Goal: Information Seeking & Learning: Learn about a topic

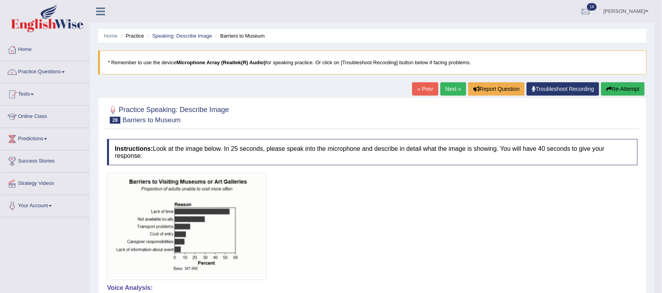
click at [454, 89] on link "Next »" at bounding box center [453, 88] width 26 height 13
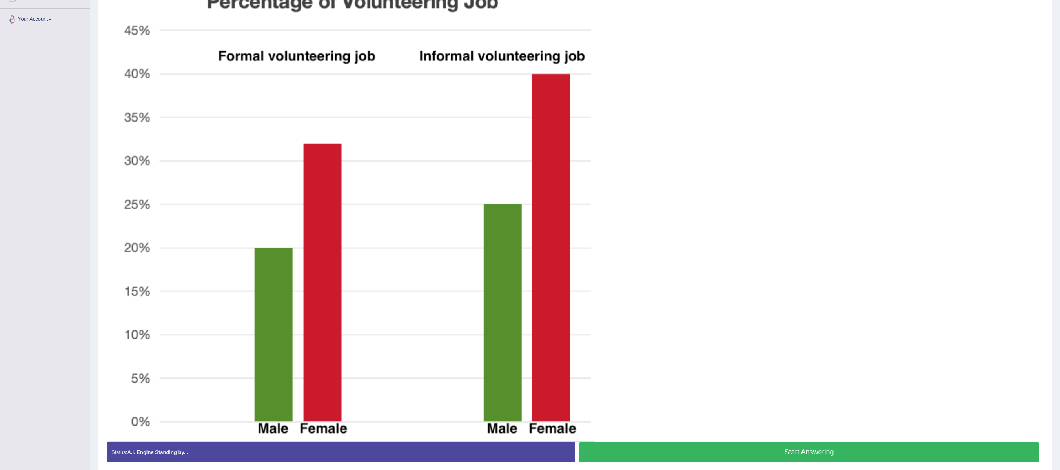
scroll to position [224, 0]
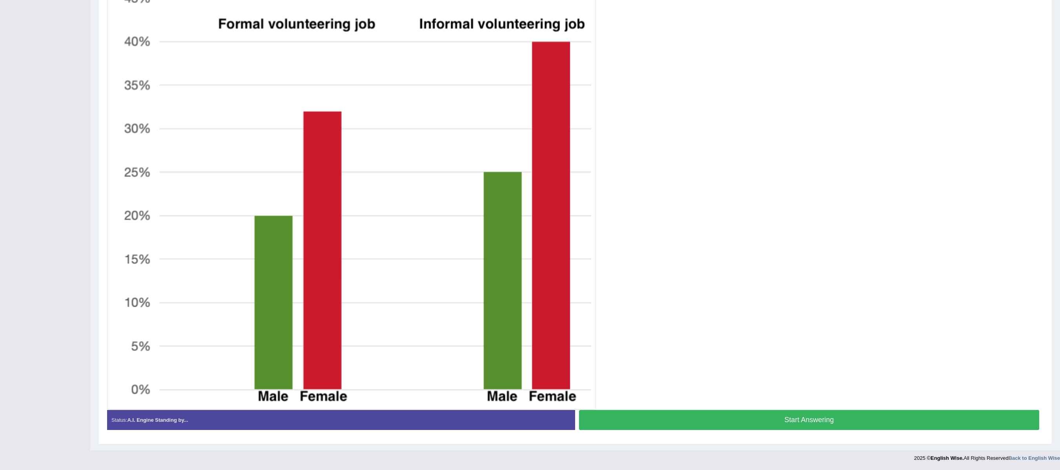
click at [662, 293] on button "Start Answering" at bounding box center [809, 420] width 460 height 20
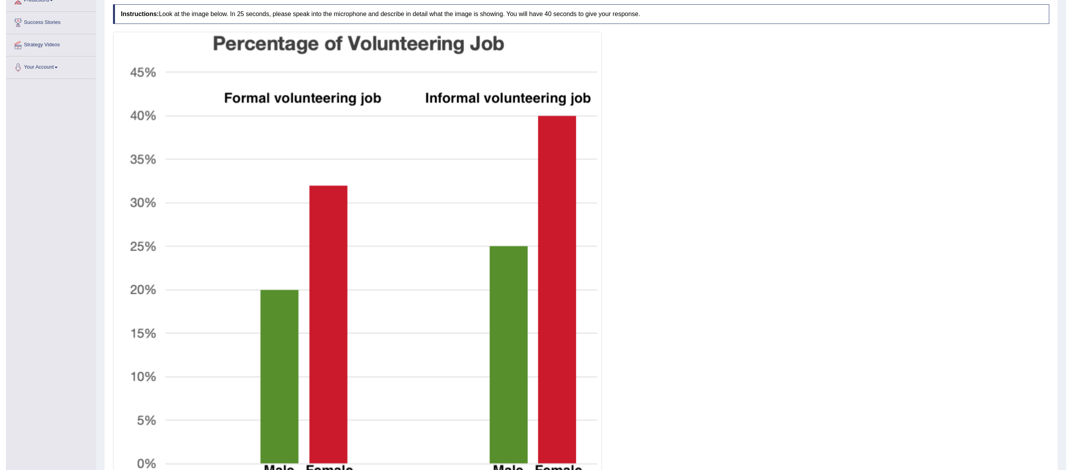
scroll to position [217, 0]
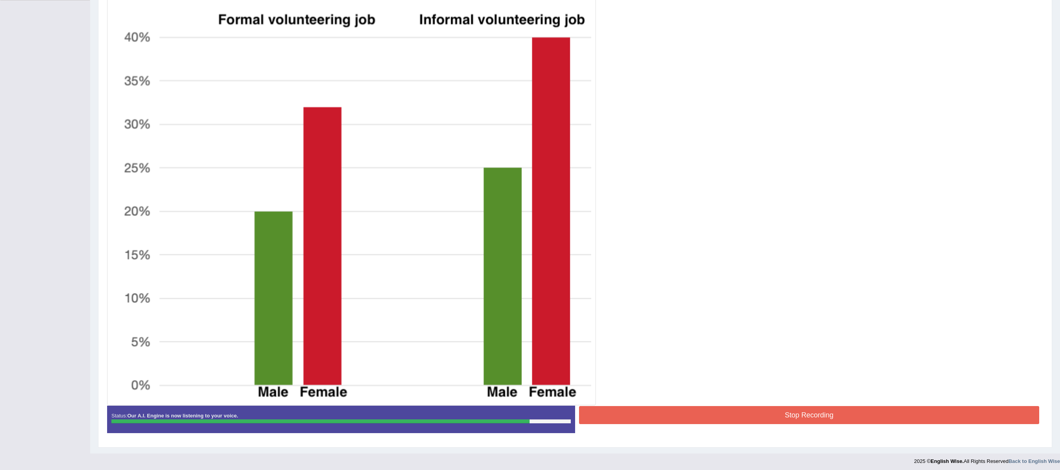
click at [662, 293] on button "Stop Recording" at bounding box center [809, 415] width 460 height 18
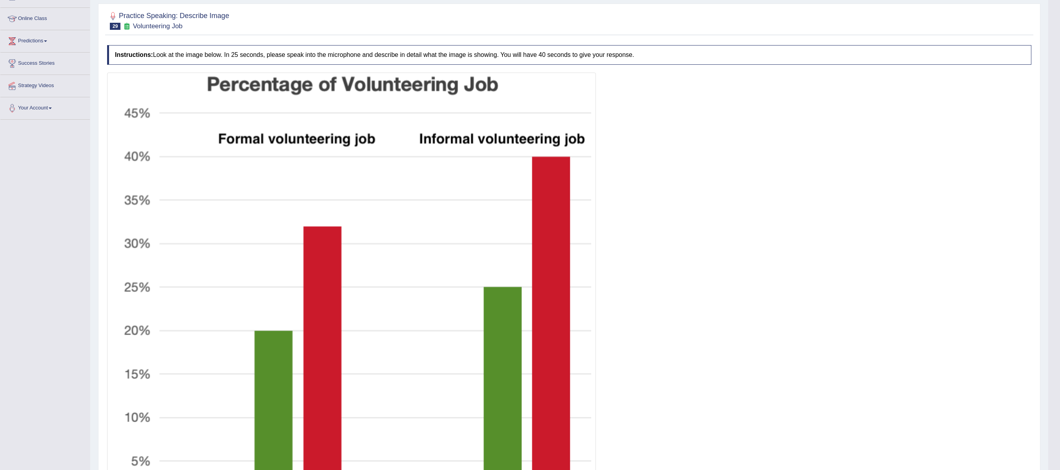
scroll to position [71, 0]
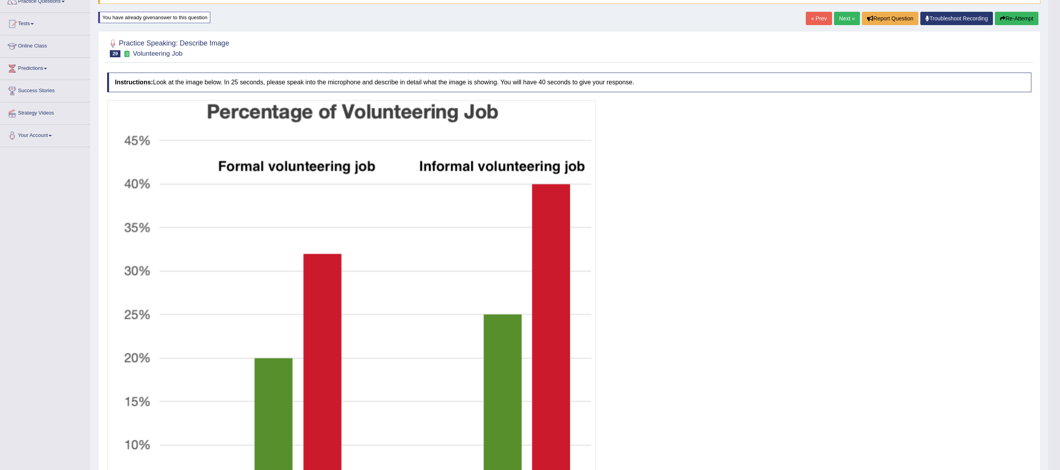
click at [662, 23] on link "Next »" at bounding box center [847, 18] width 26 height 13
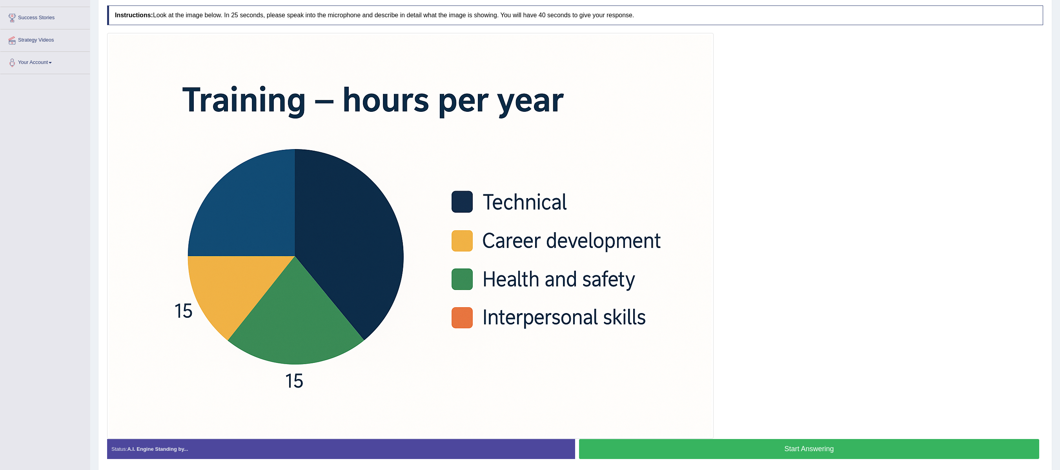
scroll to position [167, 0]
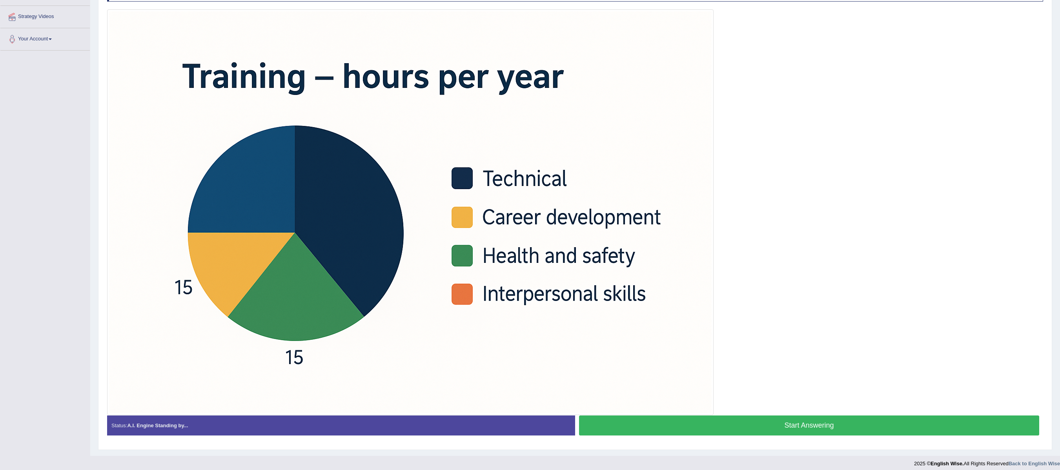
click at [795, 427] on button "Start Answering" at bounding box center [809, 425] width 460 height 20
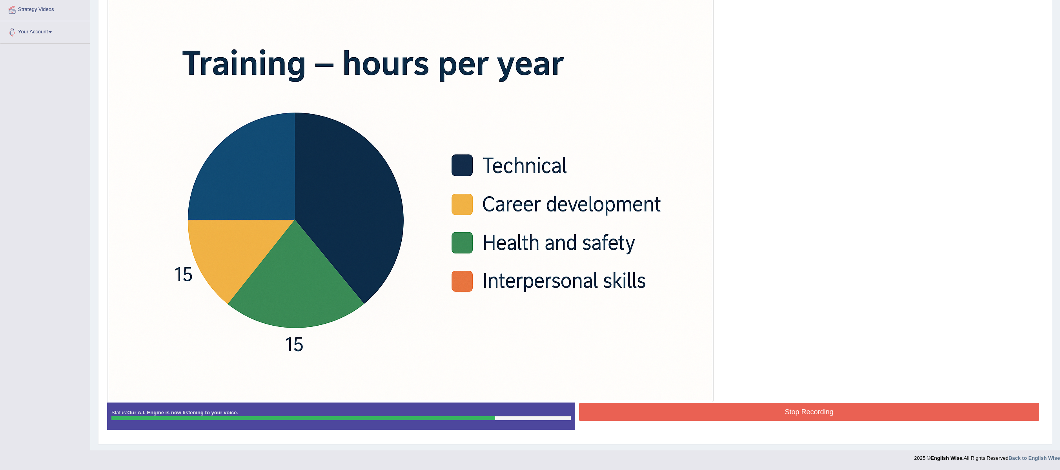
scroll to position [179, 0]
click at [741, 408] on button "Stop Recording" at bounding box center [809, 412] width 460 height 18
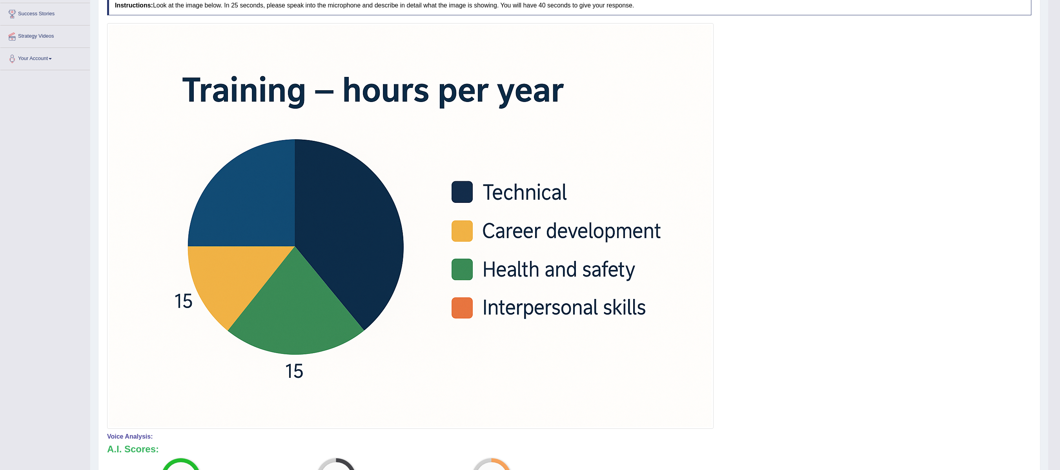
scroll to position [69, 0]
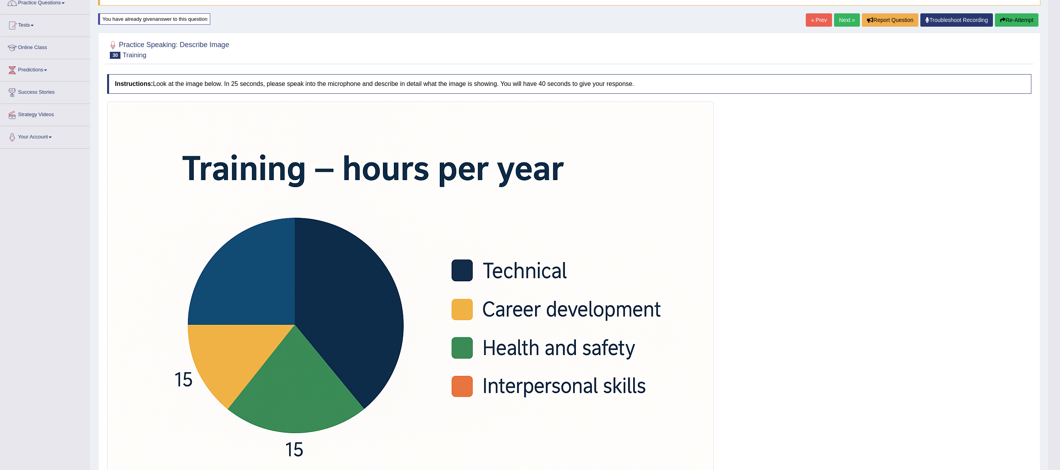
click at [835, 19] on link "Next »" at bounding box center [847, 19] width 26 height 13
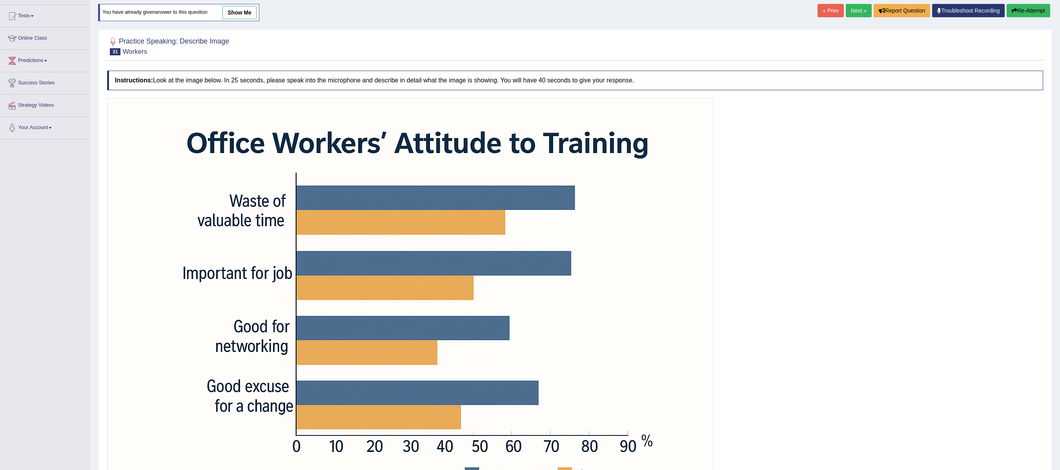
scroll to position [157, 0]
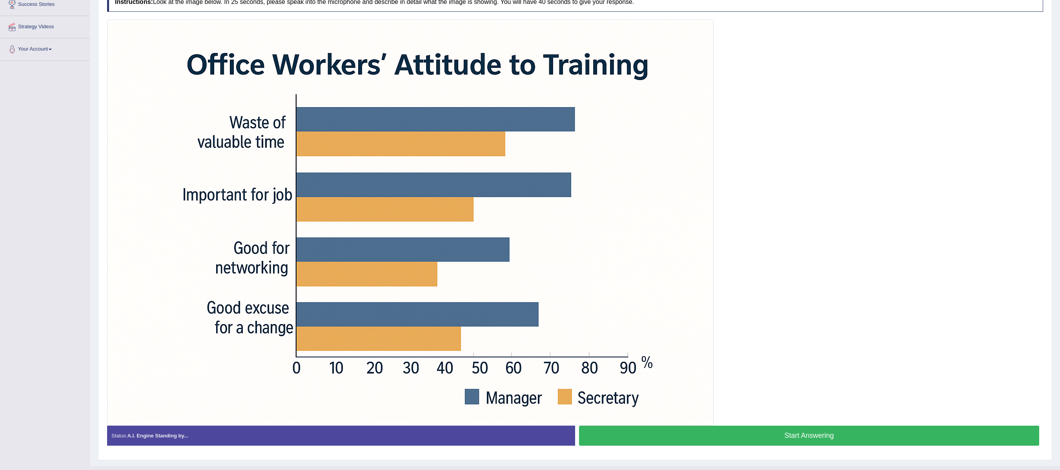
click at [811, 444] on button "Start Answering" at bounding box center [809, 436] width 460 height 20
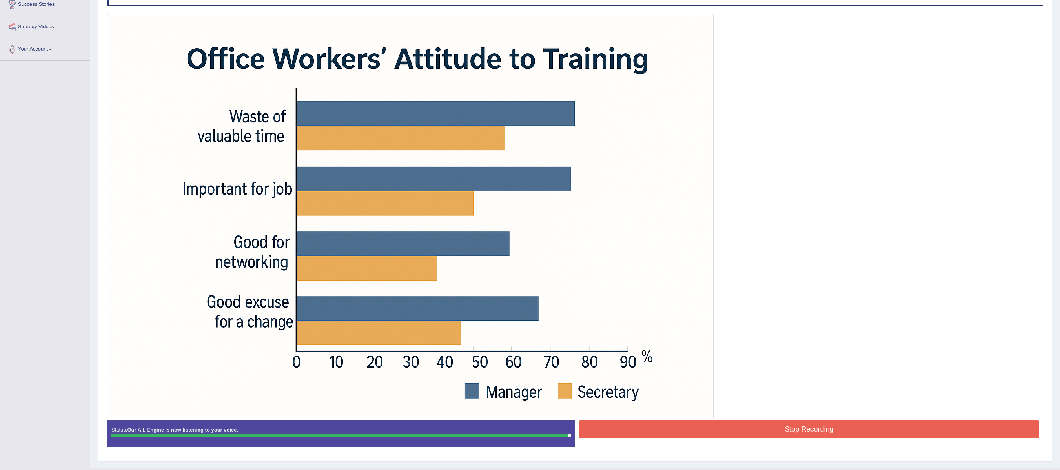
click at [782, 430] on div "Instructions: Look at the image below. In 25 seconds, please speak into the mic…" at bounding box center [575, 219] width 940 height 475
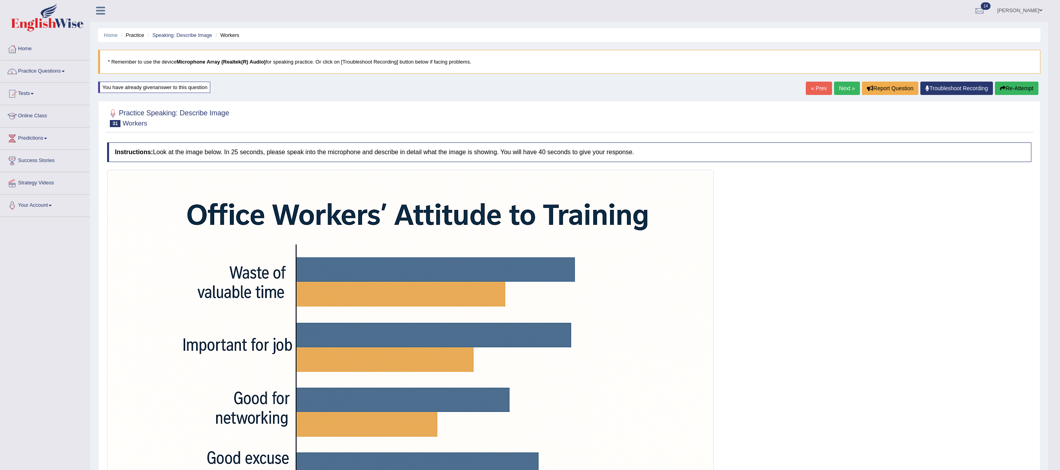
scroll to position [0, 0]
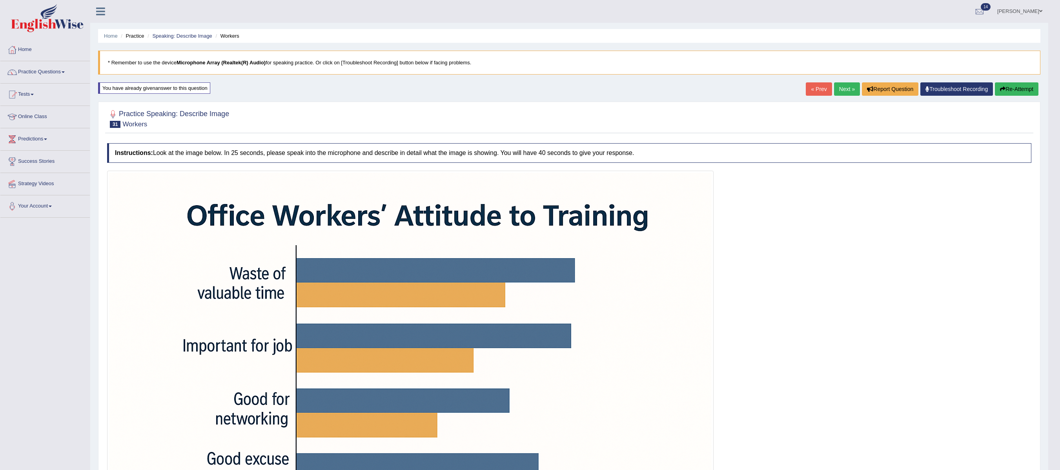
click at [839, 96] on link "Next »" at bounding box center [847, 88] width 26 height 13
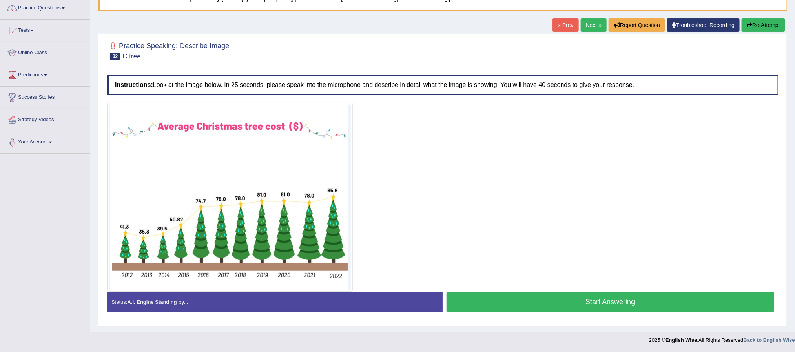
scroll to position [66, 0]
click at [629, 302] on button "Start Answering" at bounding box center [610, 302] width 328 height 20
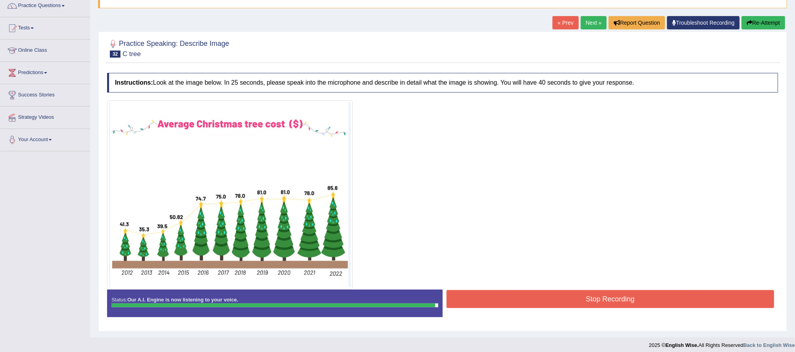
click at [540, 300] on button "Stop Recording" at bounding box center [610, 299] width 328 height 18
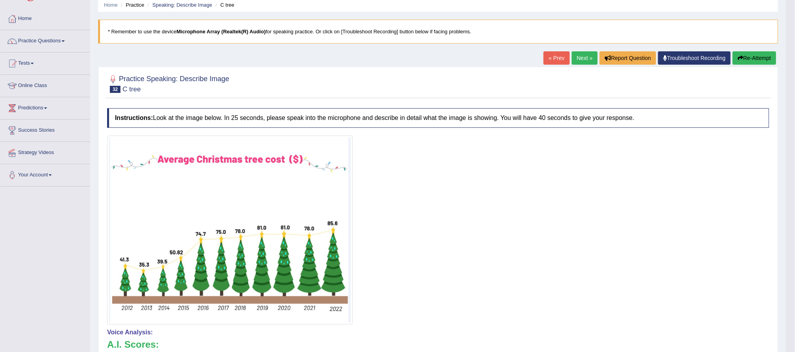
scroll to position [0, 0]
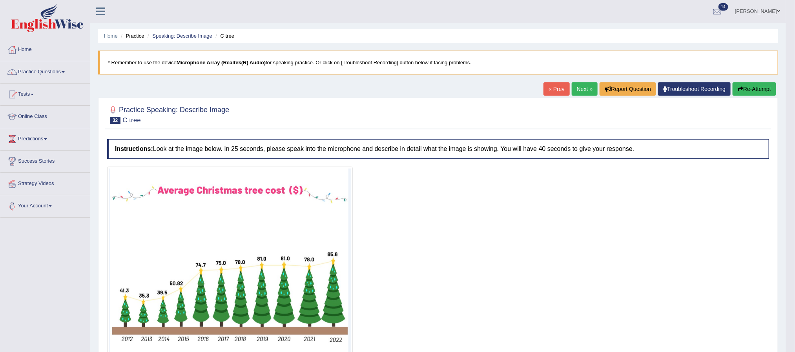
click at [766, 90] on button "Re-Attempt" at bounding box center [754, 88] width 44 height 13
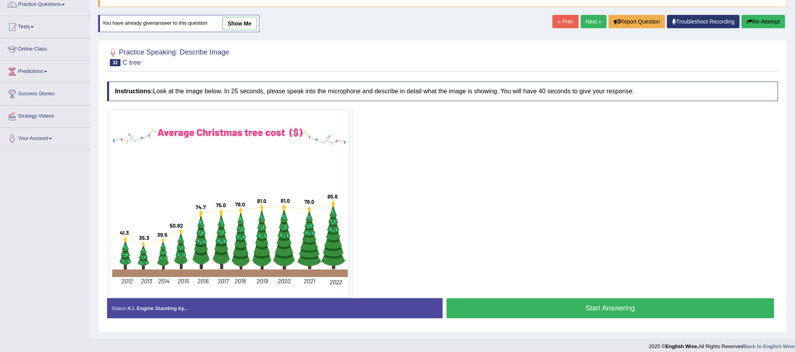
scroll to position [76, 0]
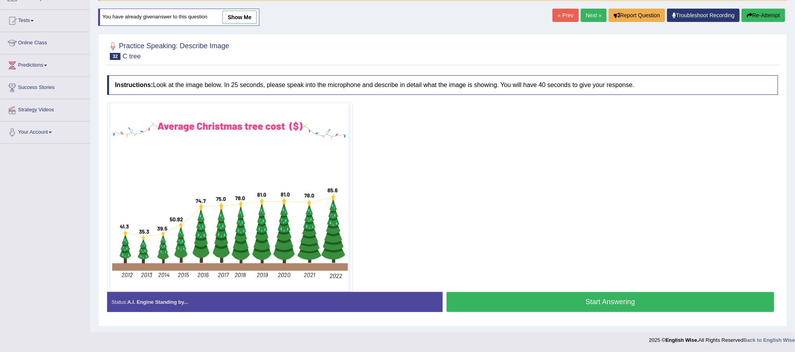
click at [544, 298] on button "Start Answering" at bounding box center [610, 302] width 328 height 20
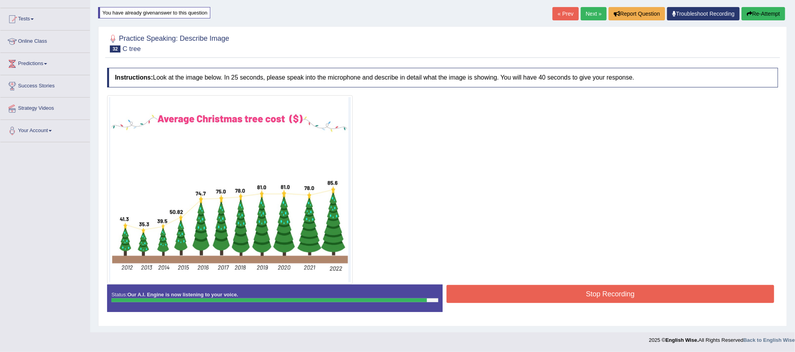
click at [615, 294] on button "Stop Recording" at bounding box center [610, 294] width 328 height 18
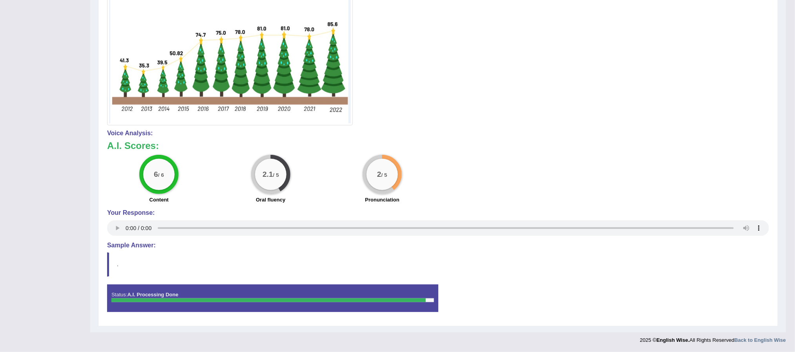
scroll to position [178, 0]
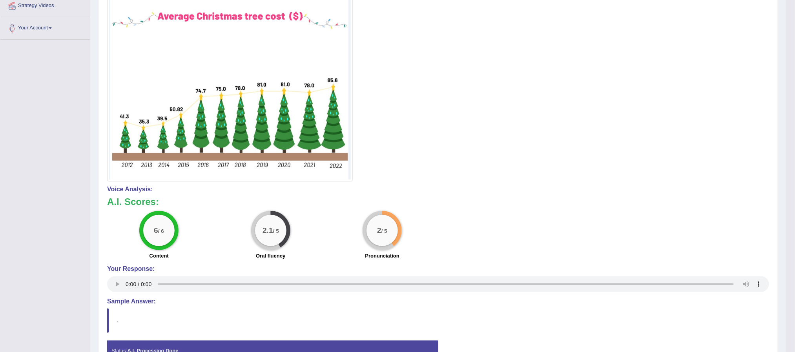
click at [517, 193] on h4 "Voice Analysis:" at bounding box center [438, 189] width 662 height 7
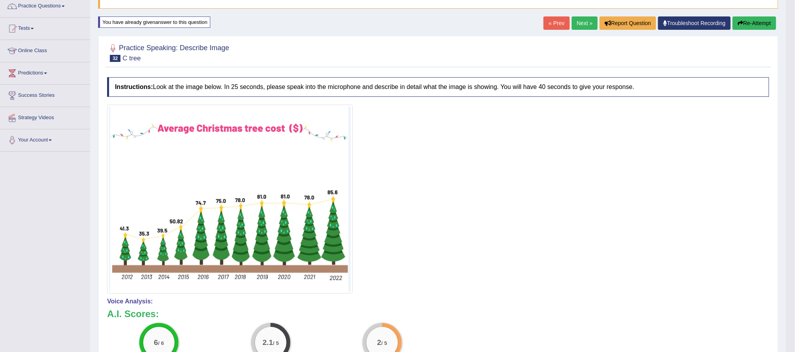
scroll to position [60, 0]
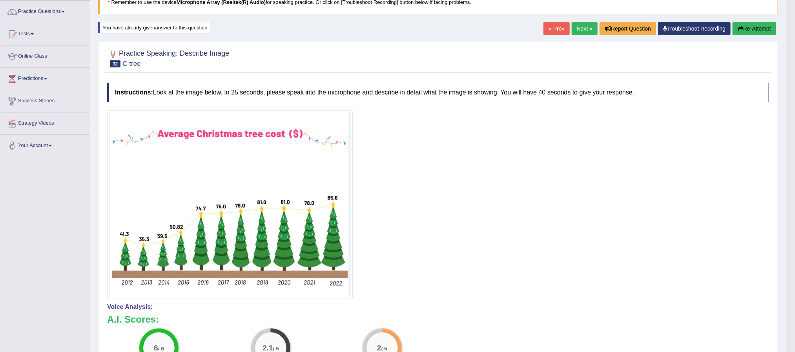
click at [747, 30] on button "Re-Attempt" at bounding box center [754, 28] width 44 height 13
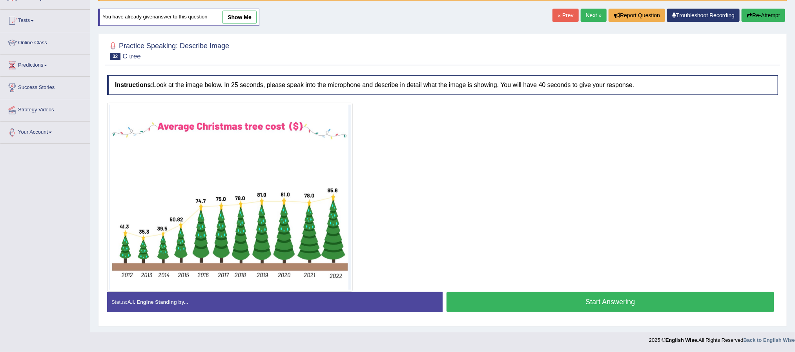
scroll to position [76, 0]
click at [624, 304] on button "Start Answering" at bounding box center [610, 302] width 328 height 20
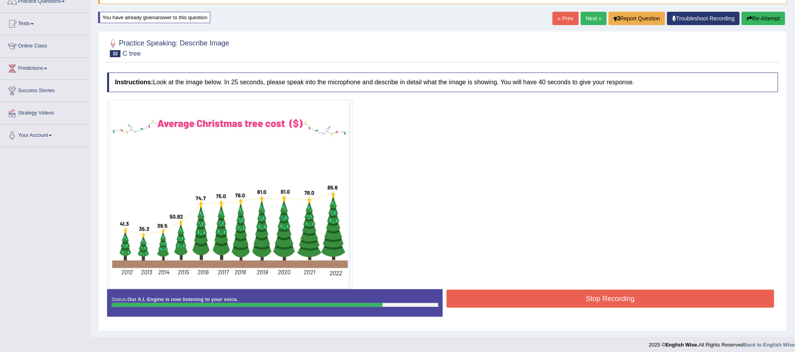
click at [633, 308] on button "Stop Recording" at bounding box center [610, 299] width 328 height 18
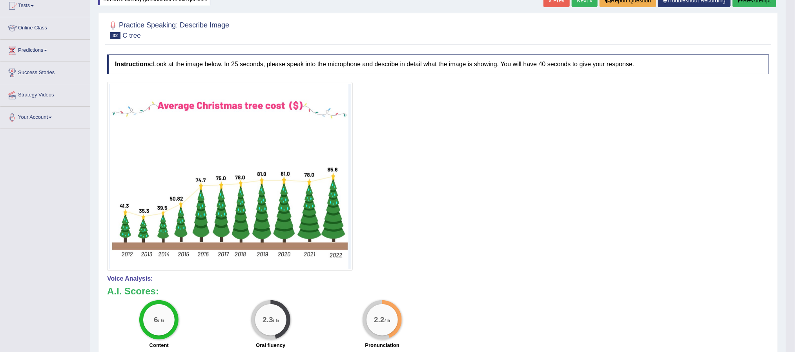
scroll to position [60, 0]
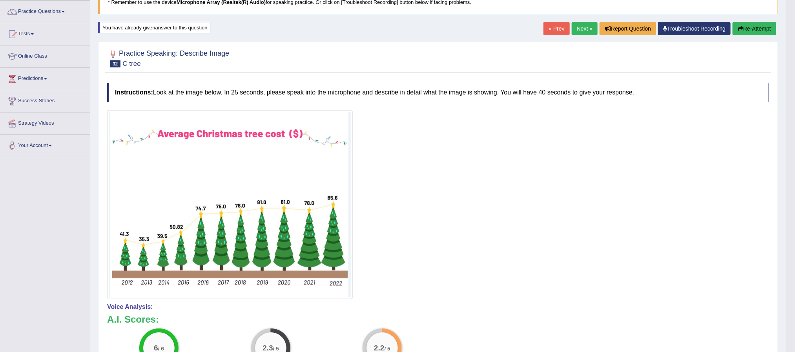
click at [768, 27] on button "Re-Attempt" at bounding box center [754, 28] width 44 height 13
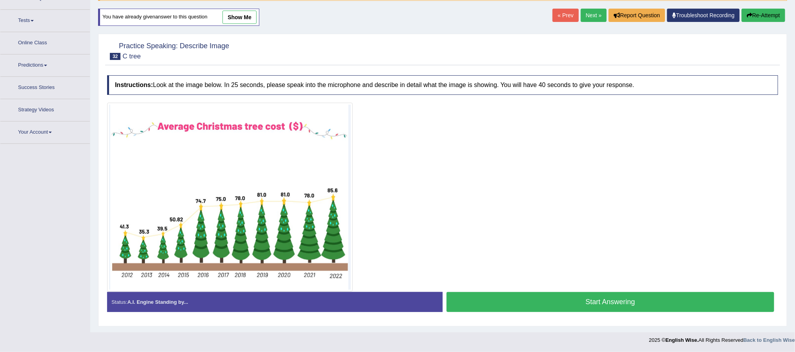
scroll to position [76, 0]
click at [614, 302] on button "Start Answering" at bounding box center [610, 302] width 328 height 20
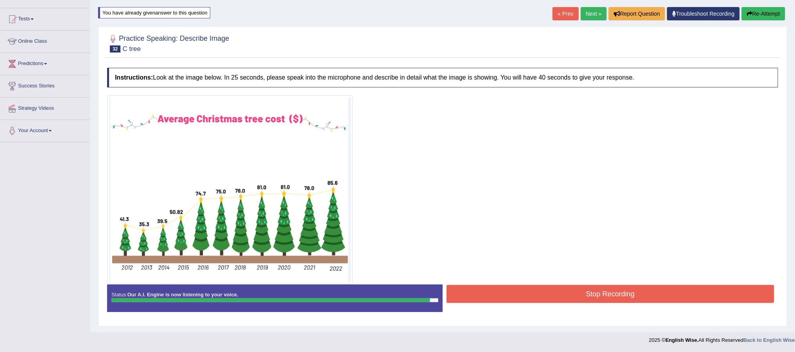
click at [597, 294] on button "Stop Recording" at bounding box center [610, 294] width 328 height 18
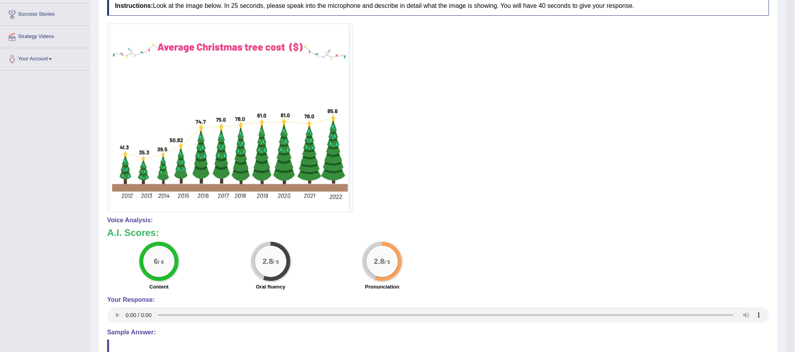
scroll to position [194, 0]
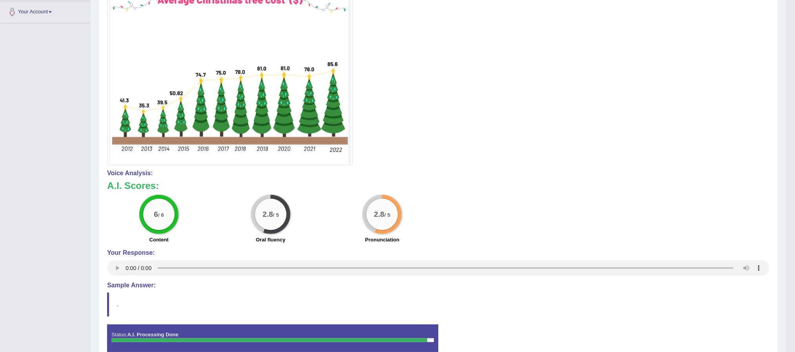
click at [518, 200] on div "6 / 6 Content 2.8 / 5 Oral fluency 2.8 / 5 Pronunciation" at bounding box center [438, 220] width 670 height 51
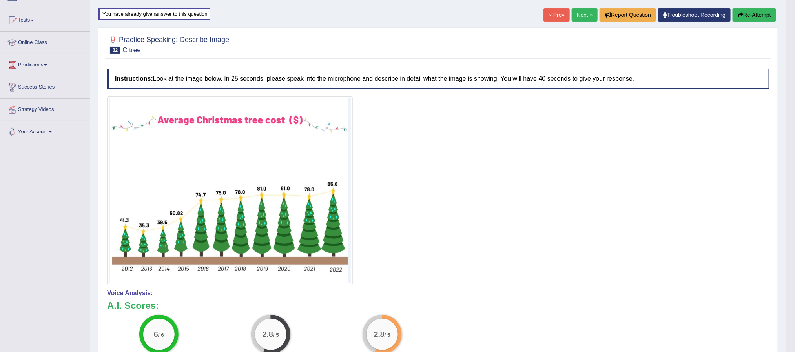
scroll to position [18, 0]
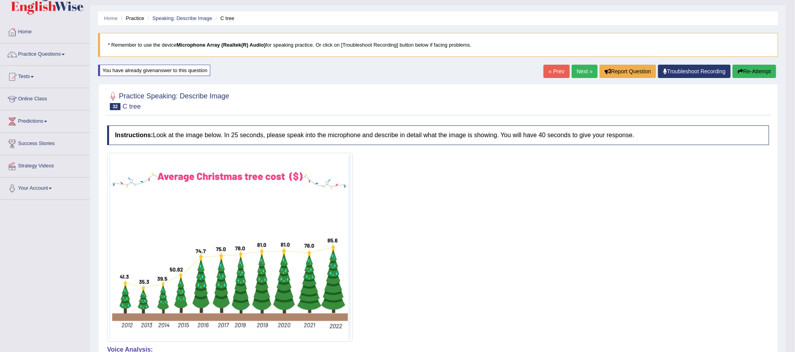
click at [580, 75] on link "Next »" at bounding box center [584, 71] width 26 height 13
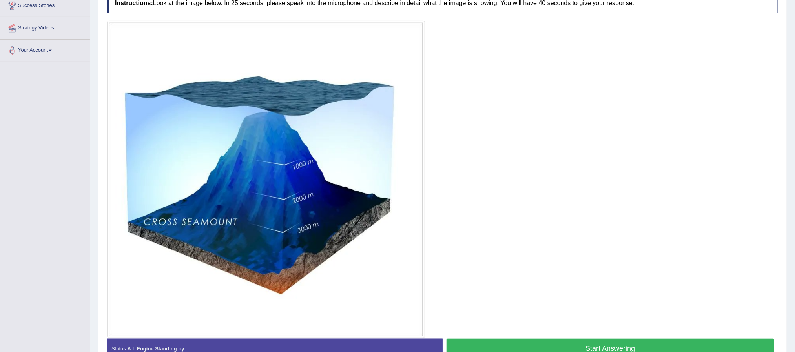
scroll to position [177, 0]
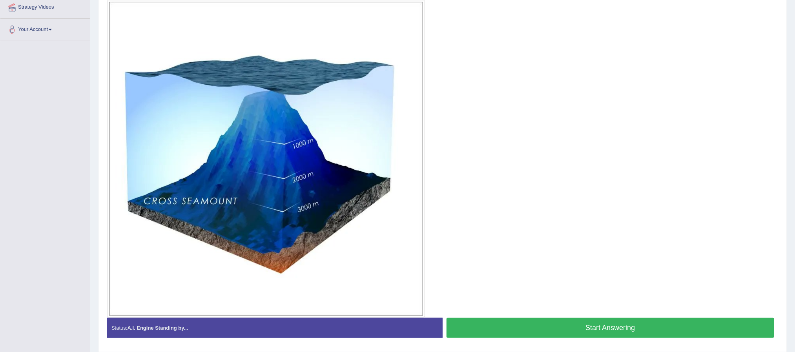
click at [615, 329] on button "Start Answering" at bounding box center [610, 328] width 328 height 20
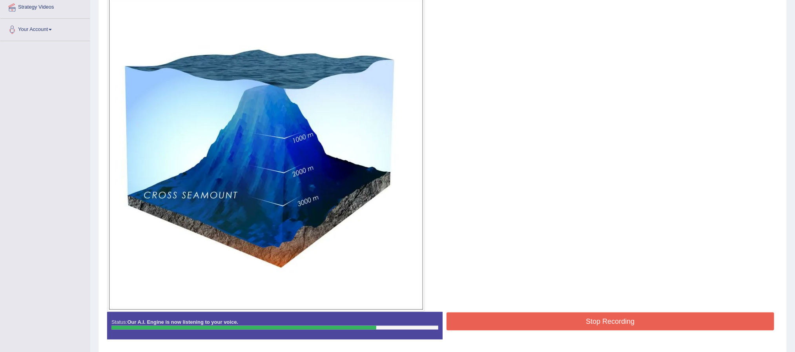
click at [604, 319] on button "Stop Recording" at bounding box center [610, 322] width 328 height 18
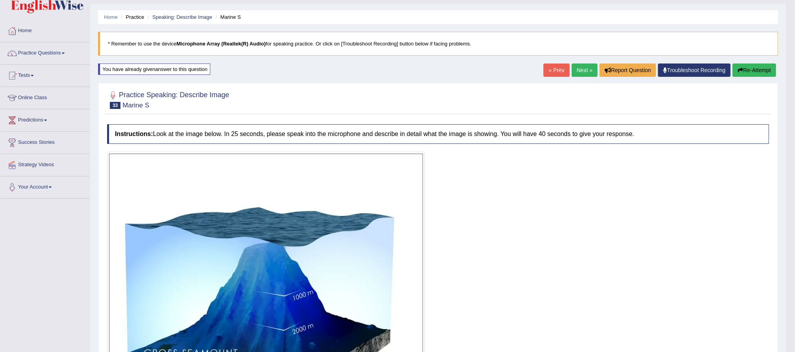
scroll to position [18, 0]
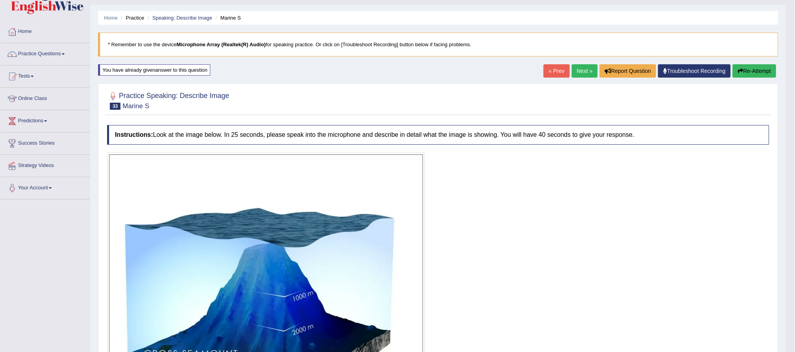
click at [581, 73] on link "Next »" at bounding box center [584, 70] width 26 height 13
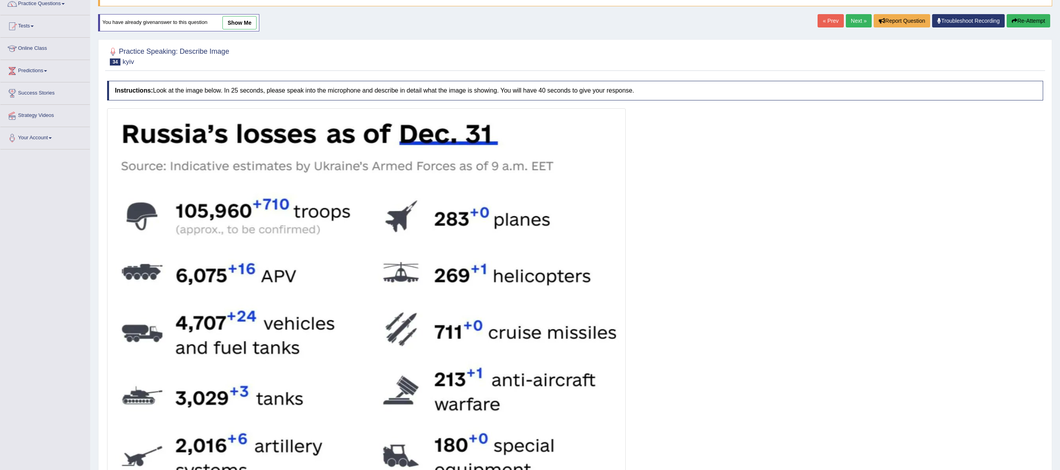
scroll to position [65, 0]
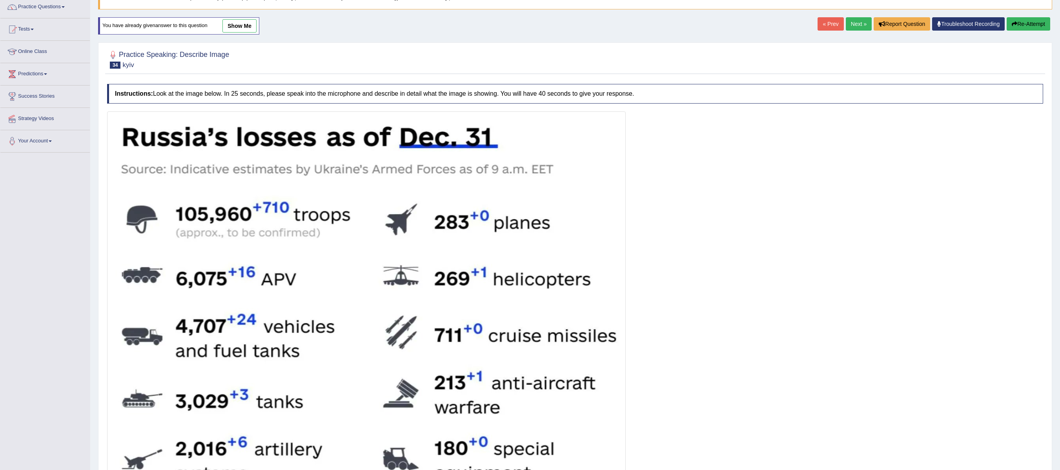
click at [794, 27] on link "Next »" at bounding box center [859, 23] width 26 height 13
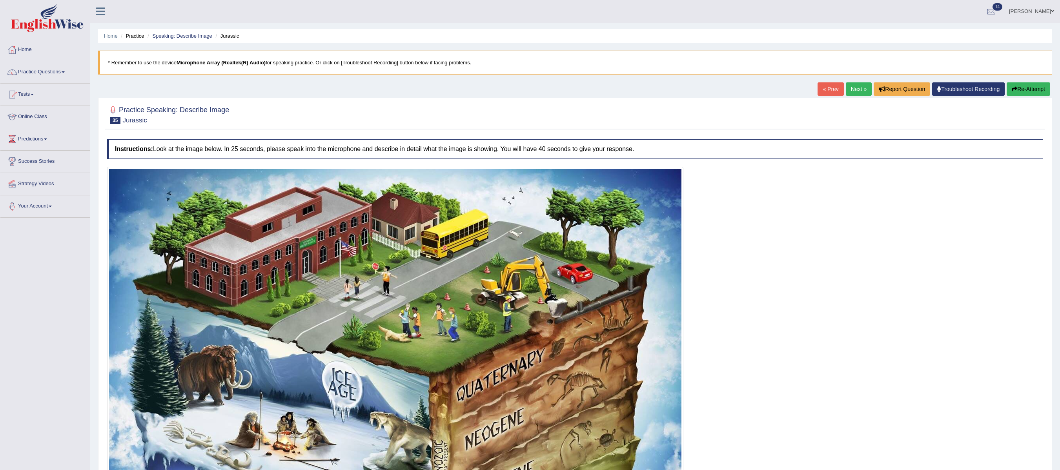
scroll to position [78, 0]
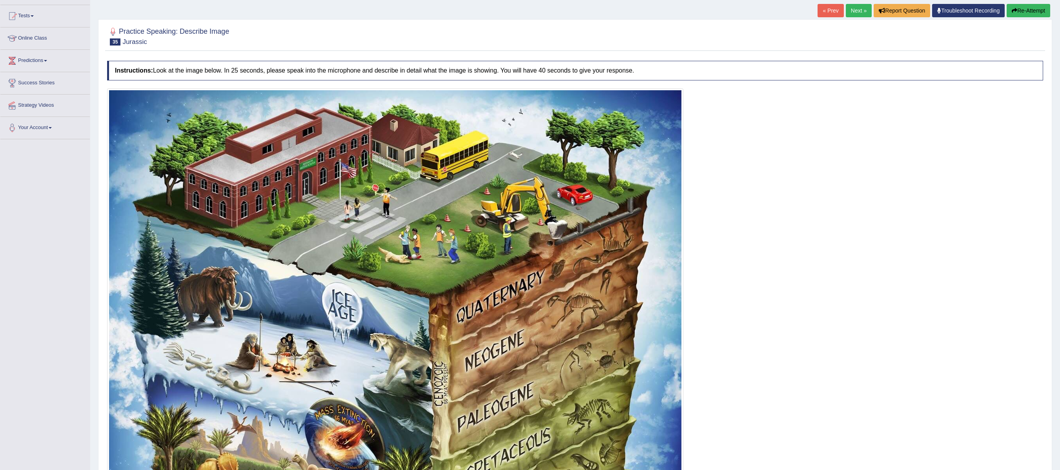
click at [853, 11] on link "Next »" at bounding box center [859, 10] width 26 height 13
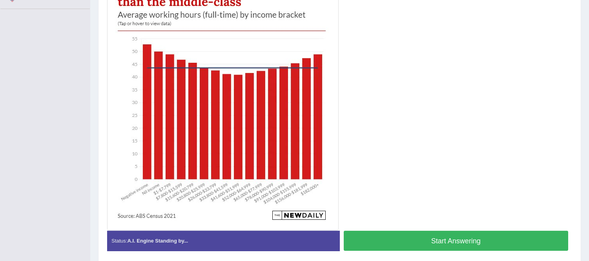
scroll to position [182, 0]
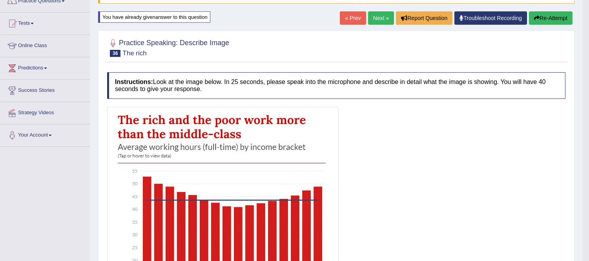
scroll to position [25, 0]
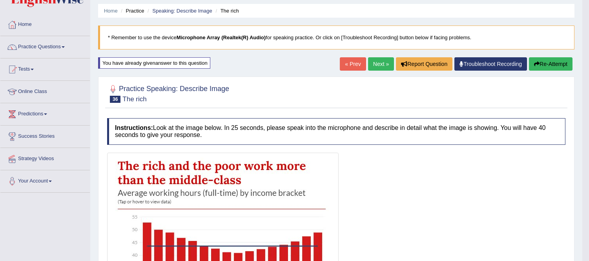
click at [373, 64] on link "Next »" at bounding box center [381, 63] width 26 height 13
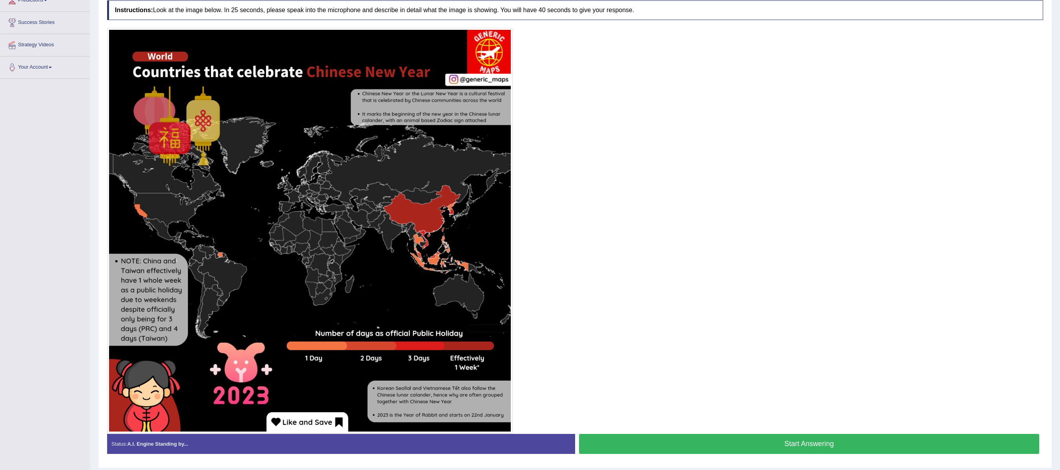
scroll to position [167, 0]
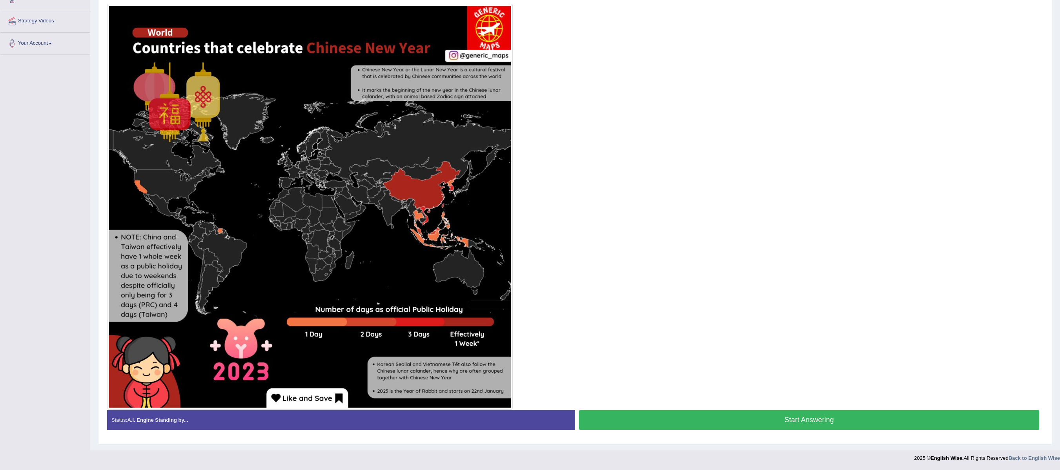
click at [588, 260] on button "Start Answering" at bounding box center [809, 420] width 460 height 20
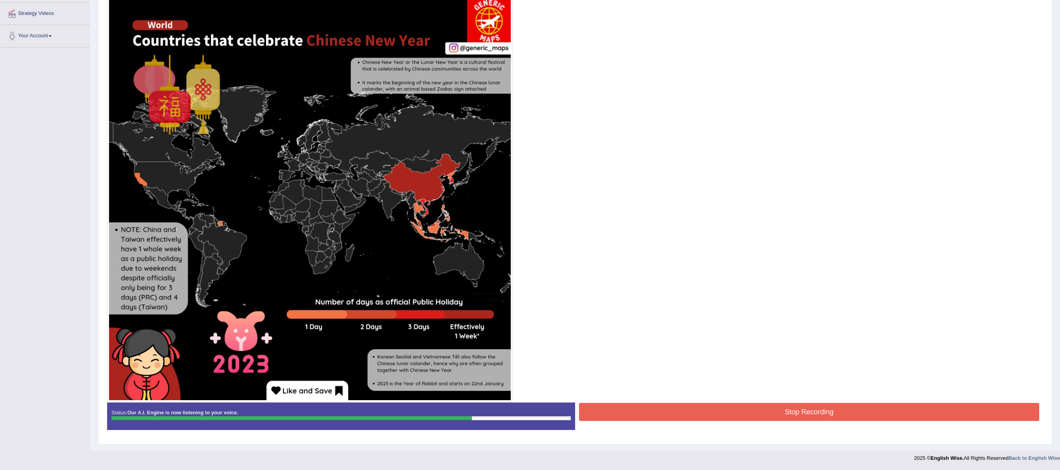
scroll to position [175, 0]
click at [588, 260] on button "Stop Recording" at bounding box center [809, 412] width 460 height 18
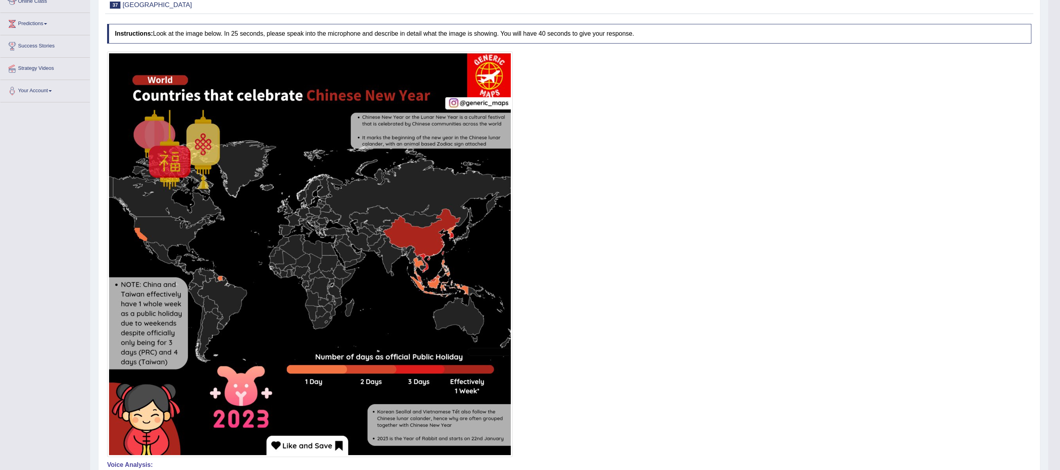
scroll to position [65, 0]
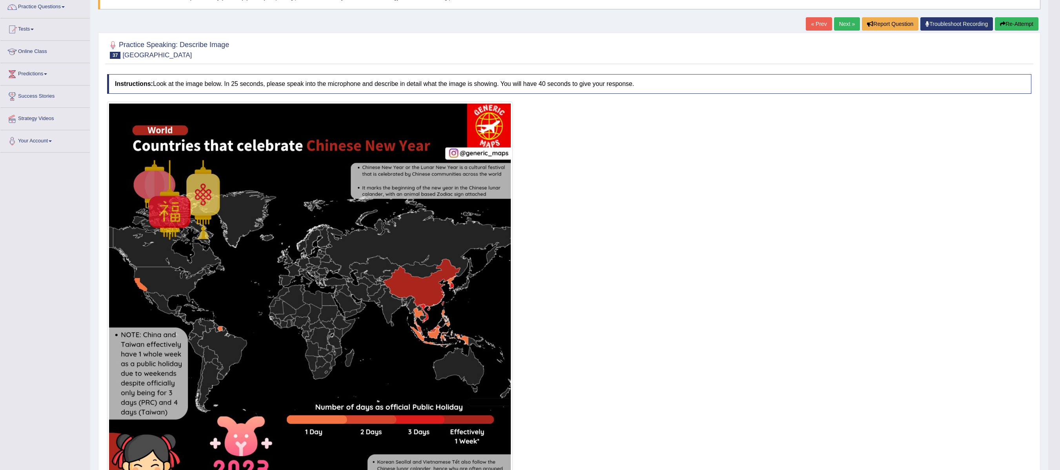
click at [588, 24] on link "Next »" at bounding box center [847, 23] width 26 height 13
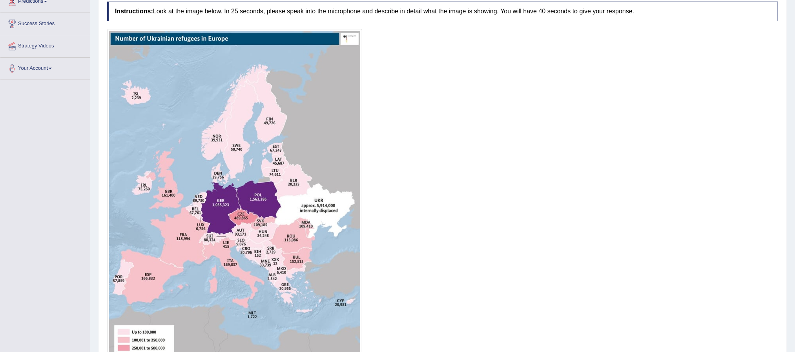
scroll to position [196, 0]
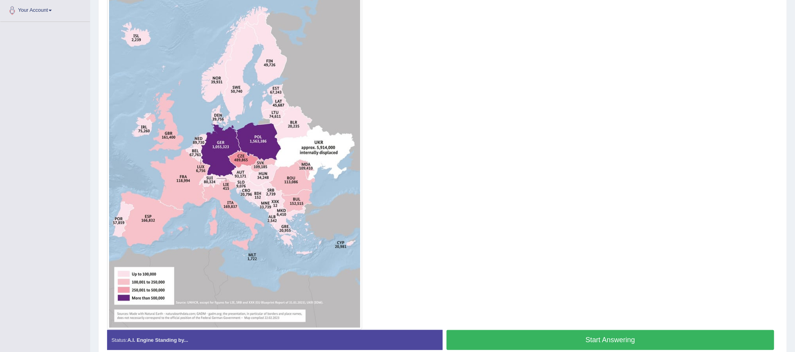
click at [621, 341] on button "Start Answering" at bounding box center [610, 340] width 328 height 20
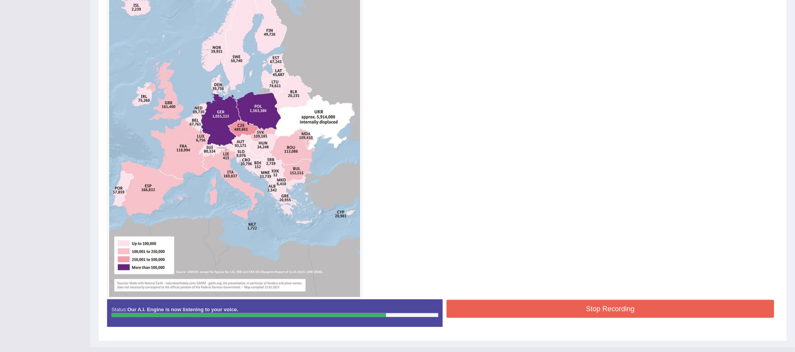
scroll to position [244, 0]
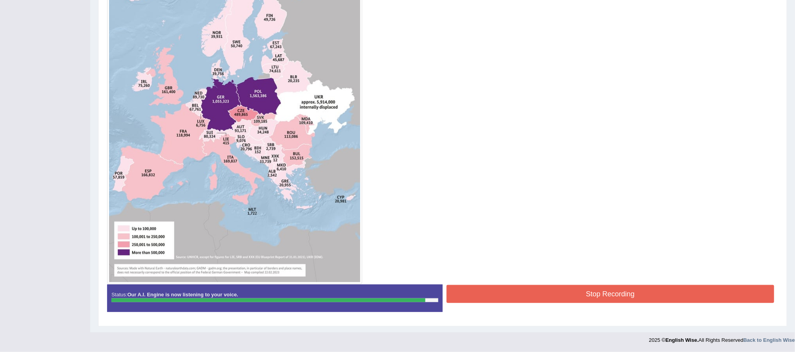
click at [548, 297] on button "Stop Recording" at bounding box center [610, 294] width 328 height 18
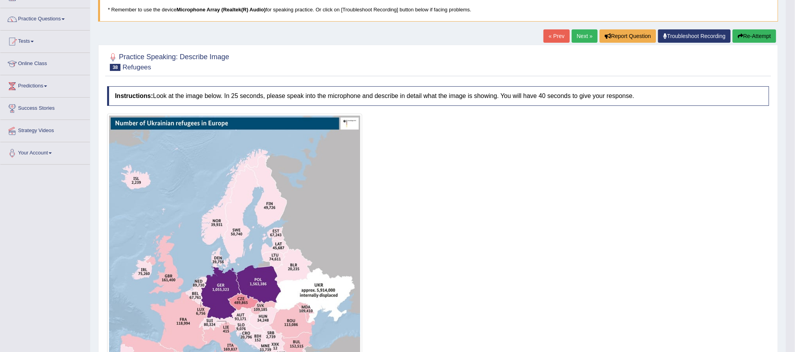
scroll to position [8, 0]
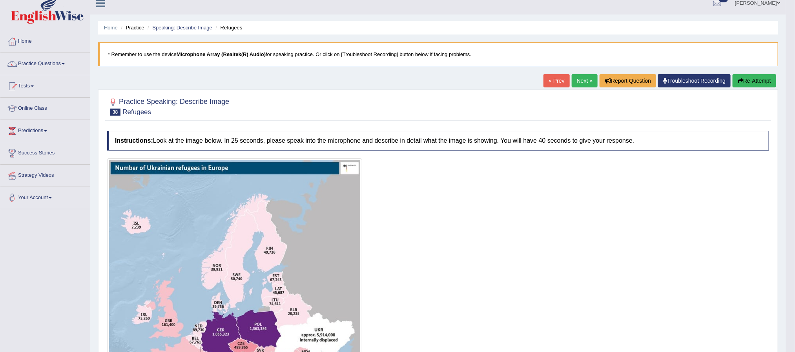
click at [584, 84] on link "Next »" at bounding box center [584, 80] width 26 height 13
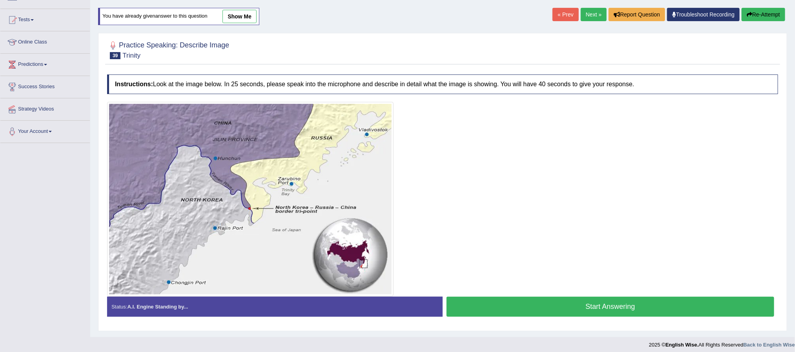
scroll to position [82, 0]
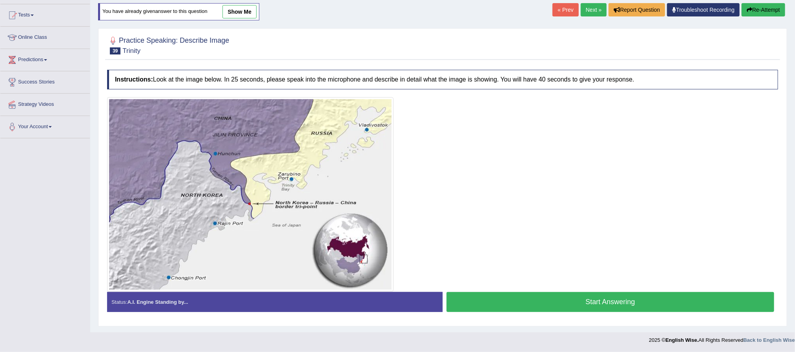
click at [619, 303] on button "Start Answering" at bounding box center [610, 302] width 328 height 20
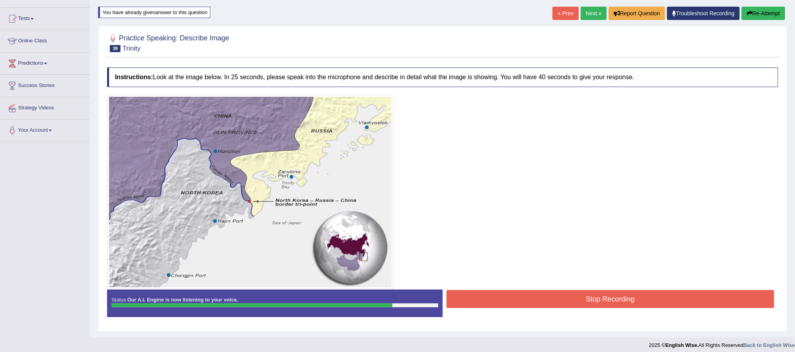
click at [590, 296] on button "Stop Recording" at bounding box center [610, 299] width 328 height 18
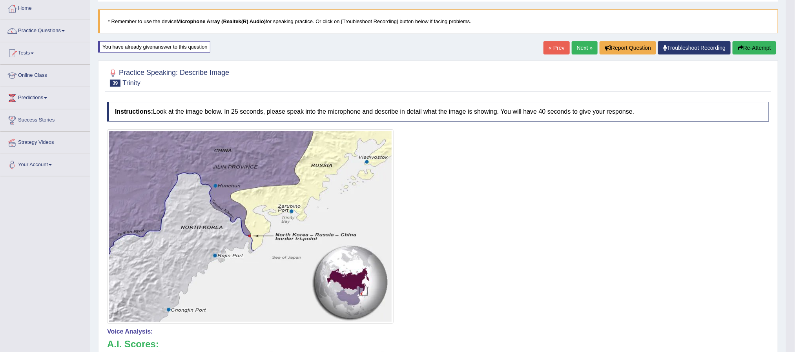
scroll to position [12, 0]
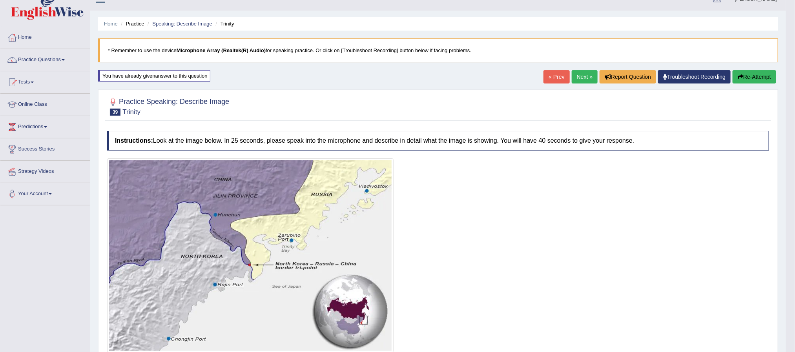
click at [582, 75] on link "Next »" at bounding box center [584, 76] width 26 height 13
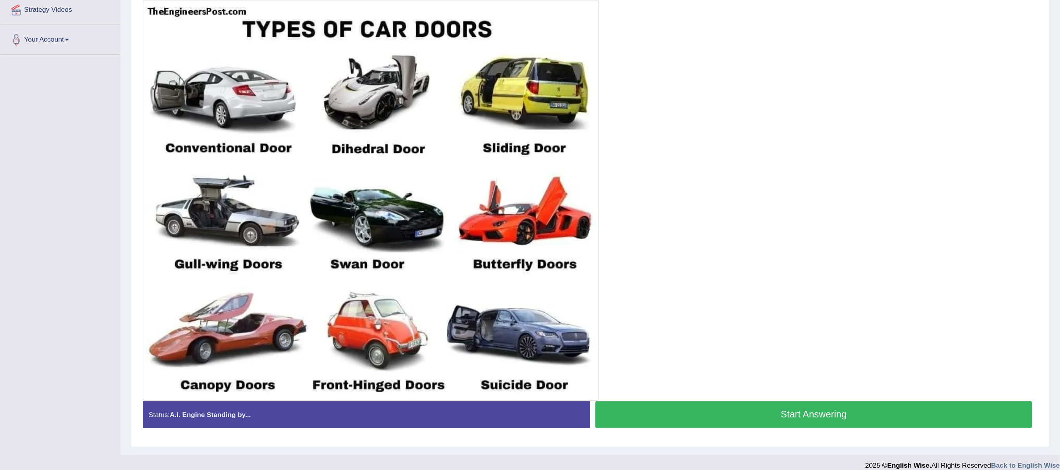
scroll to position [73, 0]
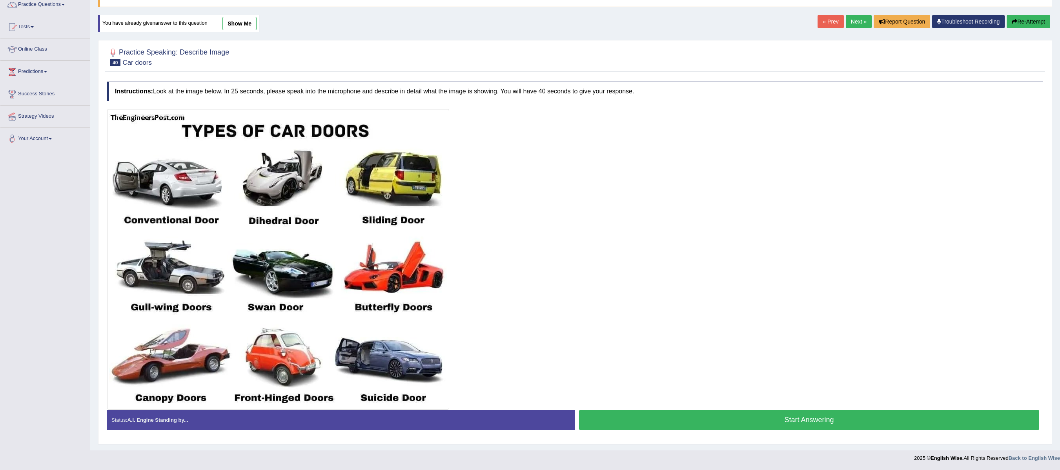
click at [792, 352] on button "Start Answering" at bounding box center [809, 420] width 460 height 20
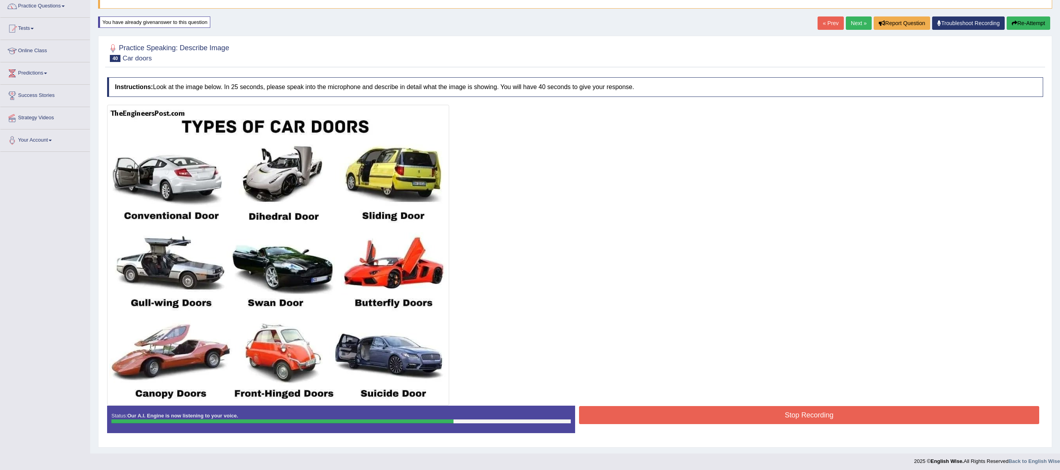
click at [794, 352] on button "Stop Recording" at bounding box center [809, 415] width 460 height 18
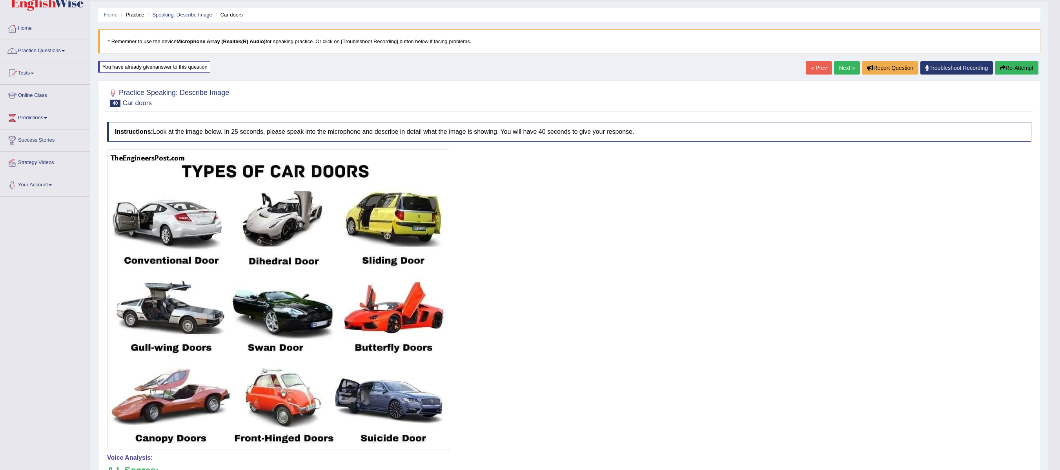
scroll to position [0, 0]
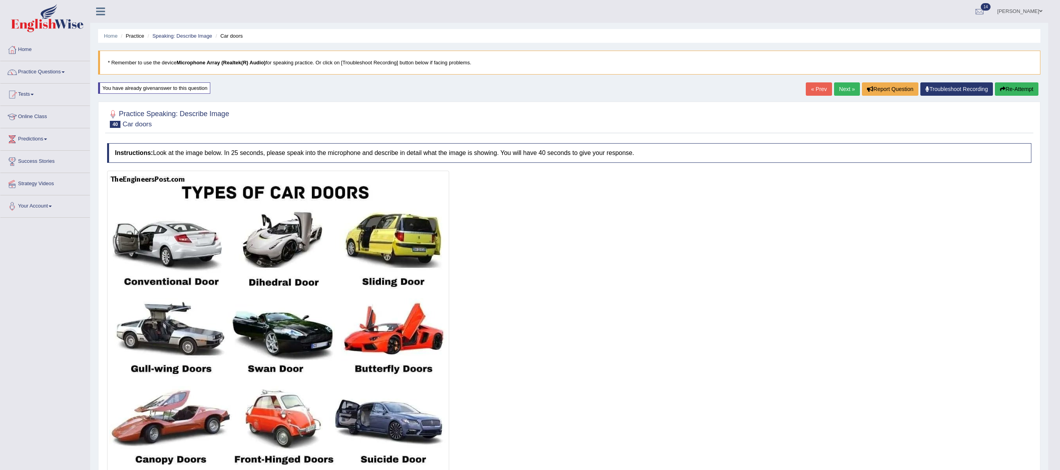
click at [794, 88] on link "Next »" at bounding box center [847, 88] width 26 height 13
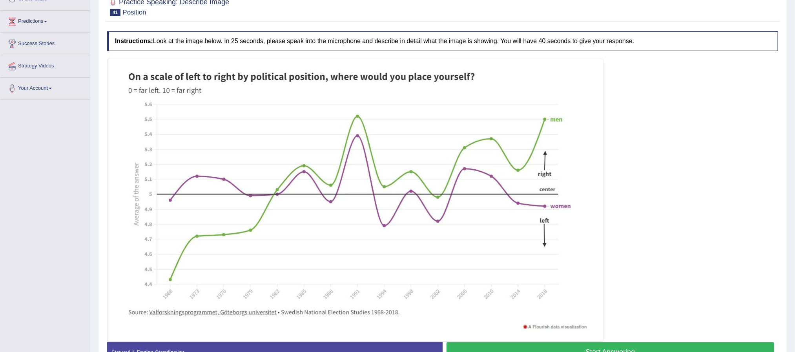
scroll to position [171, 0]
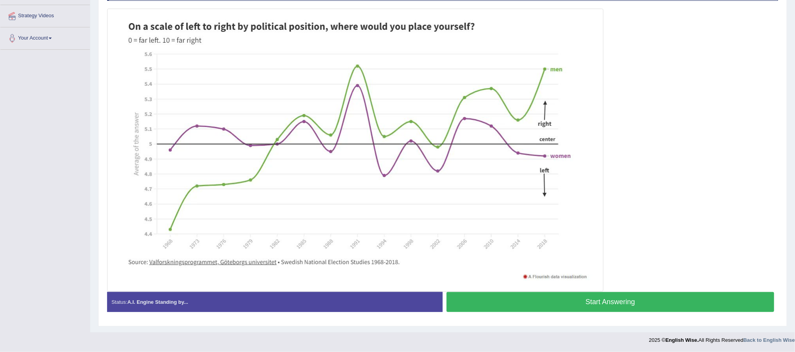
click at [618, 302] on button "Start Answering" at bounding box center [610, 302] width 328 height 20
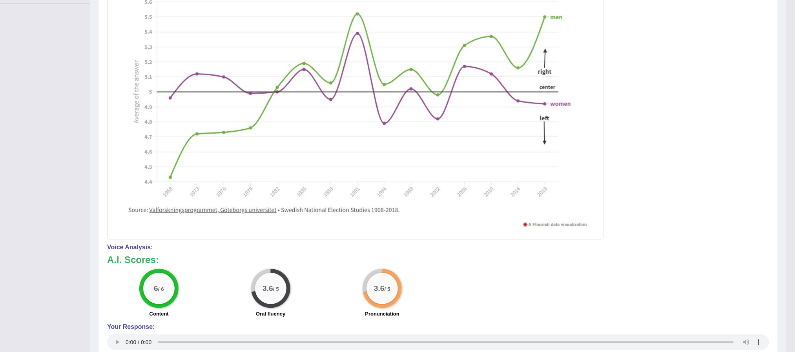
scroll to position [213, 0]
click at [562, 298] on div "6 / 6 Content 3.6 / 5 Oral fluency 3.6 / 5 Pronunciation" at bounding box center [438, 295] width 670 height 51
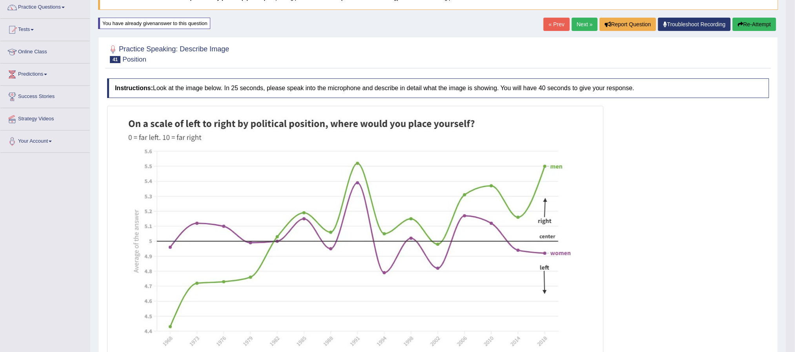
scroll to position [37, 0]
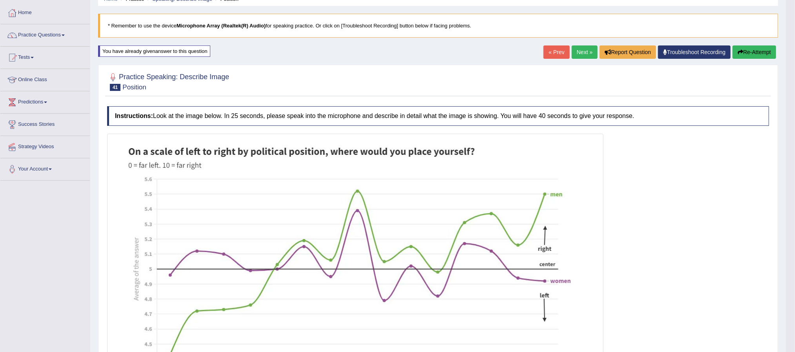
click at [761, 51] on button "Re-Attempt" at bounding box center [754, 51] width 44 height 13
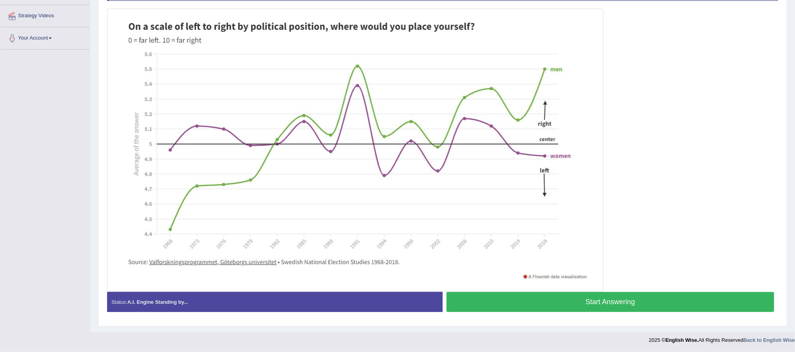
scroll to position [171, 0]
click at [629, 302] on button "Start Answering" at bounding box center [610, 302] width 328 height 20
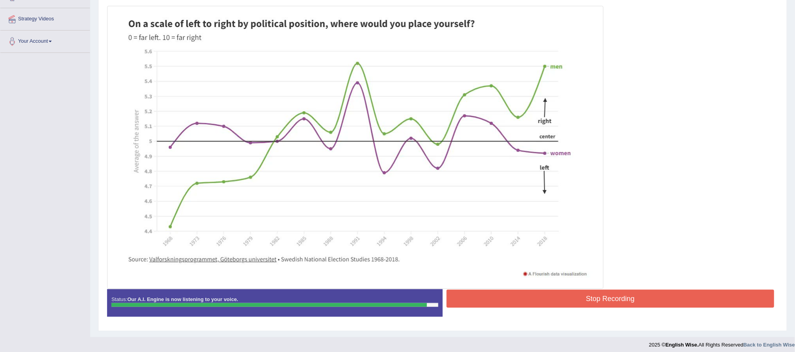
click at [579, 306] on button "Stop Recording" at bounding box center [610, 299] width 328 height 18
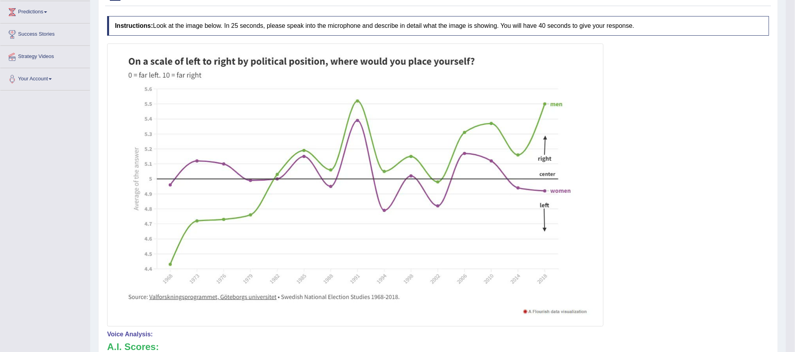
scroll to position [47, 0]
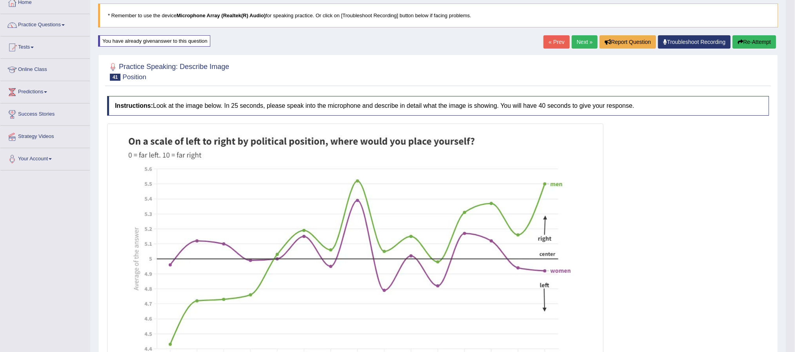
click at [586, 41] on link "Next »" at bounding box center [584, 41] width 26 height 13
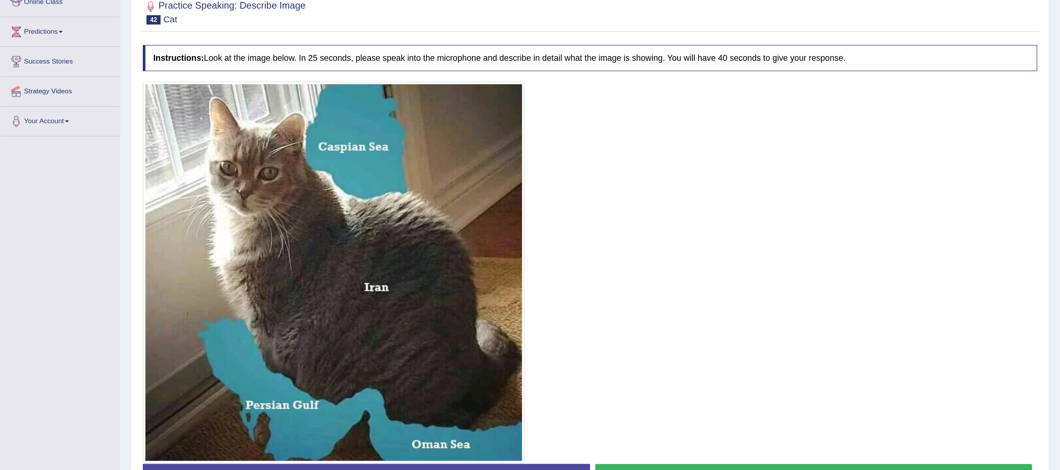
scroll to position [59, 0]
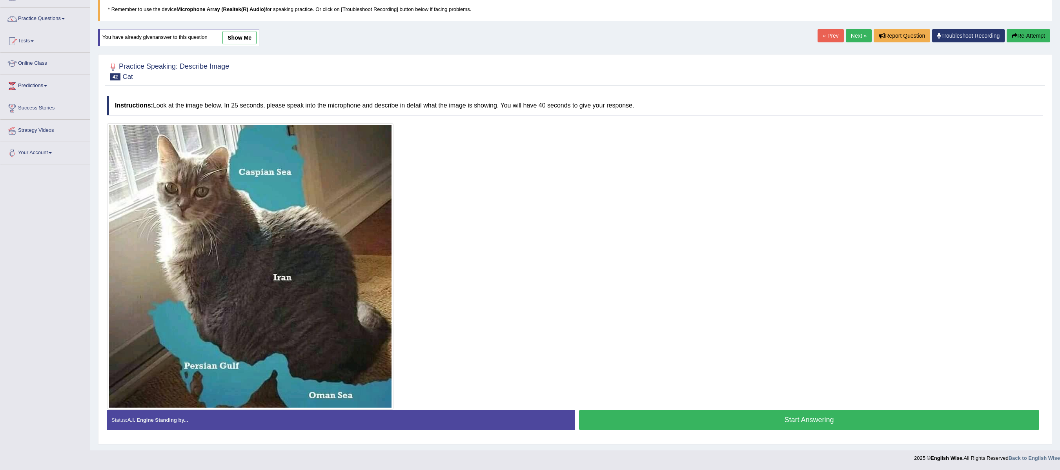
click at [777, 352] on button "Start Answering" at bounding box center [809, 420] width 460 height 20
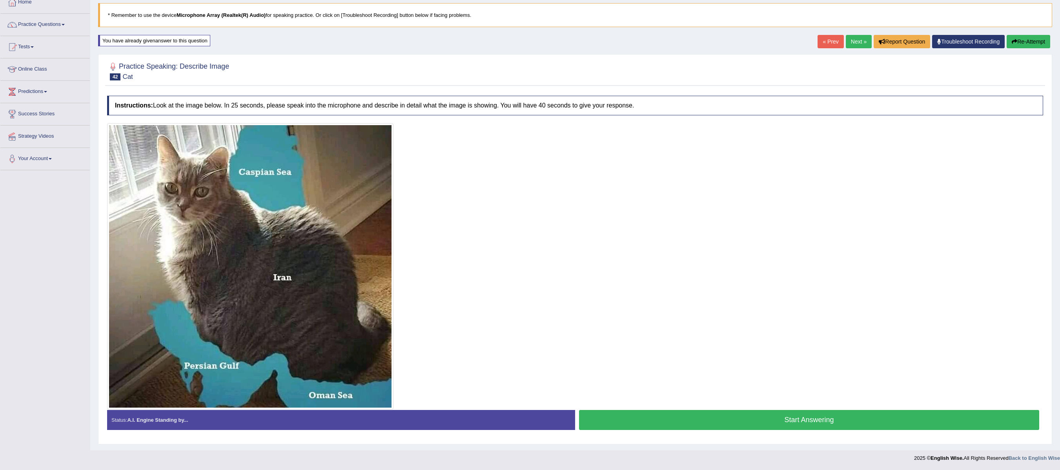
scroll to position [52, 0]
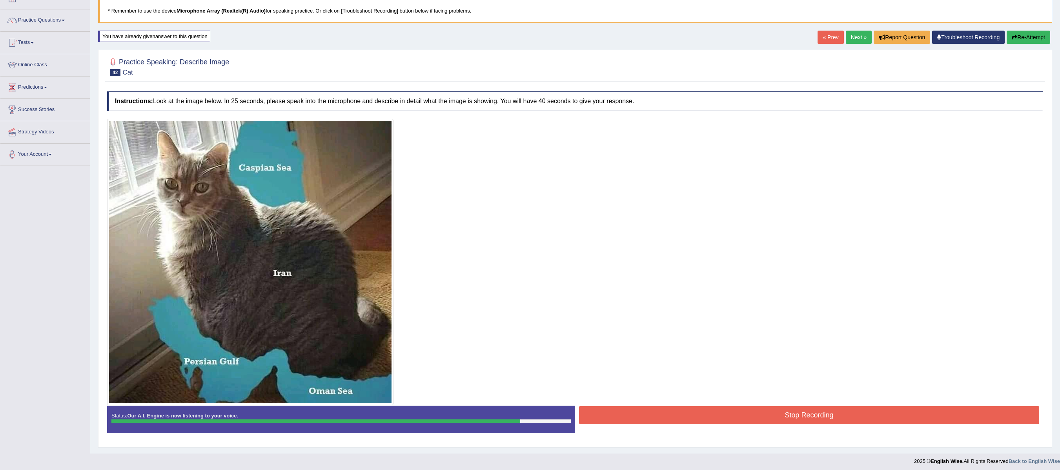
click at [693, 352] on button "Stop Recording" at bounding box center [809, 415] width 460 height 18
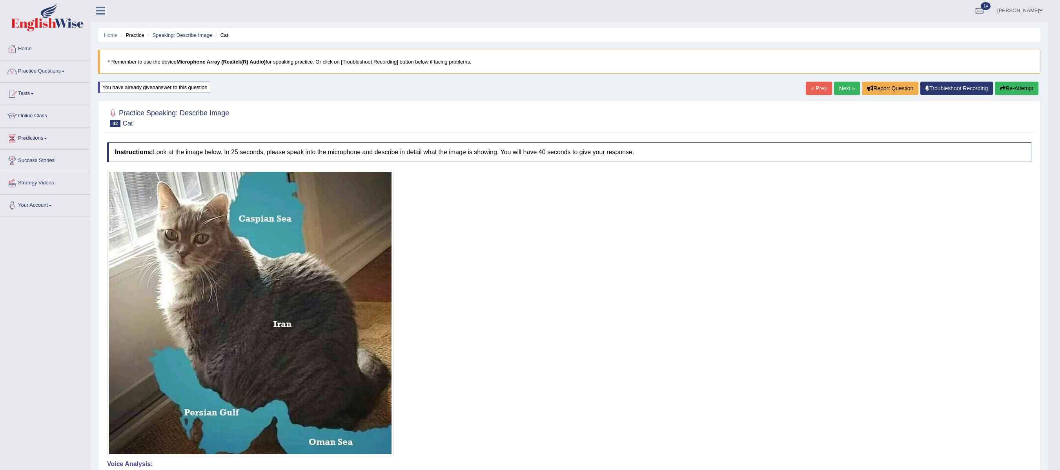
scroll to position [0, 0]
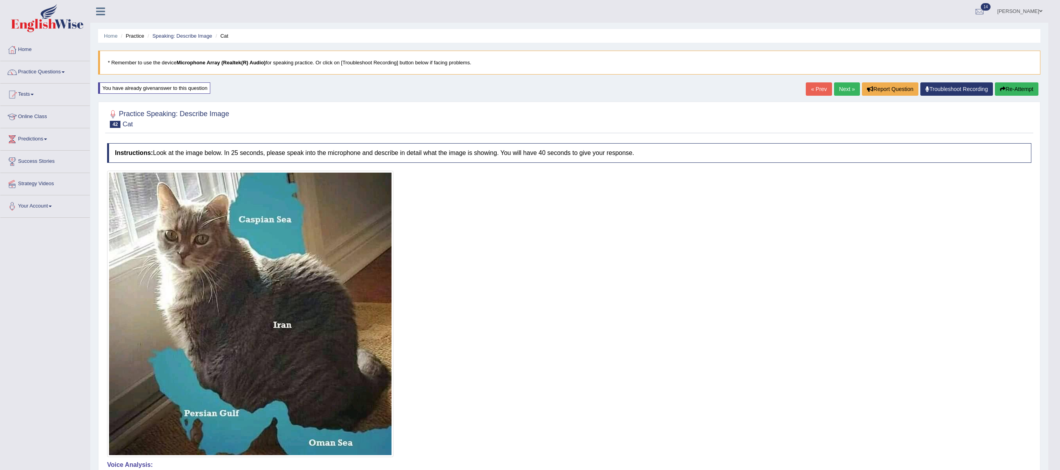
click at [794, 89] on link "Next »" at bounding box center [847, 88] width 26 height 13
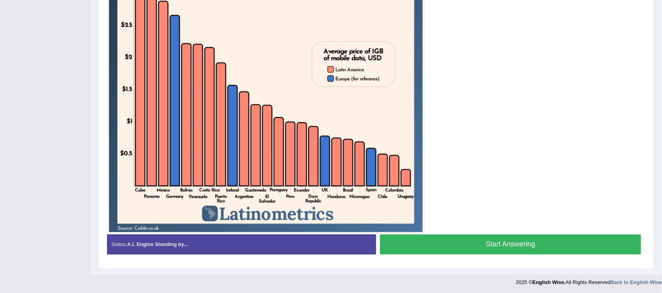
scroll to position [262, 0]
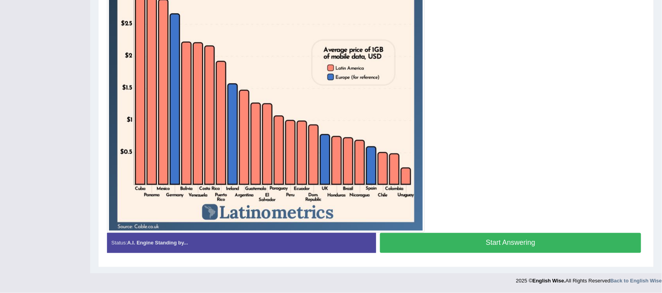
click at [495, 246] on button "Start Answering" at bounding box center [510, 243] width 261 height 20
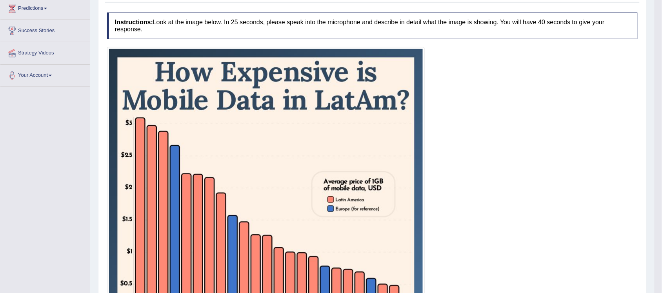
scroll to position [23, 0]
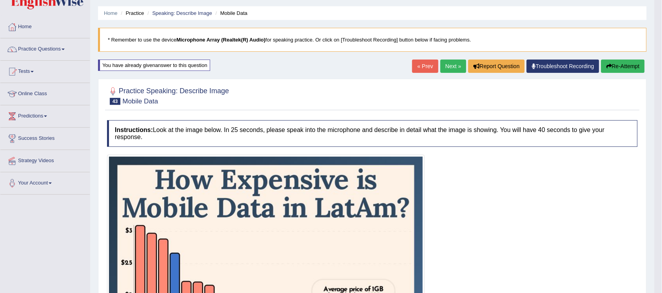
click at [446, 66] on link "Next »" at bounding box center [453, 66] width 26 height 13
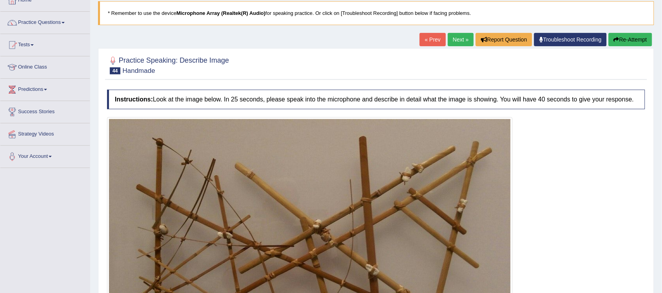
scroll to position [49, 0]
click at [458, 42] on link "Next »" at bounding box center [461, 39] width 26 height 13
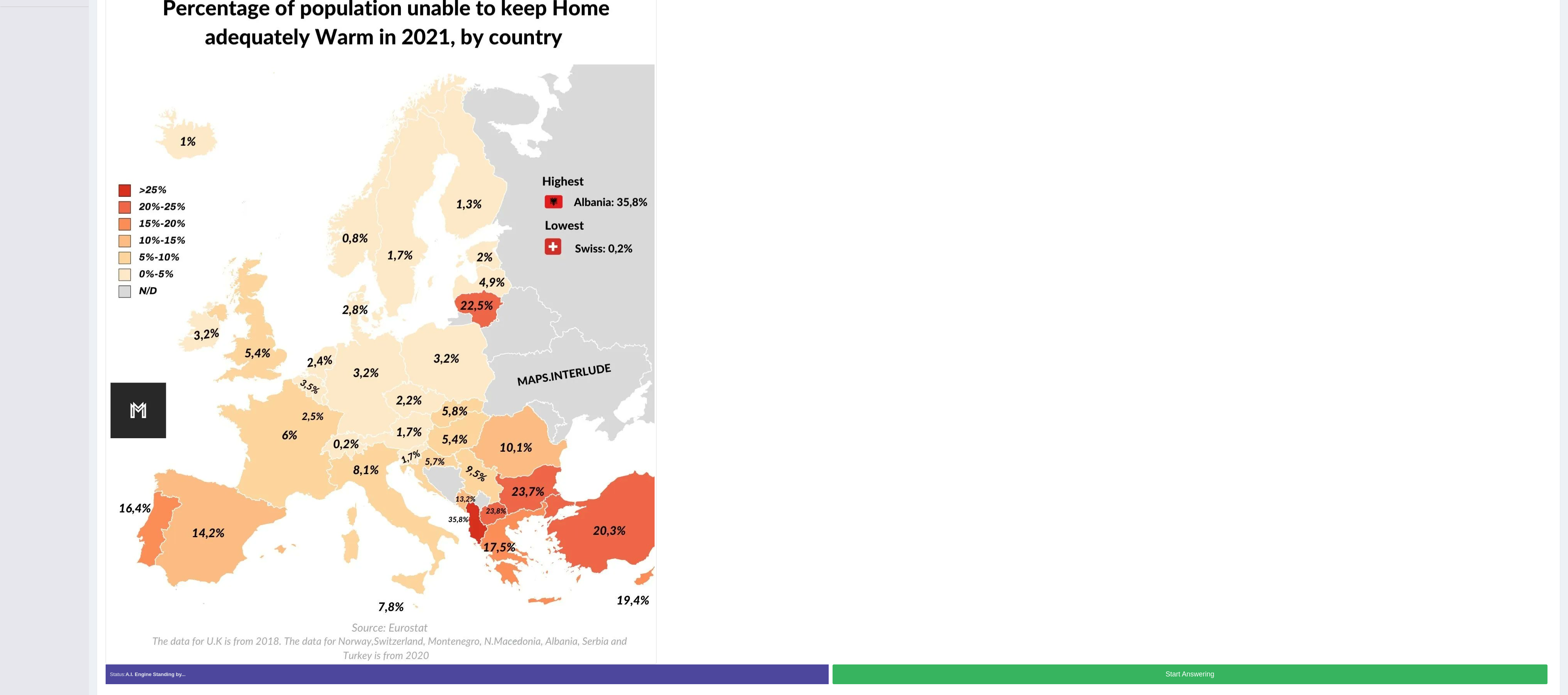
scroll to position [248, 0]
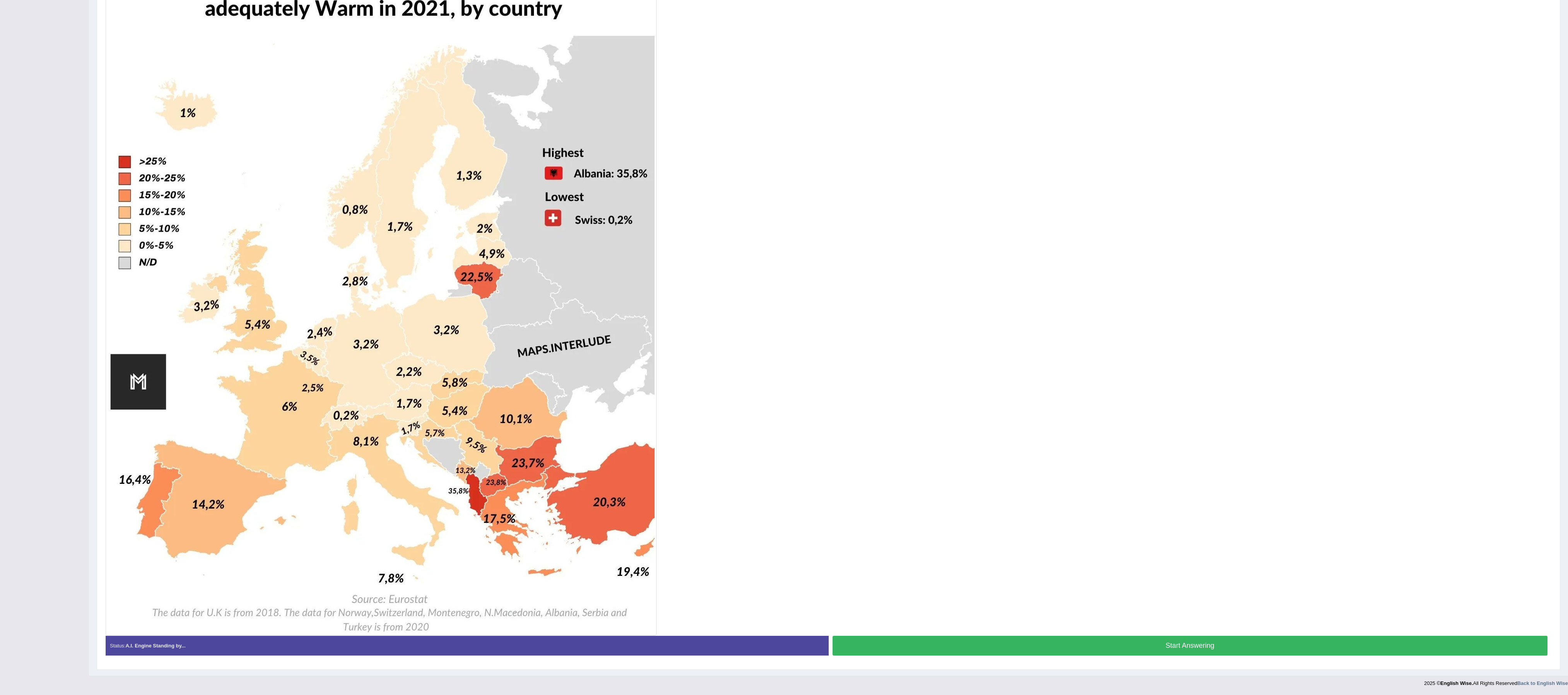
click at [653, 289] on button "Start Answering" at bounding box center [1189, 646] width 715 height 20
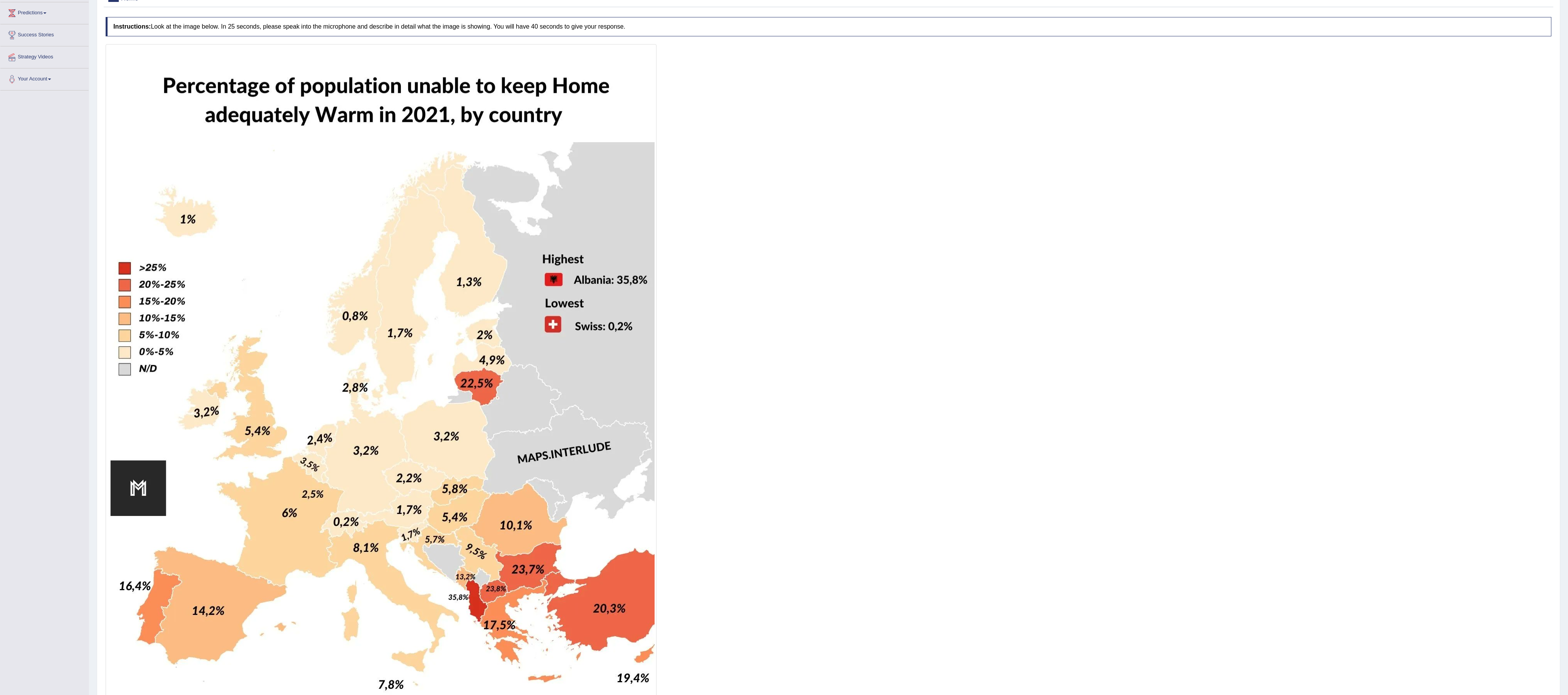
scroll to position [241, 0]
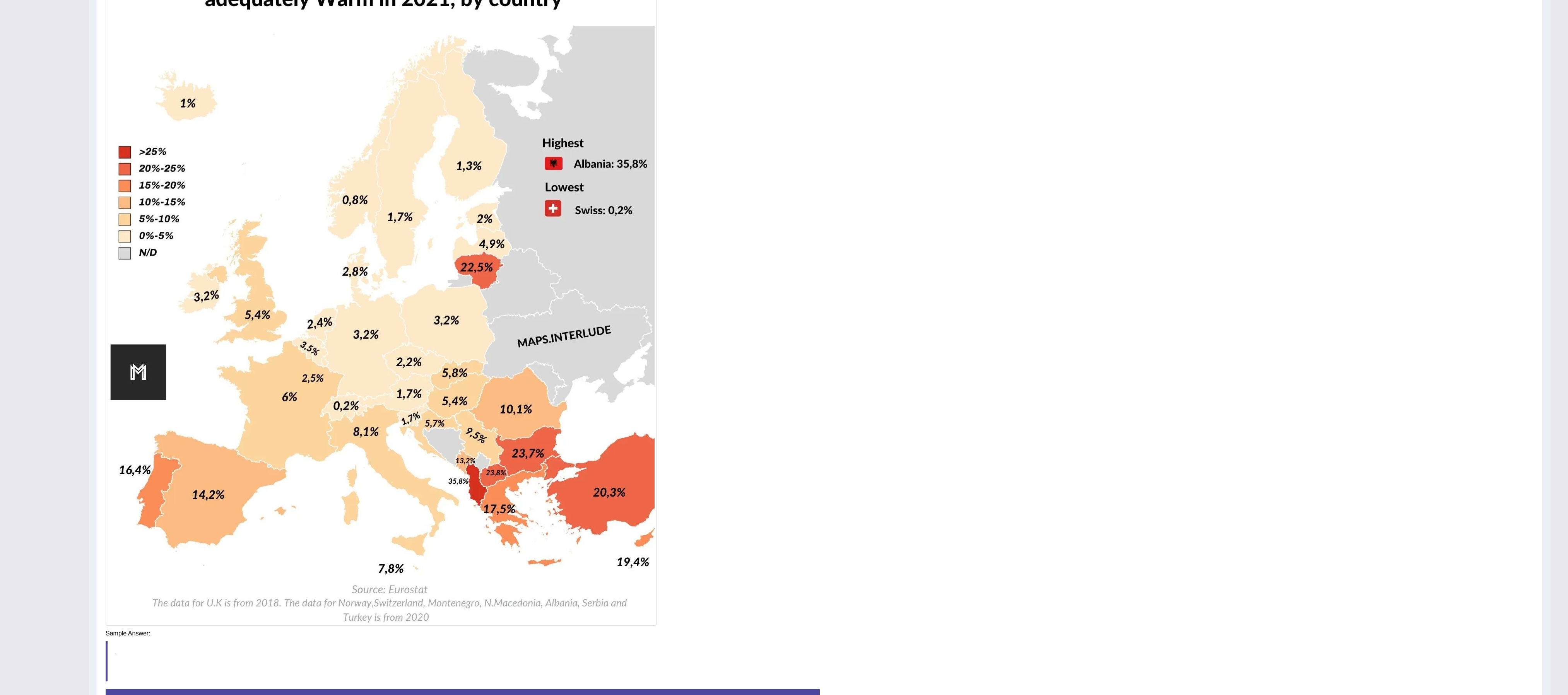
click at [653, 289] on div "Instructions: Look at the image below. In 25 seconds, please speak into the mic…" at bounding box center [820, 312] width 1432 height 829
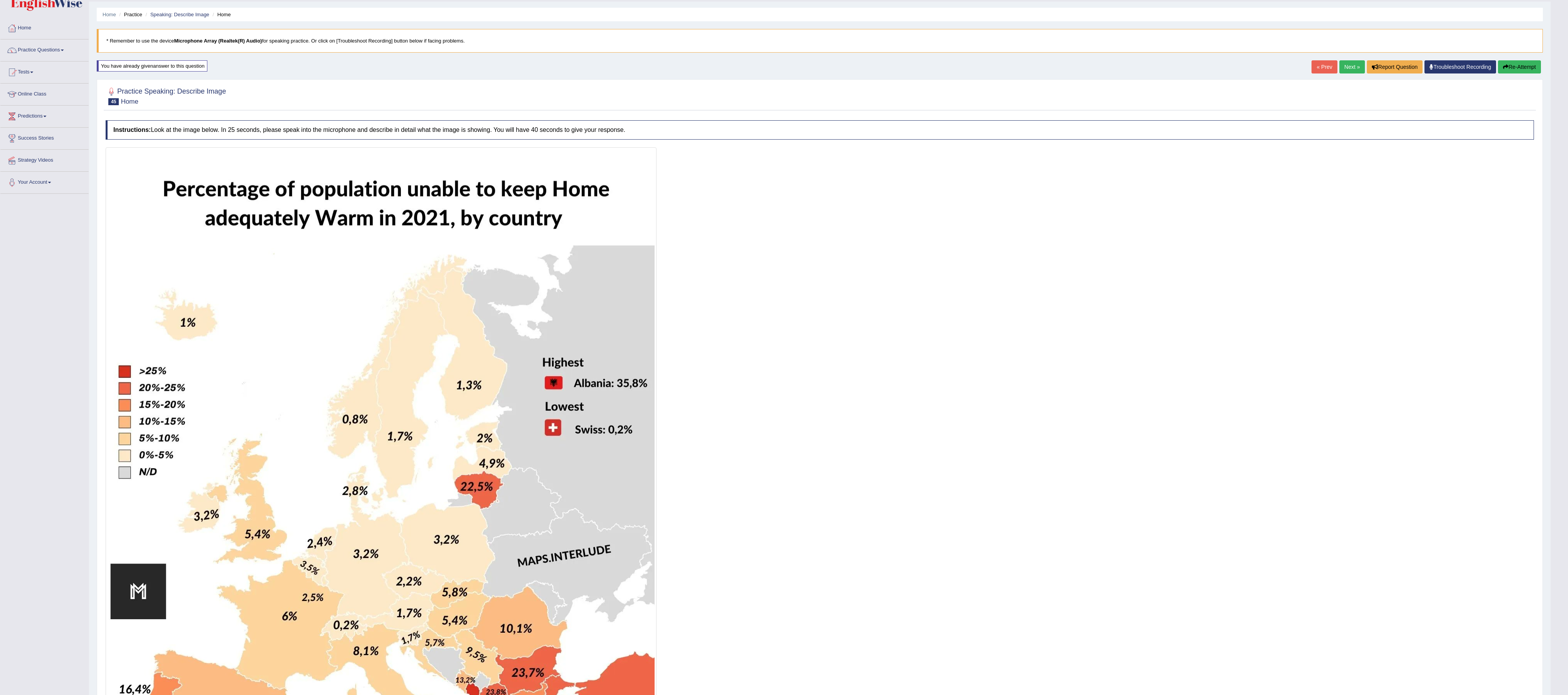
scroll to position [0, 0]
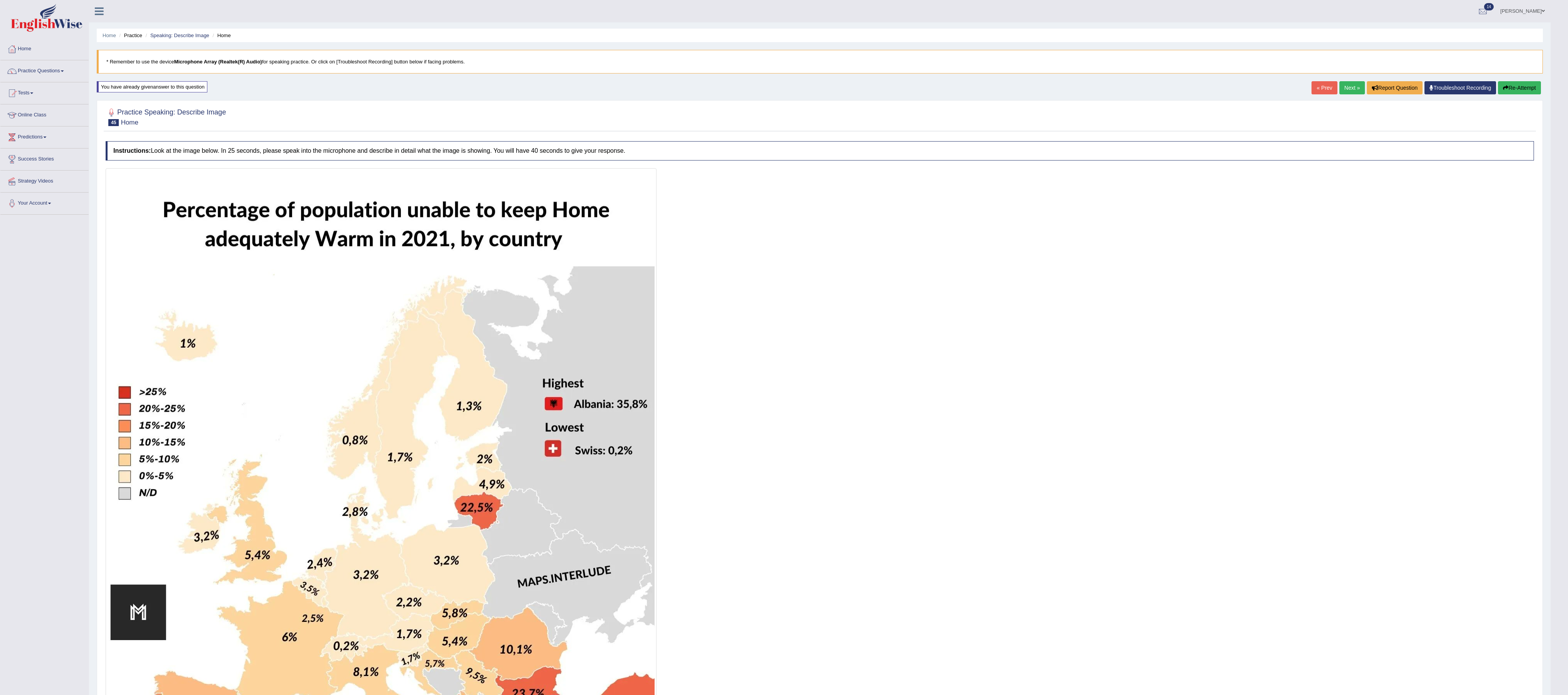
click at [653, 88] on link "Next »" at bounding box center [1352, 87] width 26 height 13
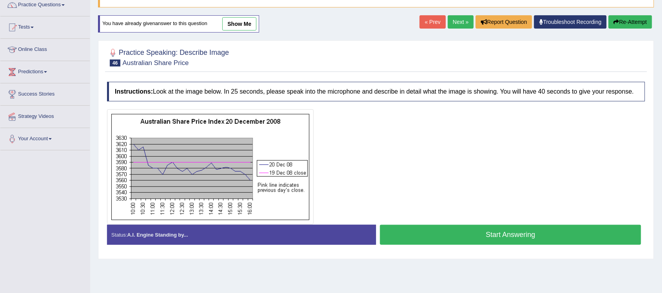
scroll to position [98, 0]
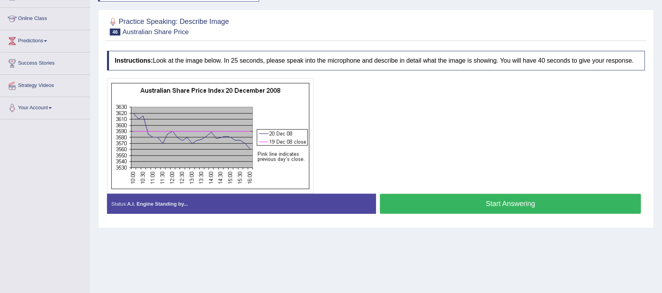
click at [499, 201] on button "Start Answering" at bounding box center [510, 204] width 261 height 20
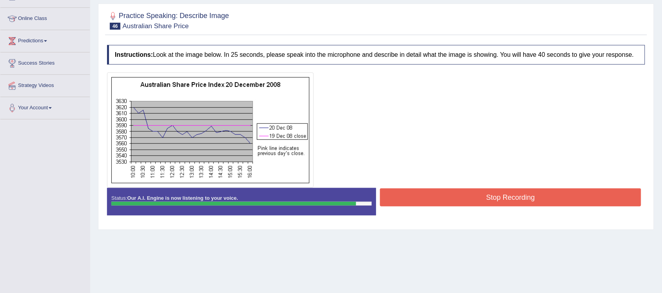
click at [482, 204] on button "Stop Recording" at bounding box center [510, 198] width 261 height 18
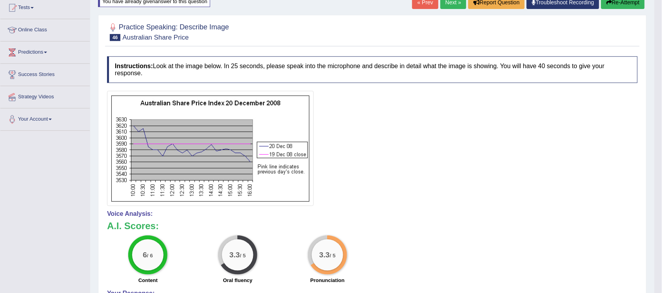
scroll to position [69, 0]
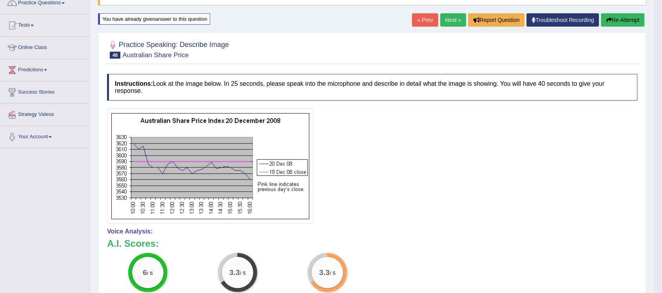
click at [447, 22] on link "Next »" at bounding box center [453, 19] width 26 height 13
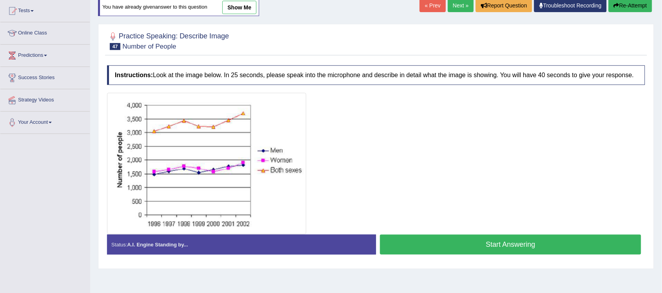
scroll to position [98, 0]
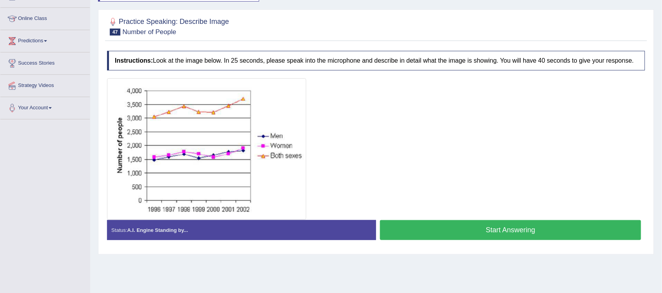
click at [482, 238] on button "Start Answering" at bounding box center [510, 230] width 261 height 20
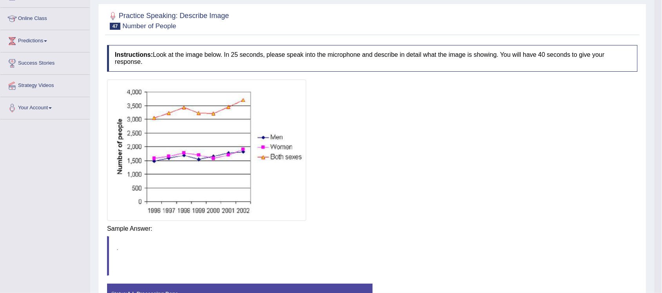
click at [468, 222] on div "Instructions: Look at the image below. In 25 seconds, please speak into the mic…" at bounding box center [372, 181] width 535 height 280
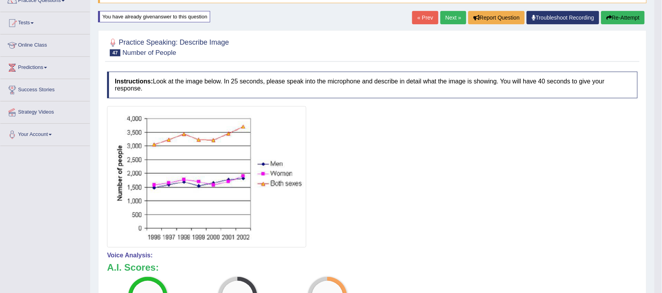
scroll to position [49, 0]
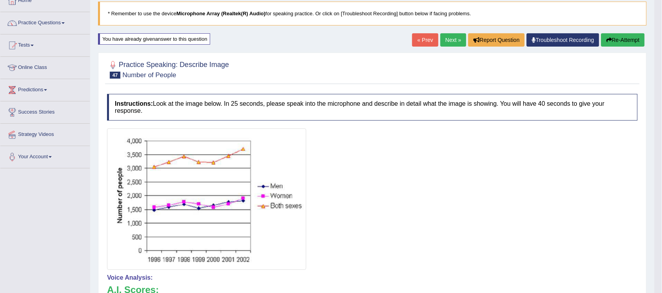
click at [631, 37] on button "Re-Attempt" at bounding box center [623, 39] width 44 height 13
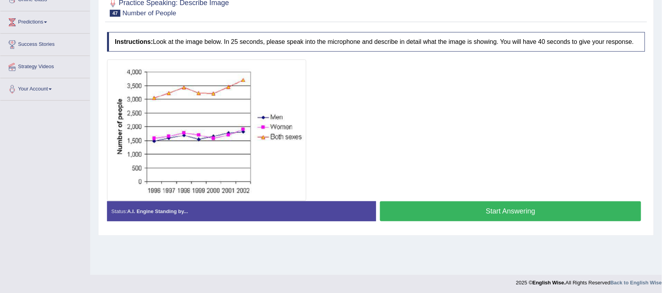
scroll to position [118, 0]
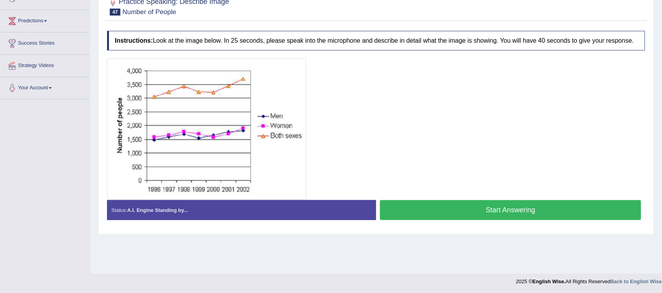
click at [444, 215] on button "Start Answering" at bounding box center [510, 210] width 261 height 20
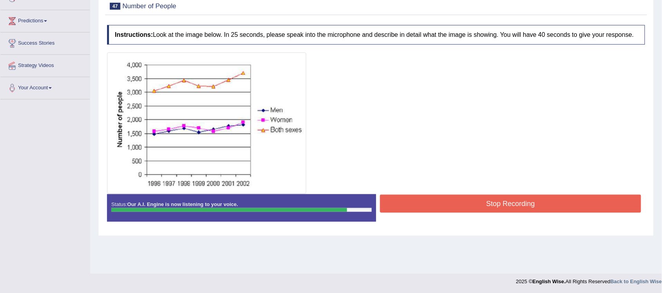
click at [471, 203] on button "Stop Recording" at bounding box center [510, 204] width 261 height 18
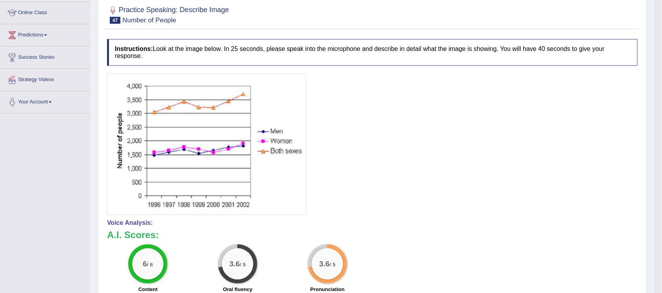
scroll to position [69, 0]
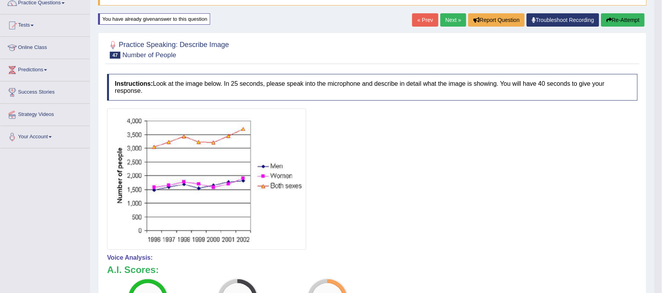
click at [450, 20] on link "Next »" at bounding box center [453, 19] width 26 height 13
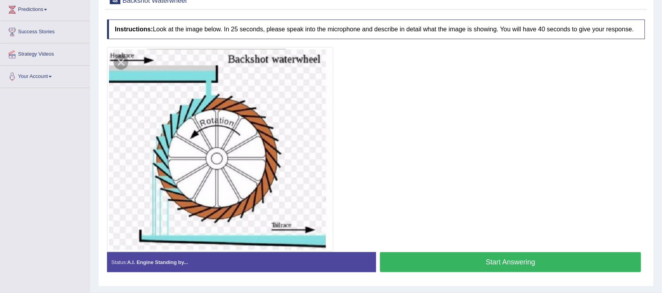
scroll to position [147, 0]
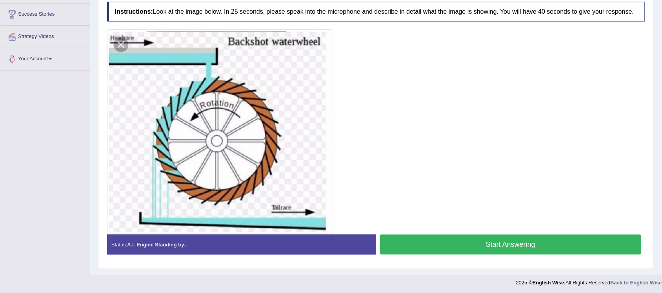
click at [525, 247] on button "Start Answering" at bounding box center [510, 245] width 261 height 20
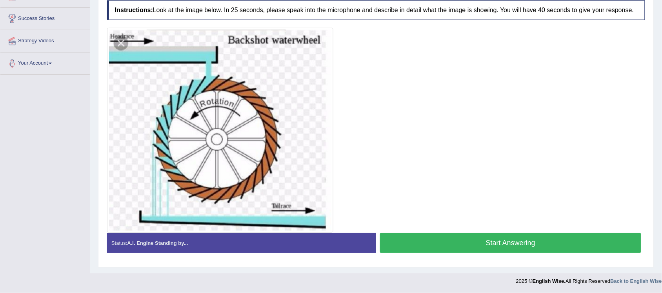
scroll to position [144, 0]
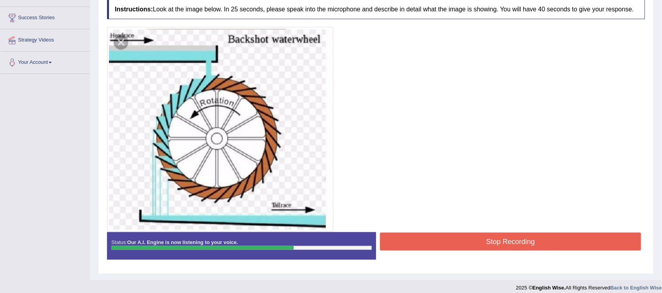
click at [483, 241] on button "Stop Recording" at bounding box center [510, 242] width 261 height 18
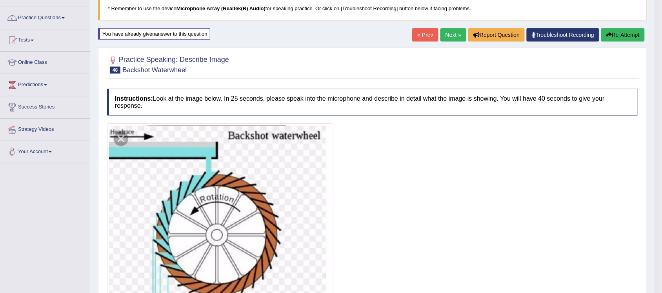
scroll to position [0, 0]
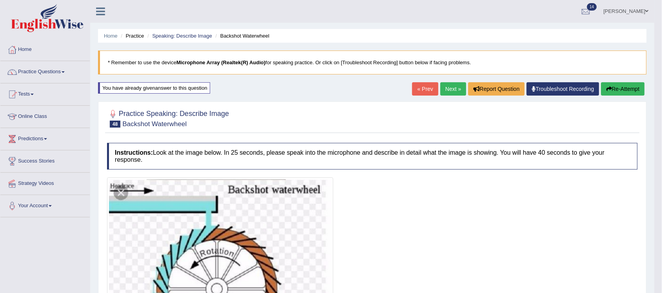
click at [448, 87] on link "Next »" at bounding box center [453, 88] width 26 height 13
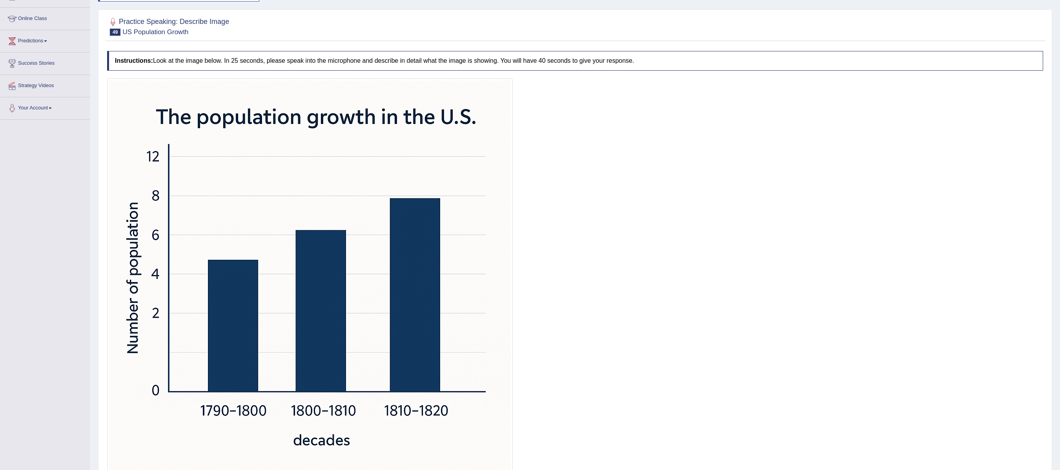
scroll to position [177, 0]
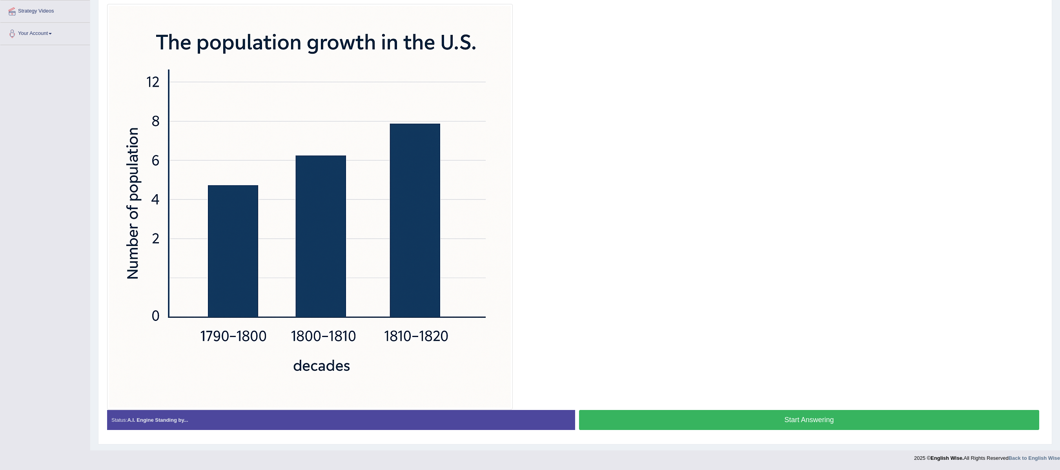
click at [662, 293] on button "Start Answering" at bounding box center [809, 420] width 460 height 20
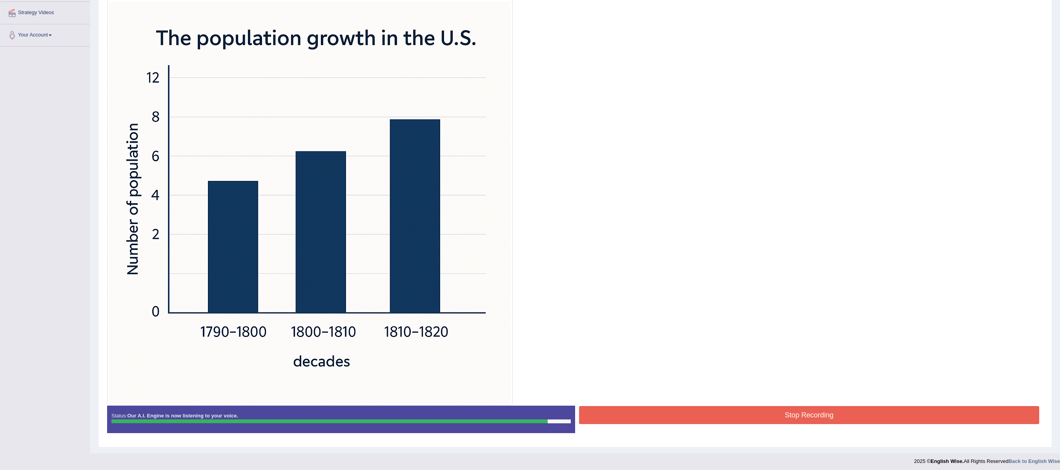
click at [662, 293] on button "Stop Recording" at bounding box center [809, 415] width 460 height 18
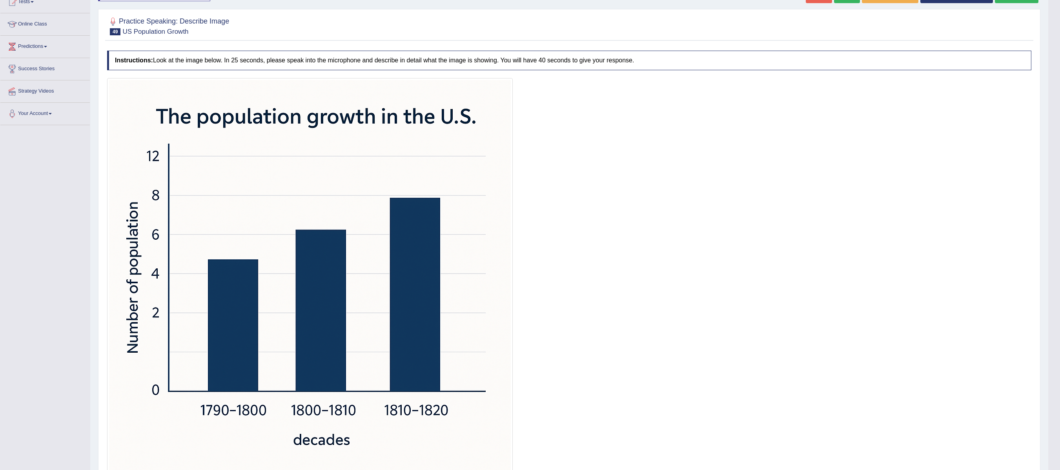
scroll to position [14, 0]
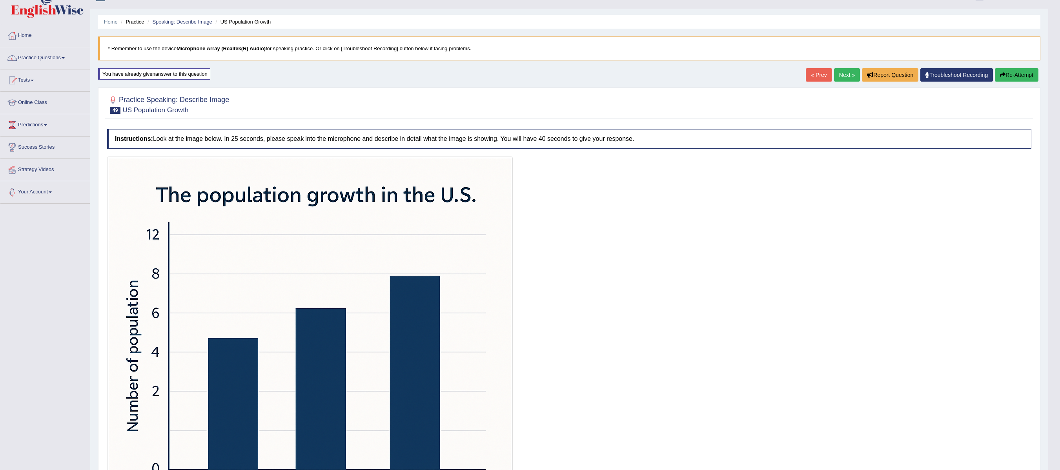
click at [662, 73] on link "Next »" at bounding box center [847, 74] width 26 height 13
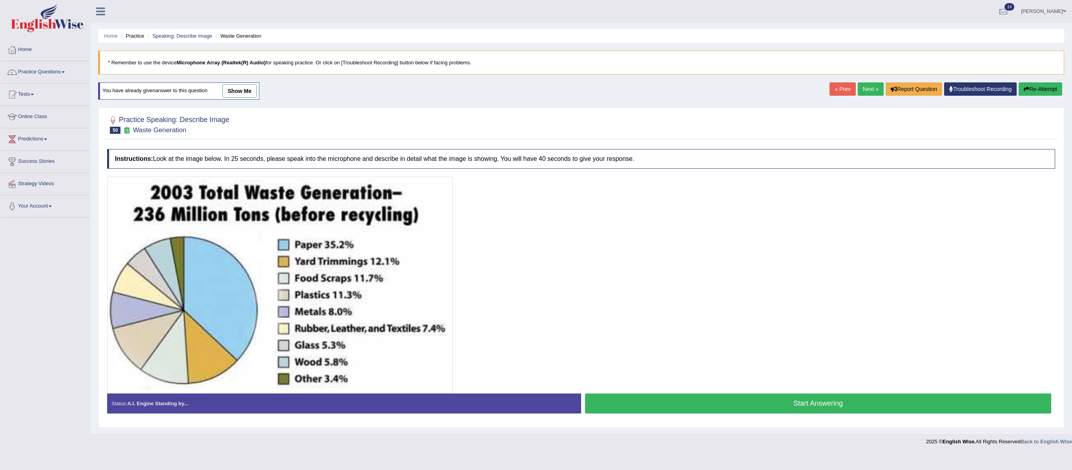
click at [813, 403] on button "Start Answering" at bounding box center [818, 403] width 466 height 20
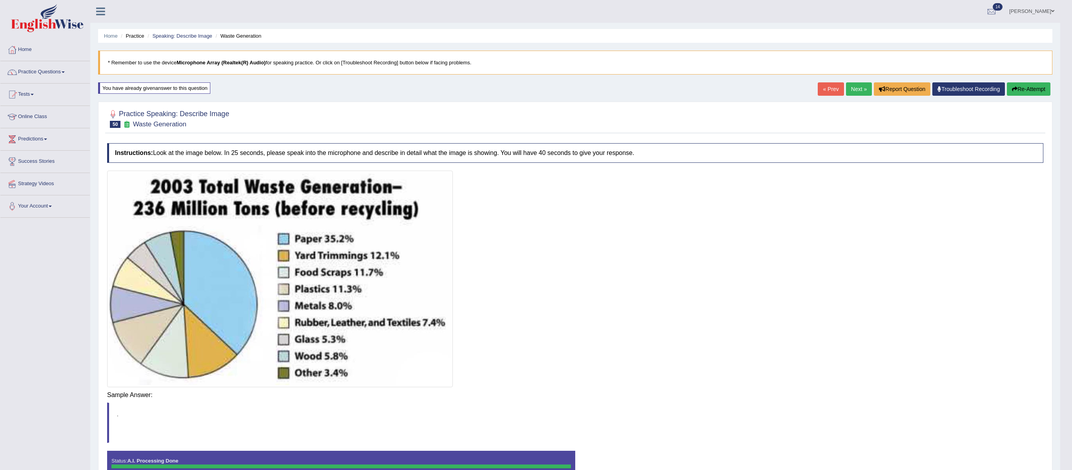
drag, startPoint x: 703, startPoint y: 402, endPoint x: 707, endPoint y: 409, distance: 8.1
click at [707, 409] on body "Toggle navigation Home Practice Questions Speaking Practice Read Aloud Repeat S…" at bounding box center [536, 235] width 1072 height 470
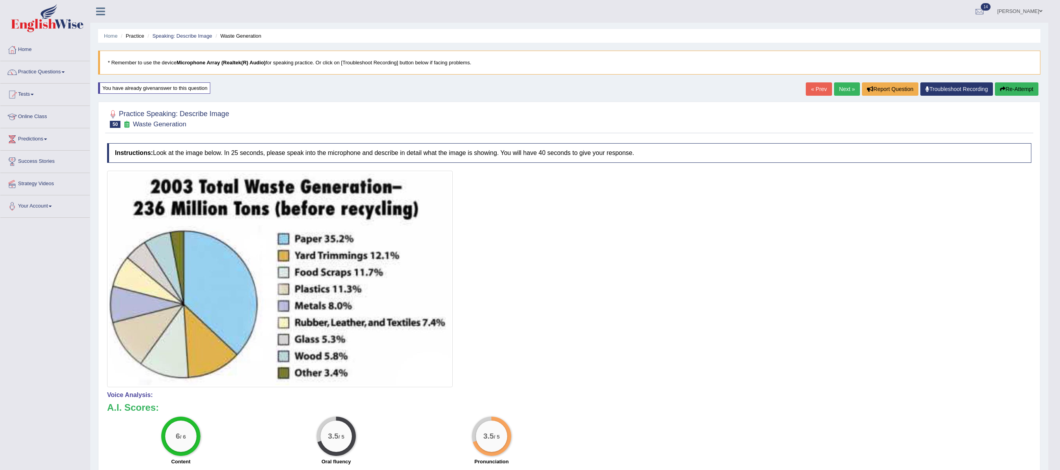
click at [839, 93] on link "Next »" at bounding box center [847, 88] width 26 height 13
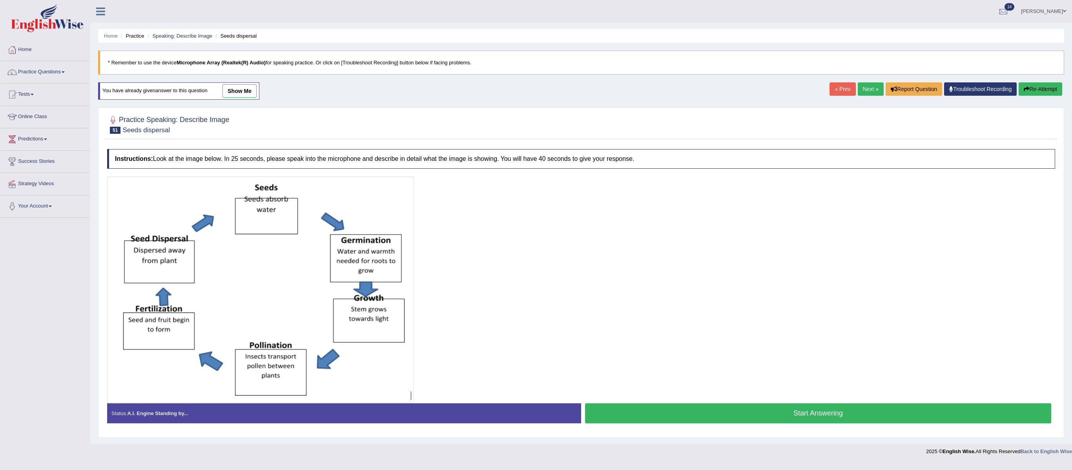
click at [850, 420] on button "Start Answering" at bounding box center [818, 413] width 466 height 20
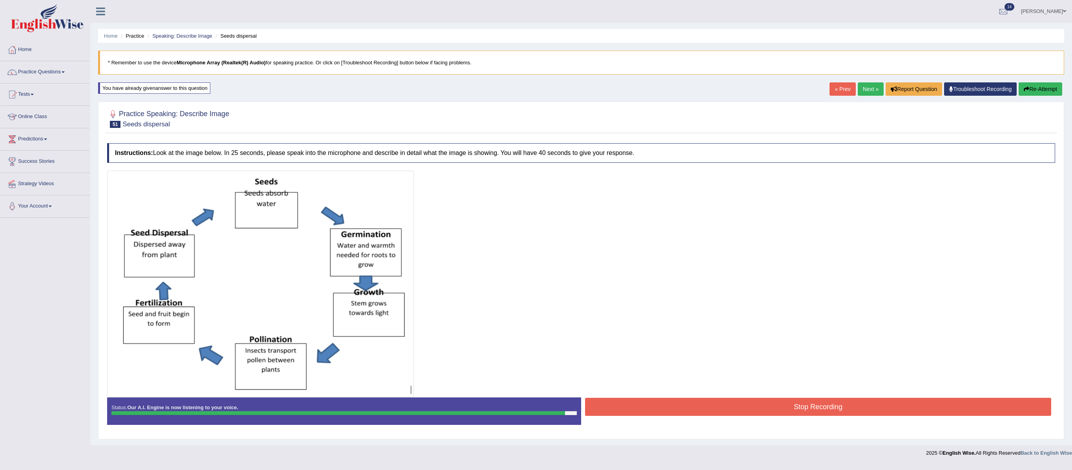
click at [809, 416] on button "Stop Recording" at bounding box center [818, 407] width 466 height 18
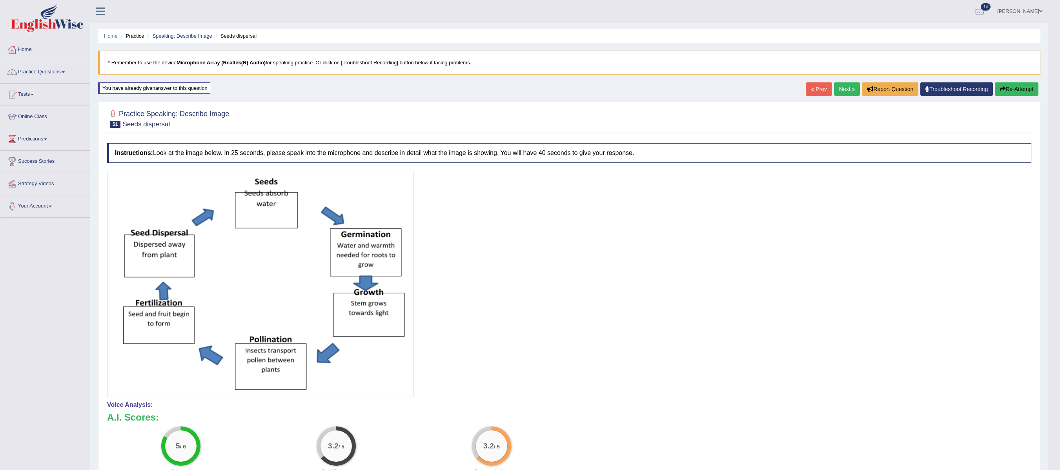
click at [839, 90] on link "Next »" at bounding box center [847, 88] width 26 height 13
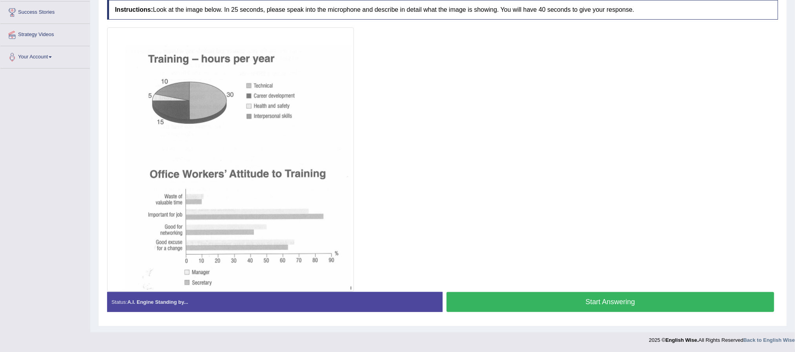
scroll to position [152, 0]
click at [611, 305] on button "Start Answering" at bounding box center [610, 302] width 328 height 20
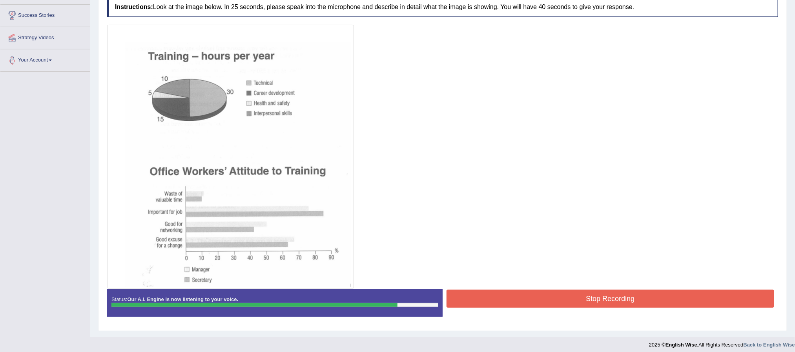
click at [547, 295] on button "Stop Recording" at bounding box center [610, 299] width 328 height 18
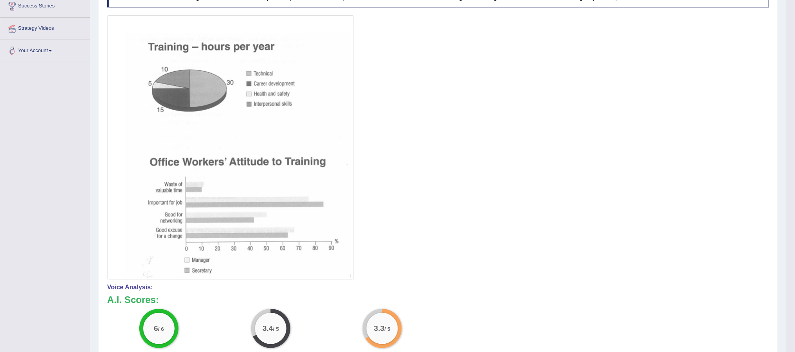
scroll to position [87, 0]
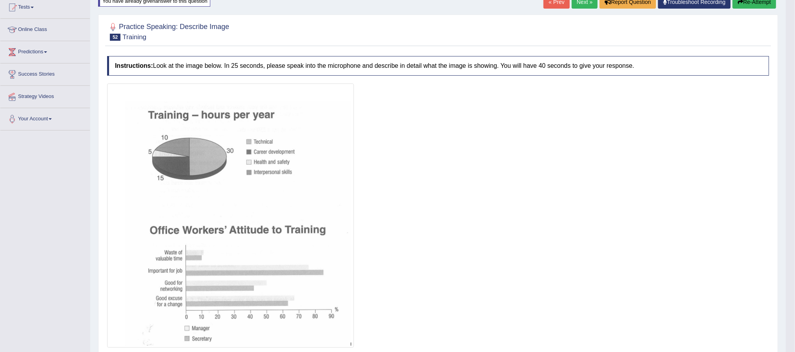
click at [580, 6] on link "Next »" at bounding box center [584, 1] width 26 height 13
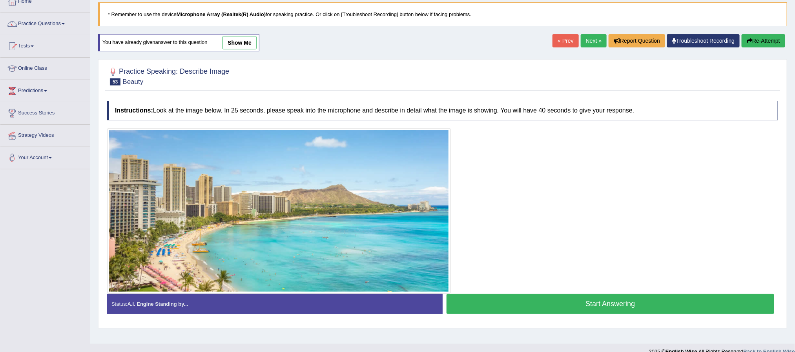
scroll to position [59, 0]
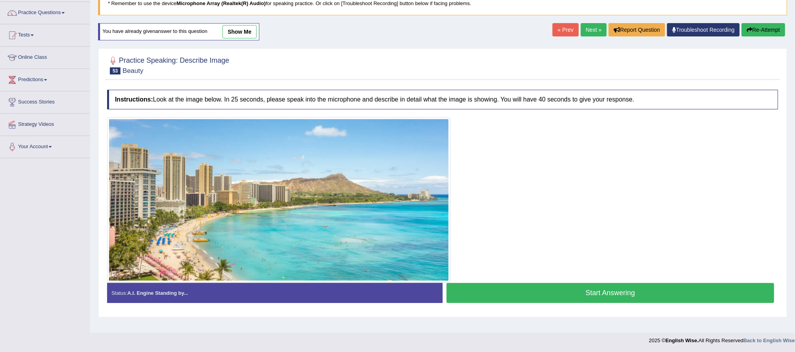
click at [639, 292] on button "Start Answering" at bounding box center [610, 293] width 328 height 20
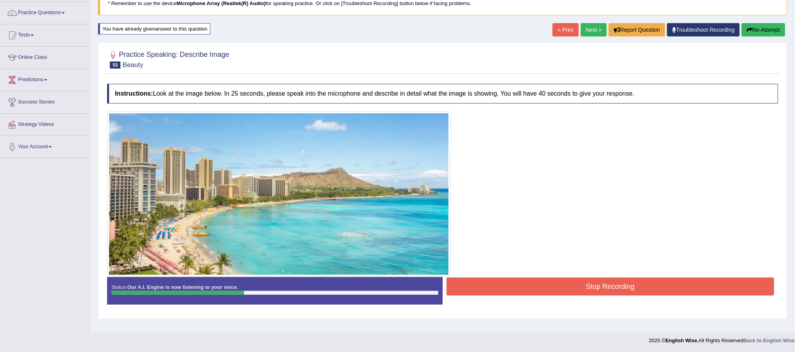
click at [765, 30] on button "Re-Attempt" at bounding box center [763, 29] width 44 height 13
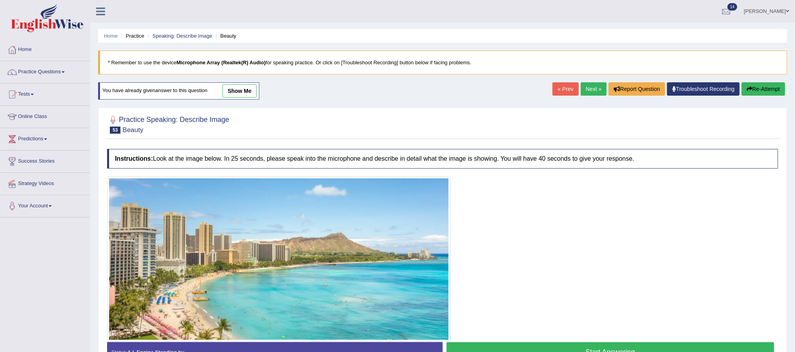
scroll to position [59, 0]
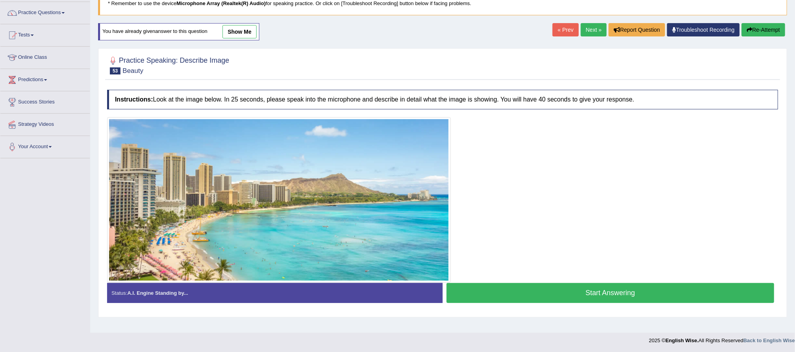
click at [637, 295] on button "Start Answering" at bounding box center [610, 293] width 328 height 20
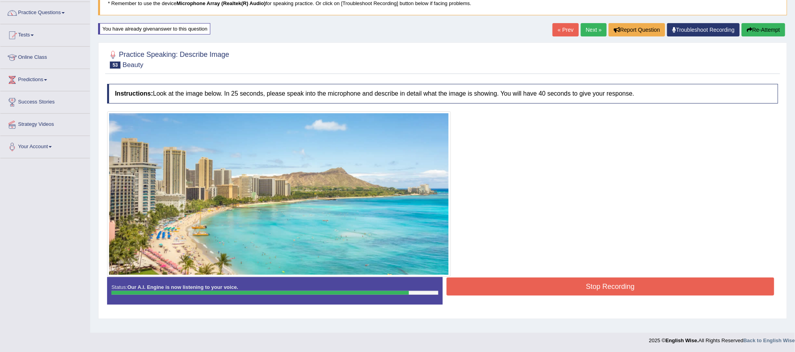
click at [584, 292] on button "Stop Recording" at bounding box center [610, 287] width 328 height 18
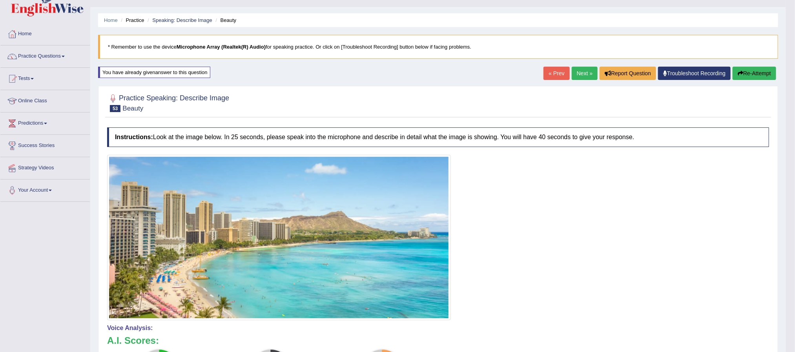
scroll to position [0, 0]
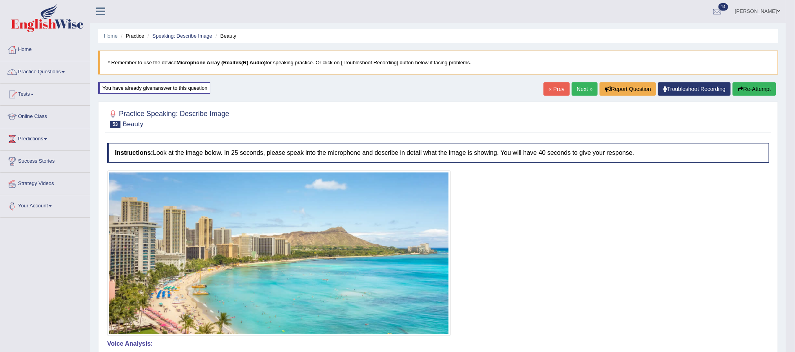
click at [573, 89] on link "Next »" at bounding box center [584, 88] width 26 height 13
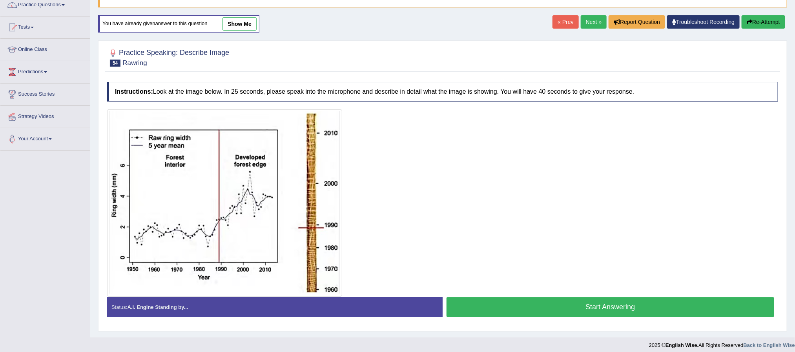
scroll to position [75, 0]
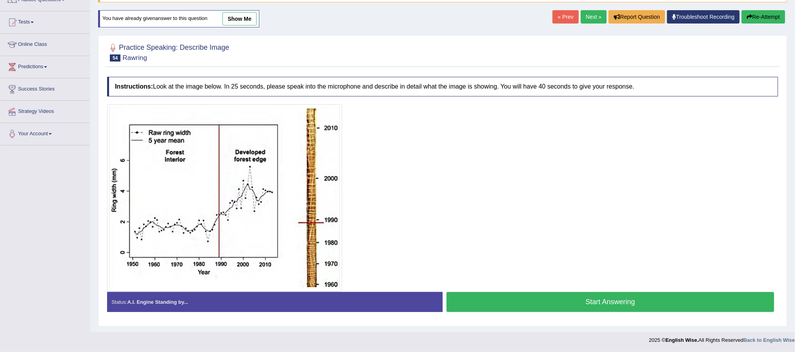
click at [585, 305] on button "Start Answering" at bounding box center [610, 302] width 328 height 20
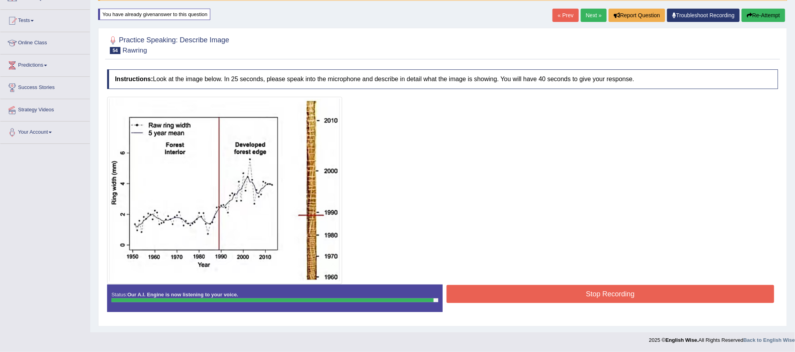
click at [592, 289] on button "Stop Recording" at bounding box center [610, 294] width 328 height 18
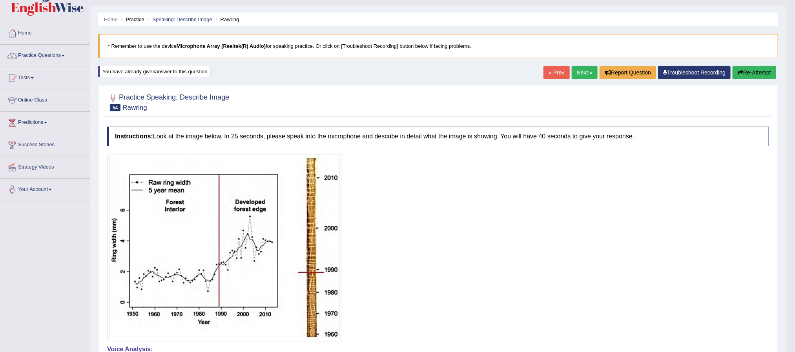
scroll to position [5, 0]
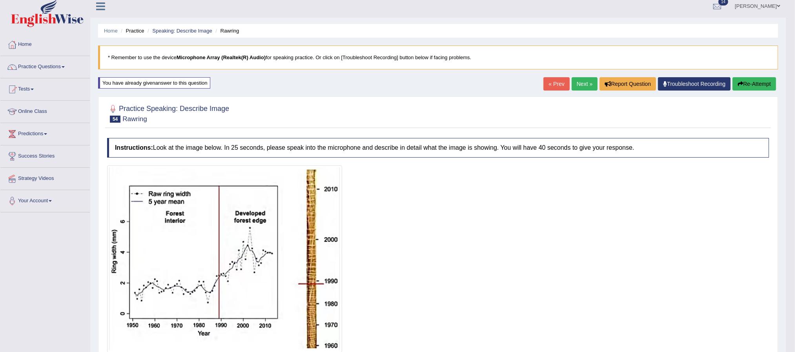
click at [577, 86] on link "Next »" at bounding box center [584, 83] width 26 height 13
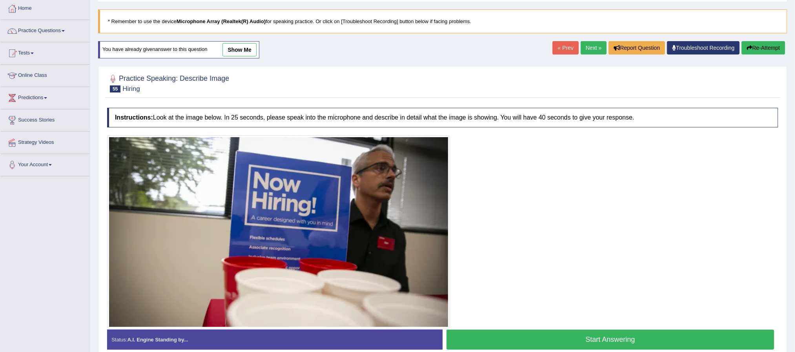
scroll to position [23, 0]
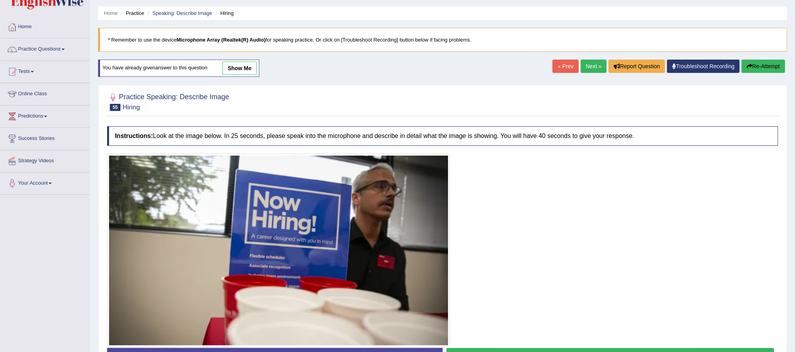
click at [588, 68] on link "Next »" at bounding box center [593, 66] width 26 height 13
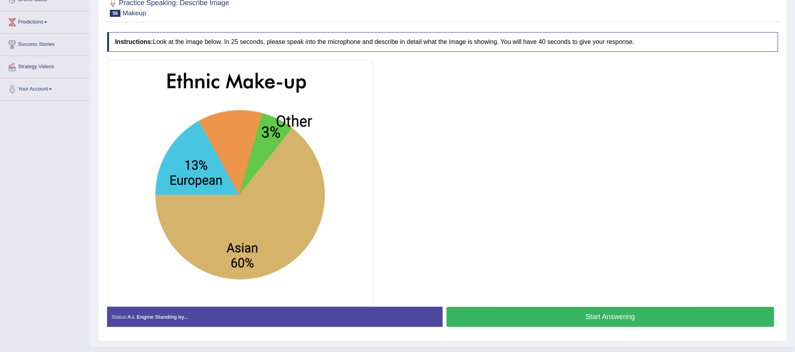
scroll to position [118, 0]
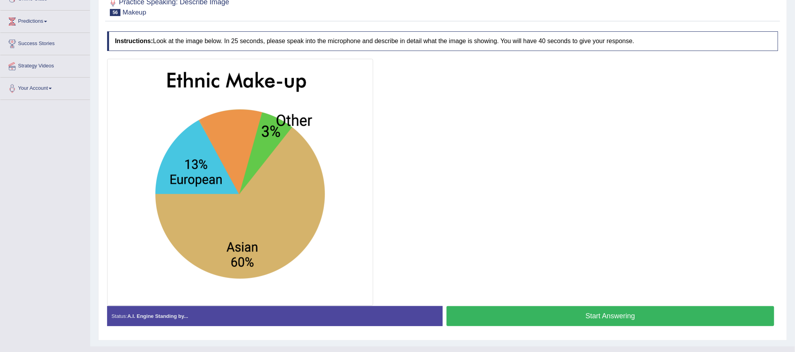
click at [579, 315] on button "Start Answering" at bounding box center [610, 316] width 328 height 20
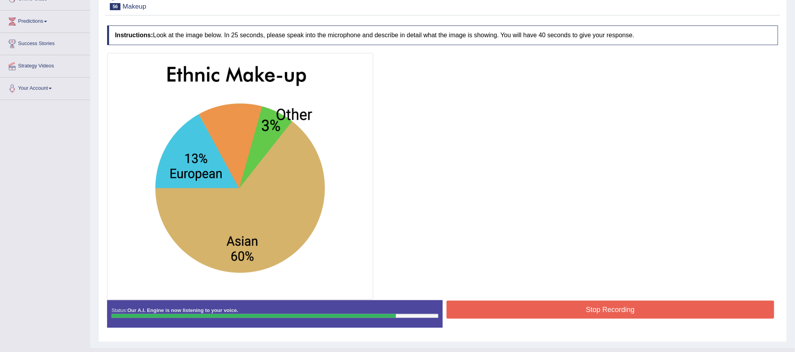
click at [600, 316] on button "Stop Recording" at bounding box center [610, 310] width 328 height 18
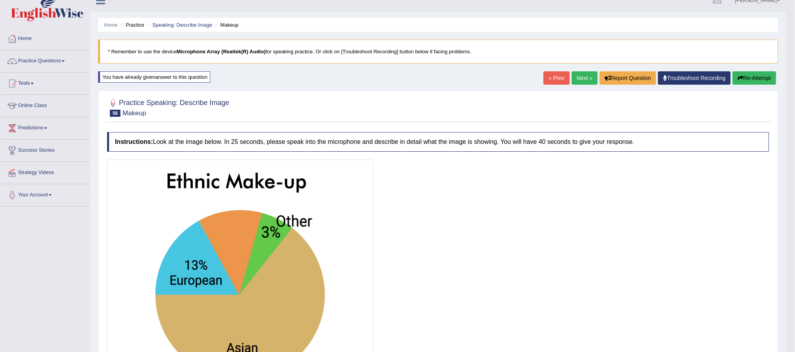
scroll to position [0, 0]
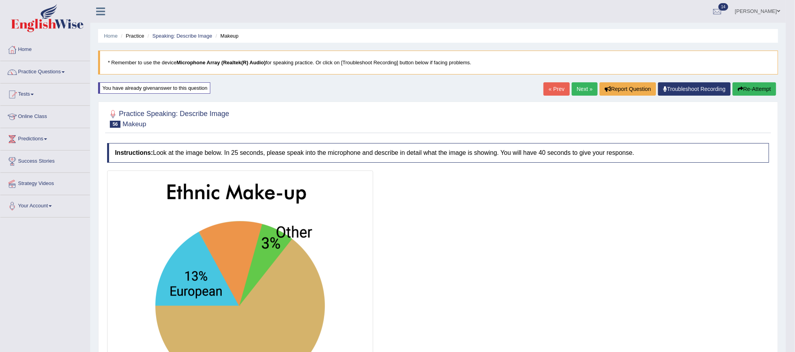
click at [580, 87] on link "Next »" at bounding box center [584, 88] width 26 height 13
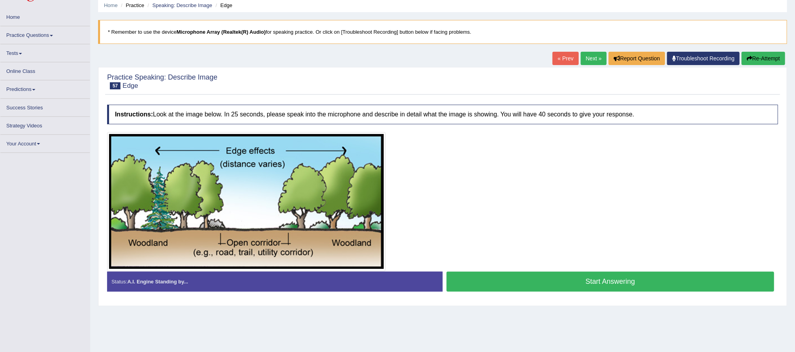
scroll to position [59, 0]
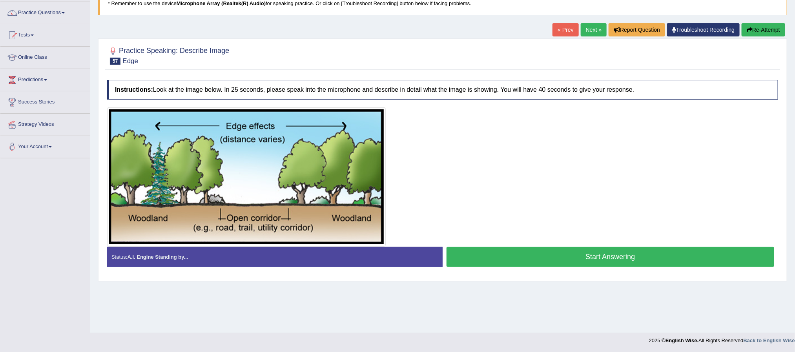
click at [584, 254] on button "Start Answering" at bounding box center [610, 257] width 328 height 20
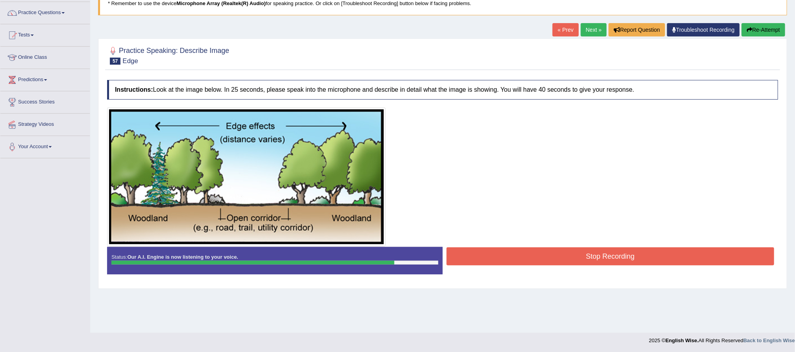
click at [592, 256] on button "Stop Recording" at bounding box center [610, 256] width 328 height 18
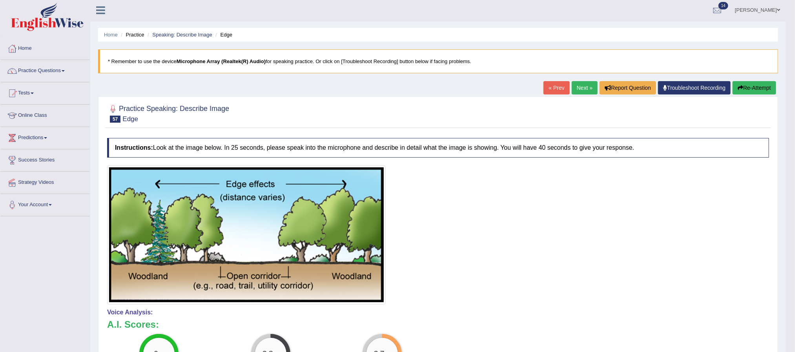
scroll to position [0, 0]
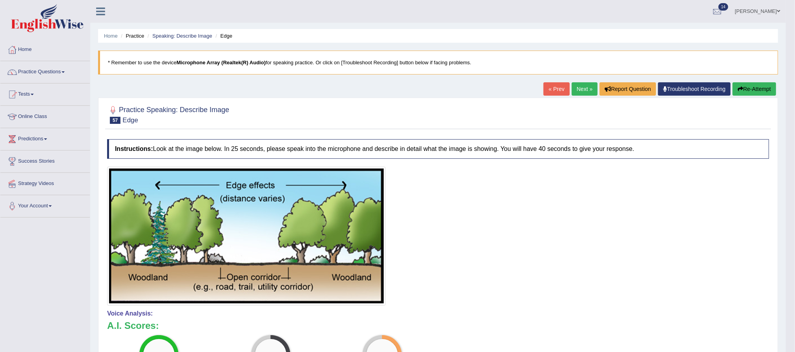
click at [577, 87] on link "Next »" at bounding box center [584, 88] width 26 height 13
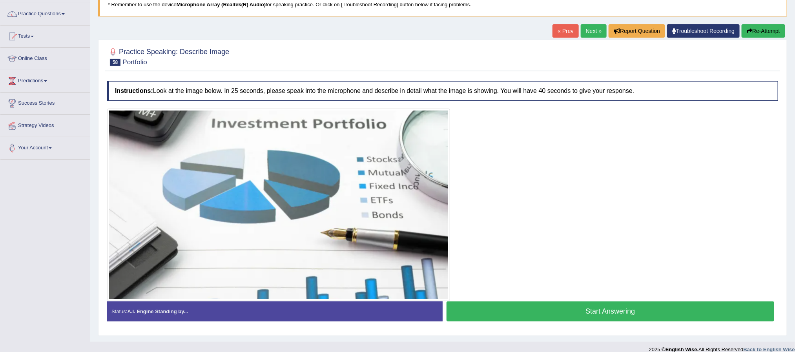
scroll to position [59, 0]
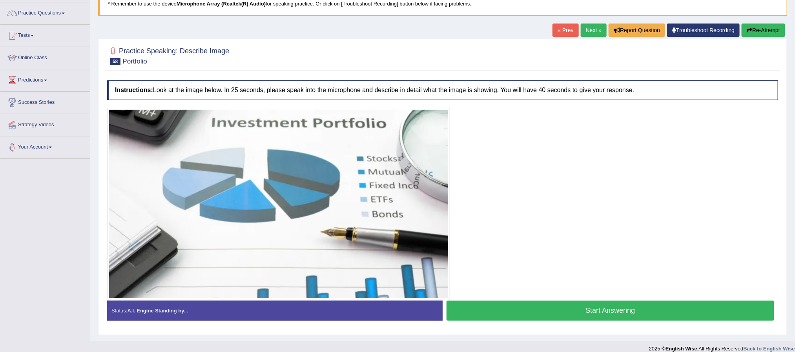
click at [599, 311] on button "Start Answering" at bounding box center [610, 311] width 328 height 20
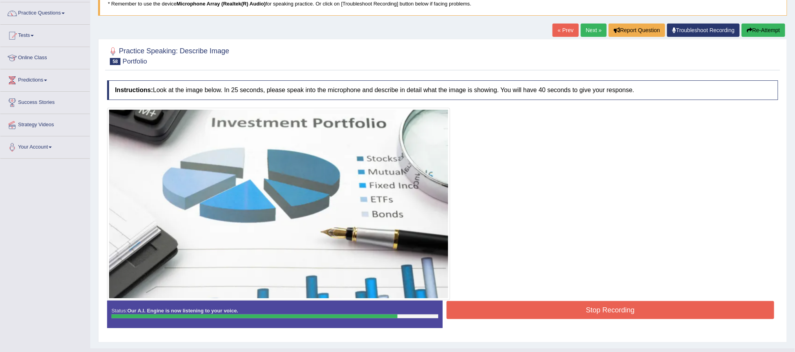
click at [637, 317] on button "Stop Recording" at bounding box center [610, 310] width 328 height 18
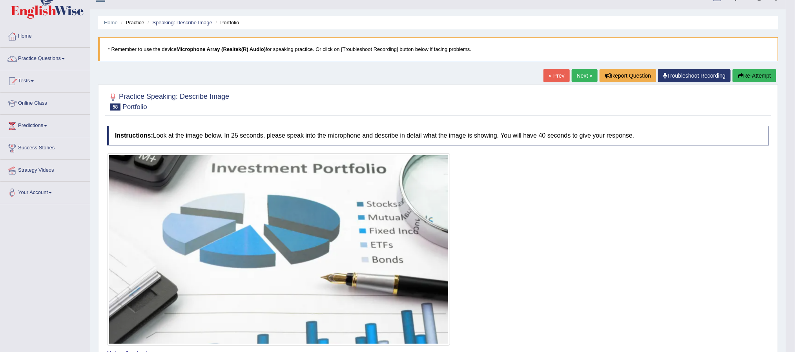
scroll to position [0, 0]
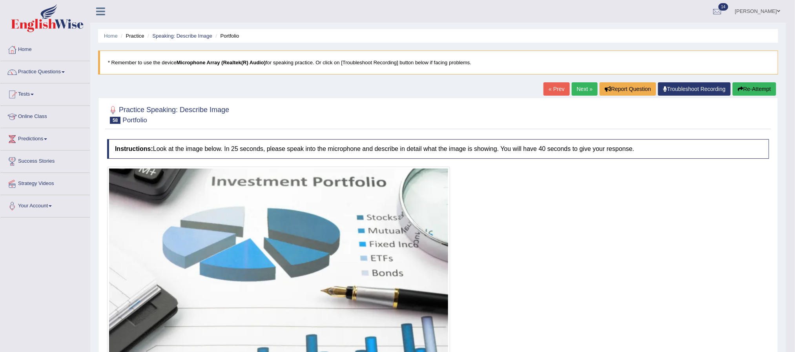
click at [584, 94] on link "Next »" at bounding box center [584, 88] width 26 height 13
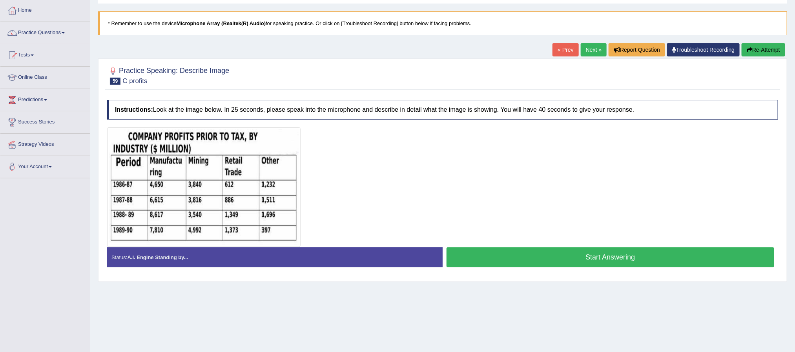
scroll to position [59, 0]
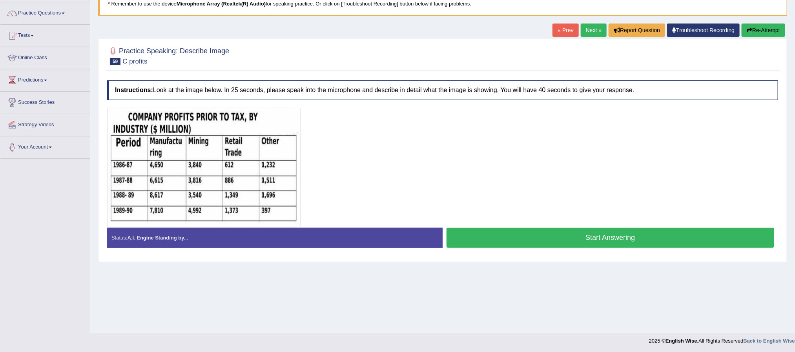
click at [644, 242] on button "Start Answering" at bounding box center [610, 238] width 328 height 20
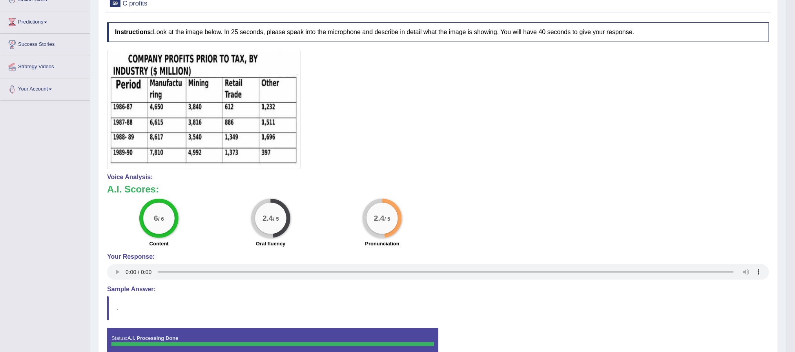
scroll to position [0, 0]
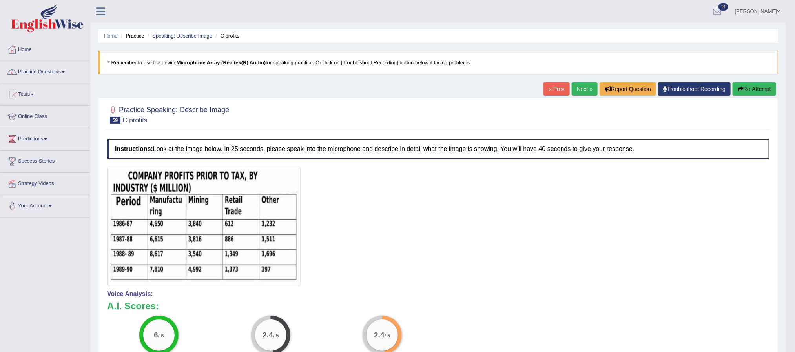
click at [754, 84] on button "Re-Attempt" at bounding box center [754, 88] width 44 height 13
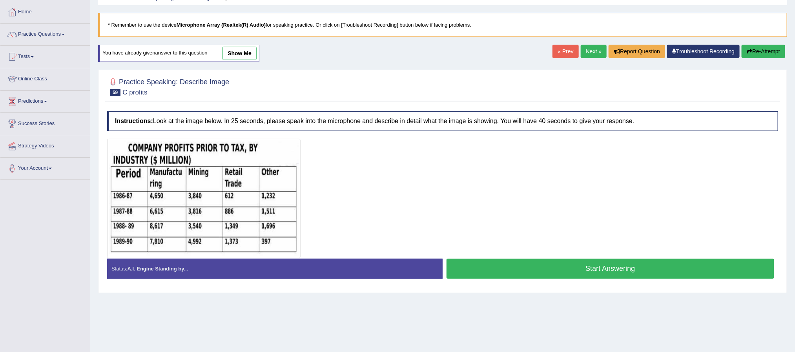
scroll to position [59, 0]
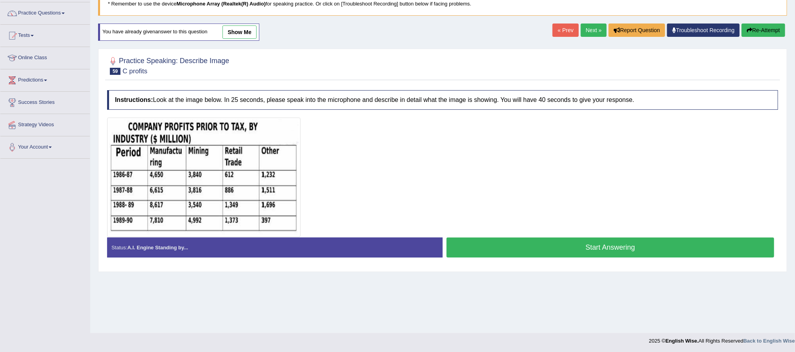
click at [590, 249] on button "Start Answering" at bounding box center [610, 248] width 328 height 20
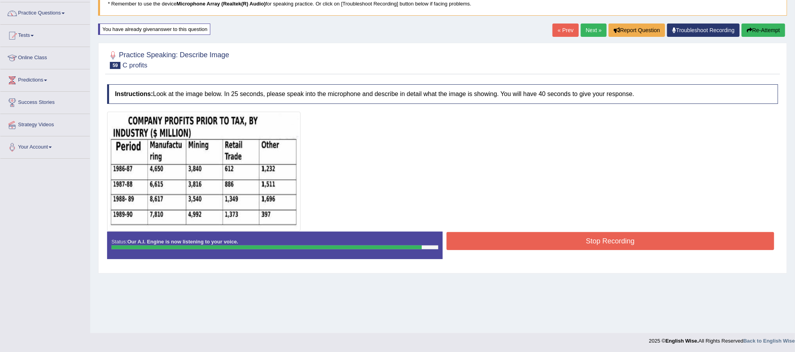
click at [590, 240] on button "Stop Recording" at bounding box center [610, 241] width 328 height 18
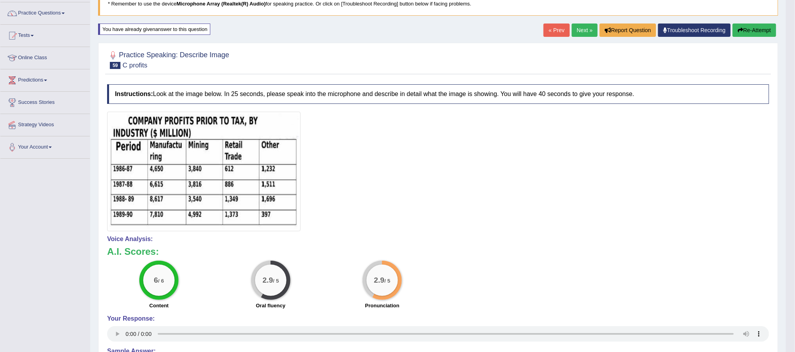
click at [773, 29] on button "Re-Attempt" at bounding box center [754, 30] width 44 height 13
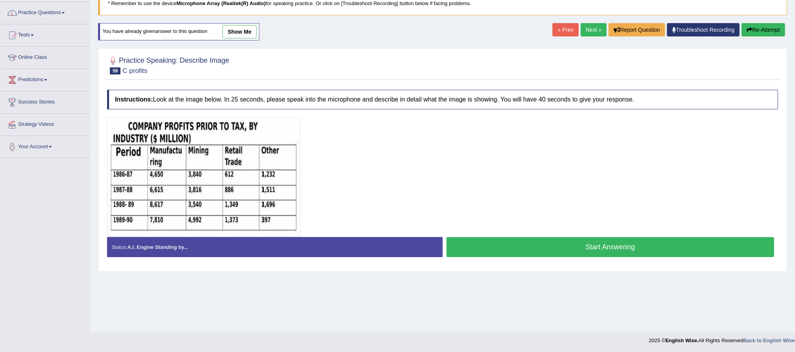
click at [605, 251] on button "Start Answering" at bounding box center [610, 247] width 328 height 20
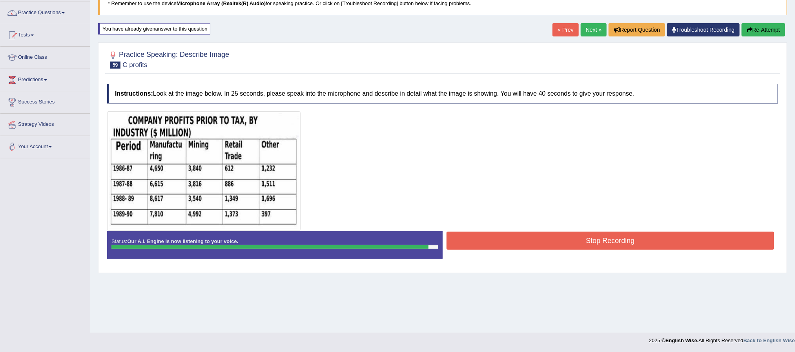
click at [592, 242] on button "Stop Recording" at bounding box center [610, 241] width 328 height 18
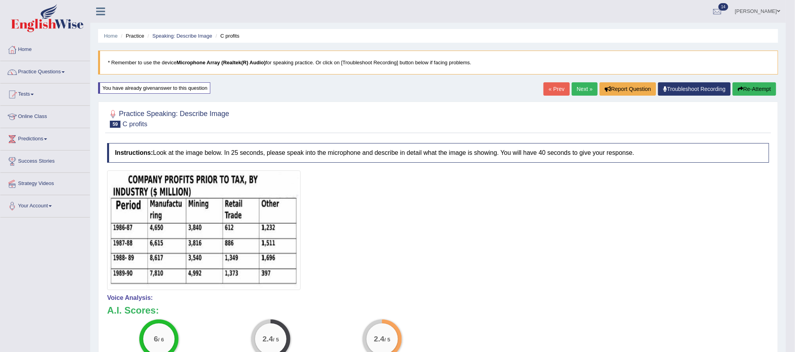
click at [757, 92] on button "Re-Attempt" at bounding box center [754, 88] width 44 height 13
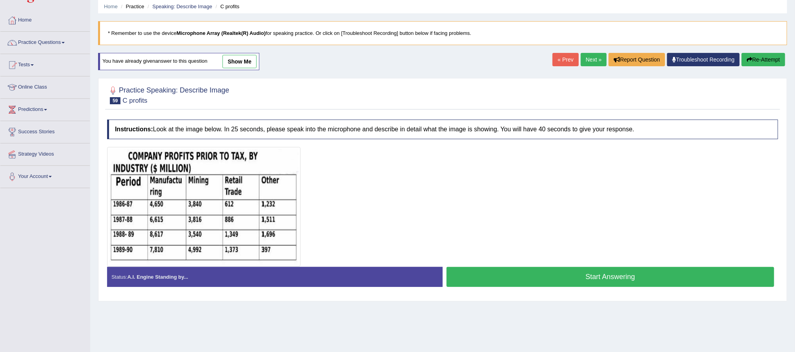
scroll to position [59, 0]
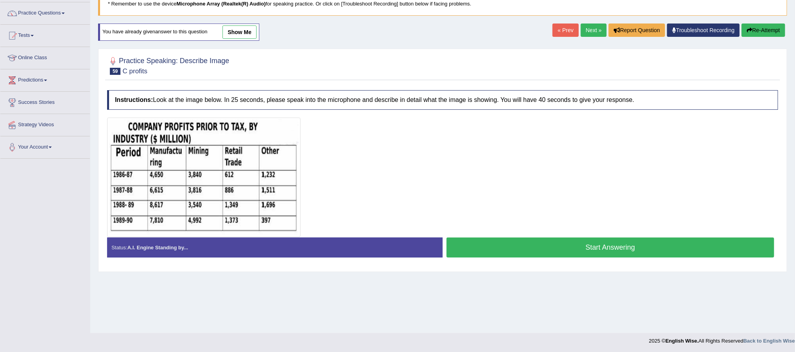
click at [540, 251] on button "Start Answering" at bounding box center [610, 248] width 328 height 20
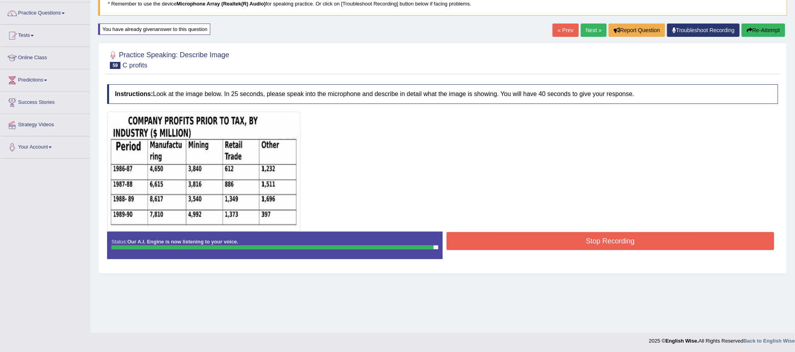
click at [552, 243] on button "Stop Recording" at bounding box center [610, 241] width 328 height 18
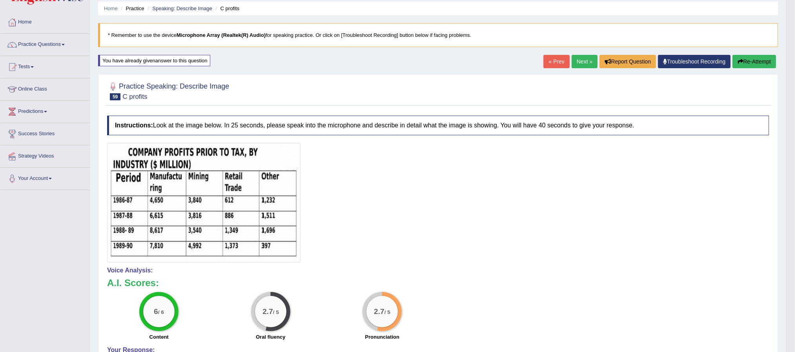
scroll to position [0, 0]
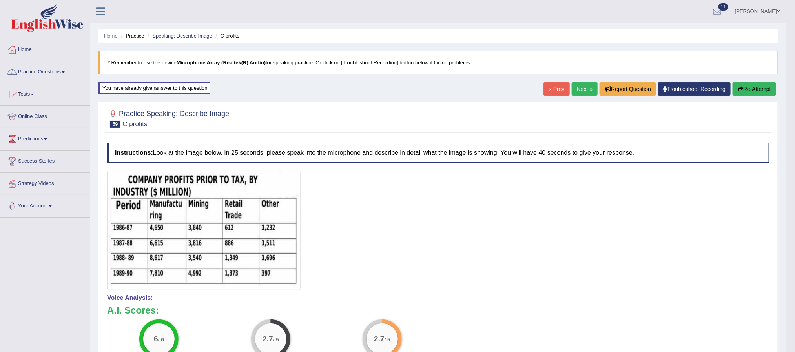
click at [582, 93] on link "Next »" at bounding box center [584, 88] width 26 height 13
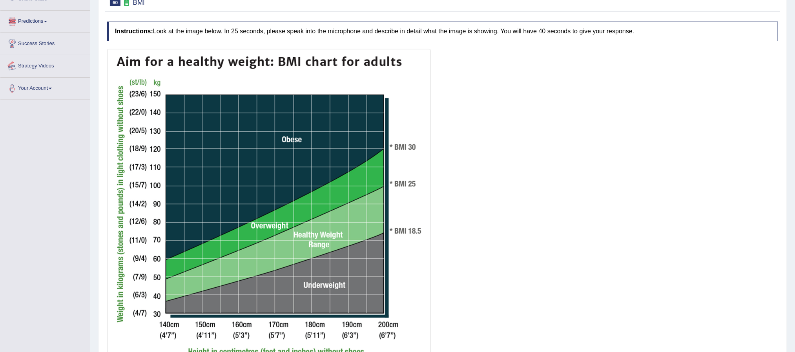
scroll to position [59, 0]
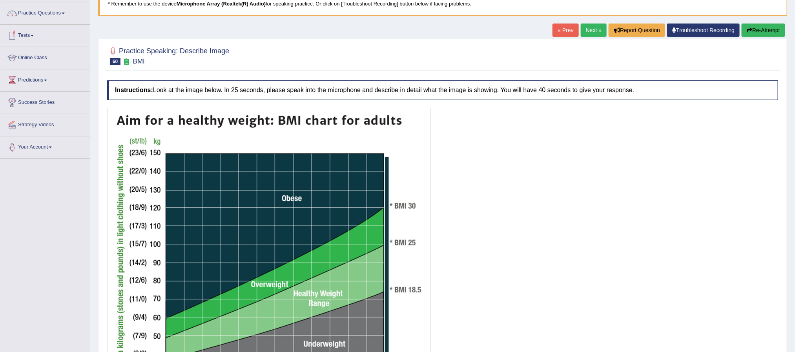
click at [64, 22] on link "Practice Questions" at bounding box center [44, 12] width 89 height 20
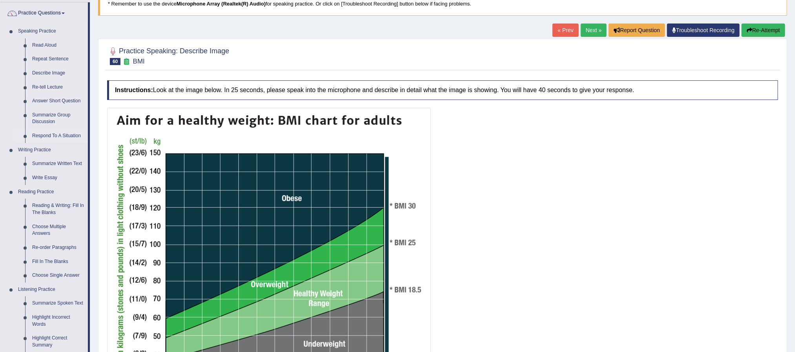
click at [48, 135] on link "Respond To A Situation" at bounding box center [58, 136] width 59 height 14
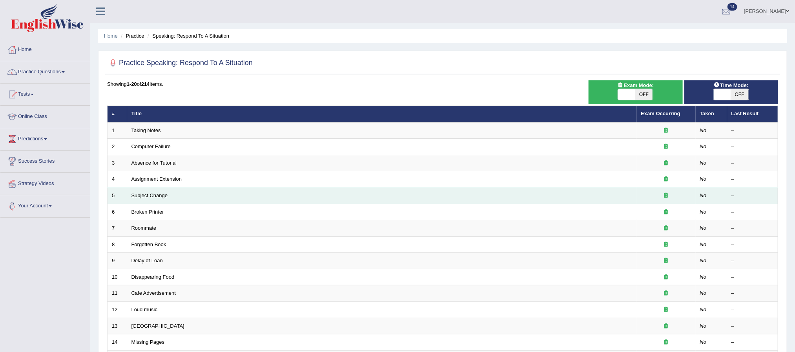
scroll to position [59, 0]
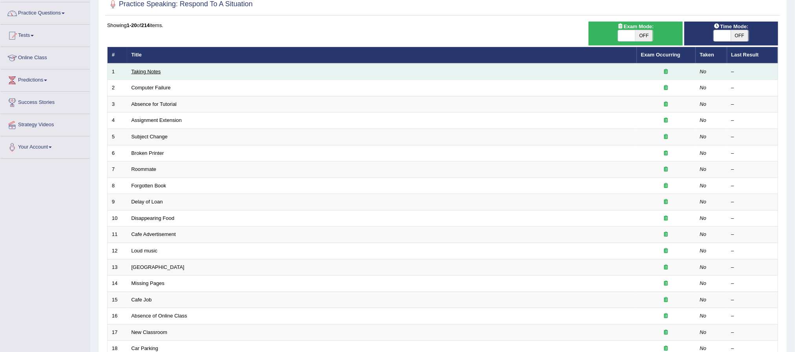
click at [145, 72] on link "Taking Notes" at bounding box center [145, 72] width 29 height 6
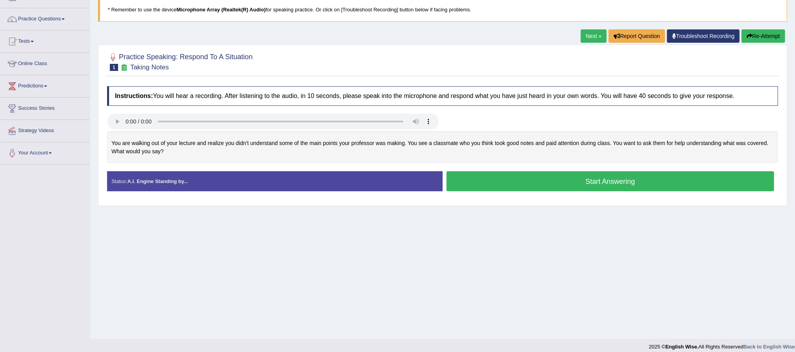
scroll to position [59, 0]
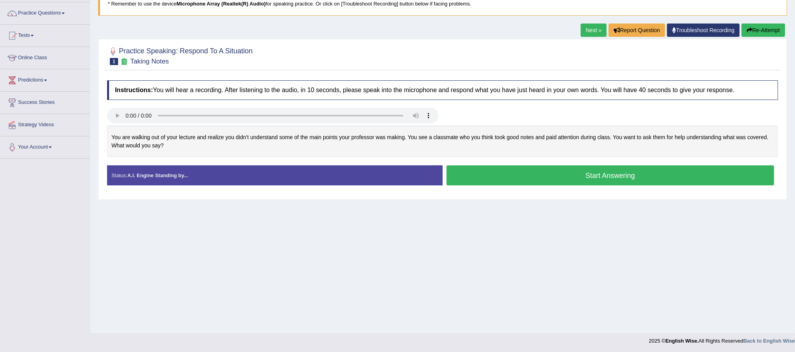
click at [635, 179] on button "Start Answering" at bounding box center [610, 176] width 328 height 20
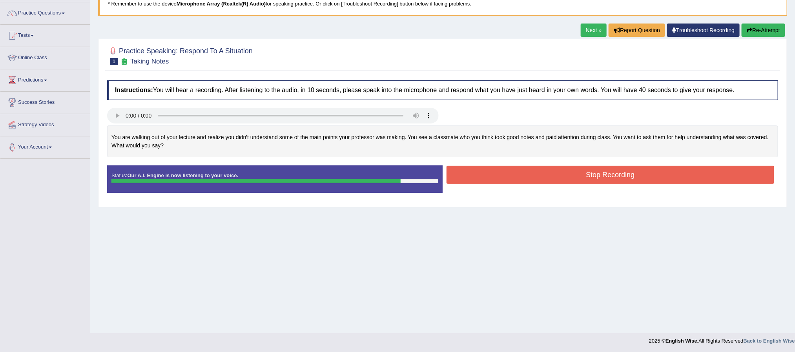
click at [632, 180] on button "Stop Recording" at bounding box center [610, 175] width 328 height 18
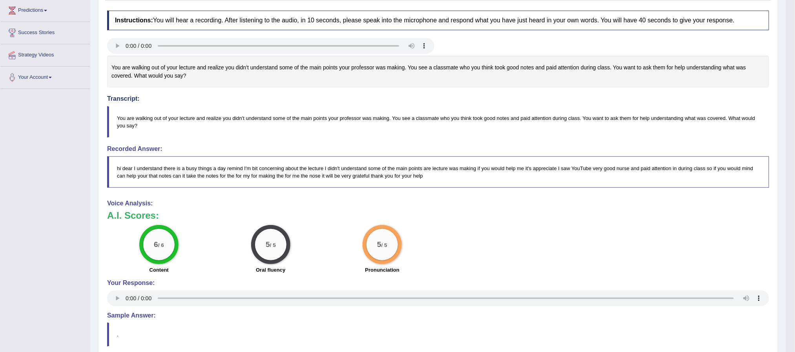
scroll to position [0, 0]
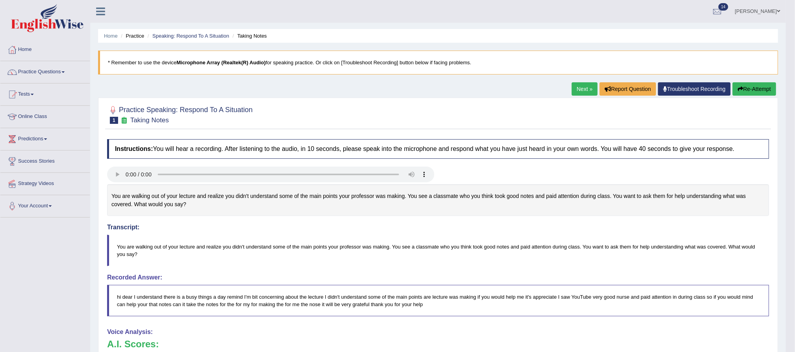
click at [581, 89] on link "Next »" at bounding box center [584, 88] width 26 height 13
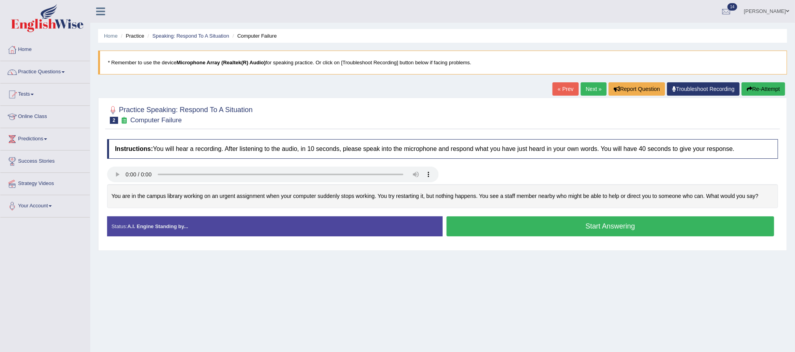
click at [627, 228] on button "Start Answering" at bounding box center [610, 227] width 328 height 20
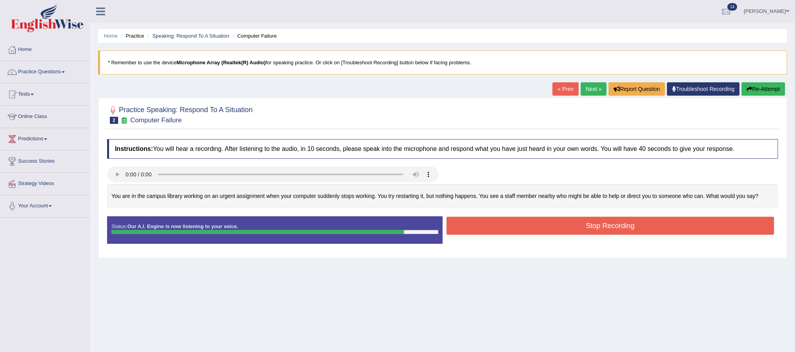
click at [620, 233] on button "Stop Recording" at bounding box center [610, 226] width 328 height 18
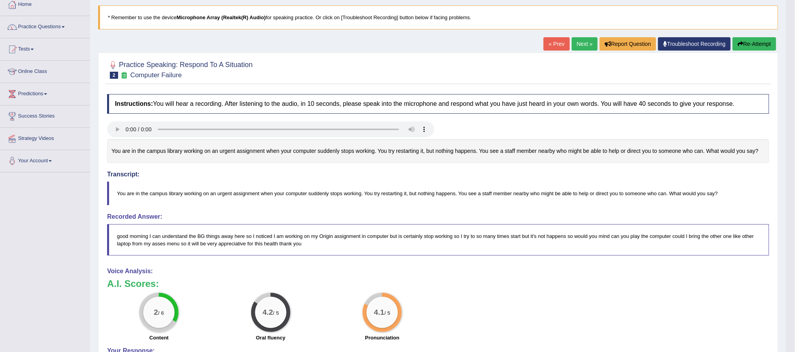
scroll to position [16, 0]
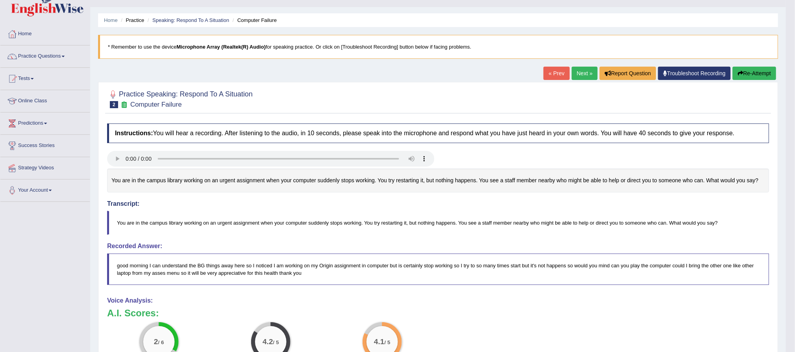
click at [580, 76] on link "Next »" at bounding box center [584, 73] width 26 height 13
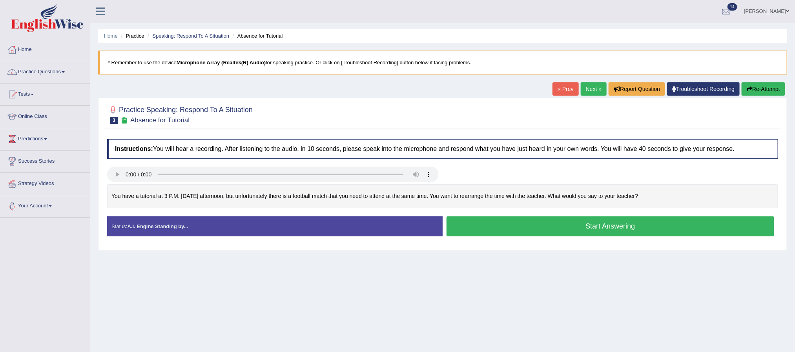
click at [622, 226] on button "Start Answering" at bounding box center [610, 227] width 328 height 20
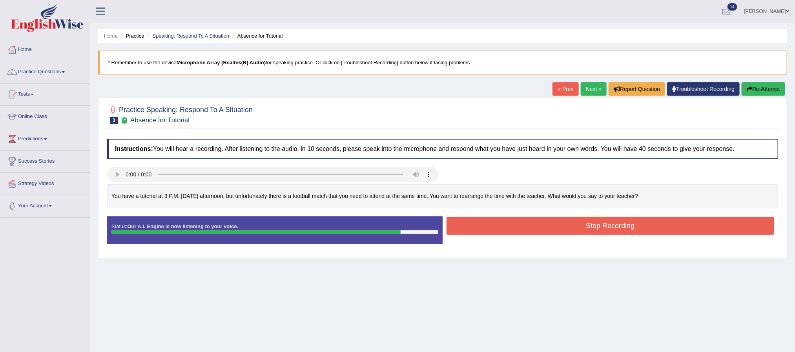
click at [583, 233] on button "Stop Recording" at bounding box center [610, 226] width 328 height 18
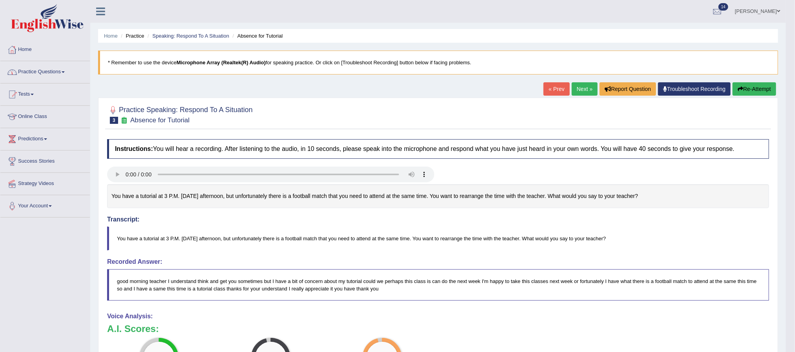
click at [64, 72] on link "Practice Questions" at bounding box center [44, 71] width 89 height 20
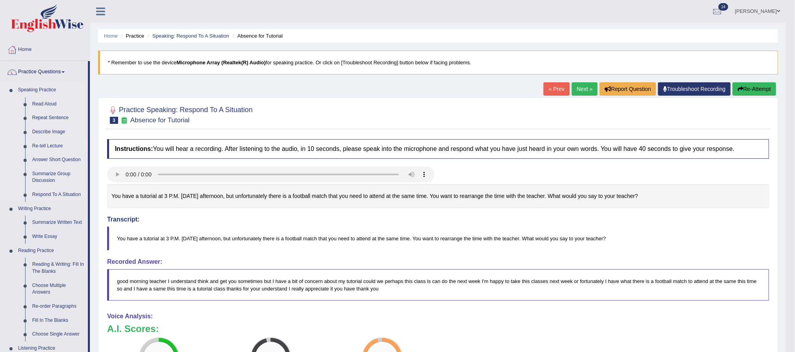
scroll to position [59, 0]
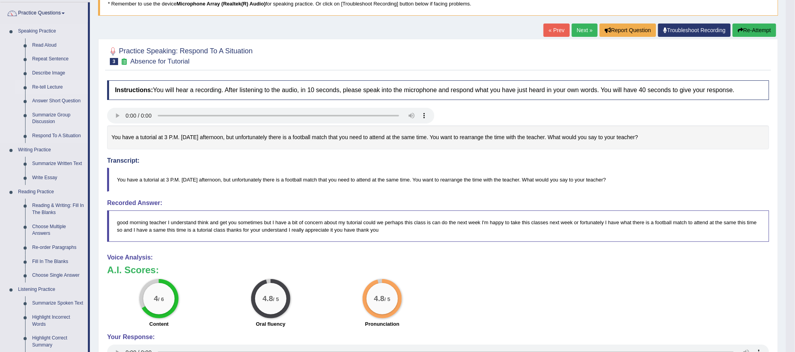
click at [58, 87] on link "Re-tell Lecture" at bounding box center [58, 87] width 59 height 14
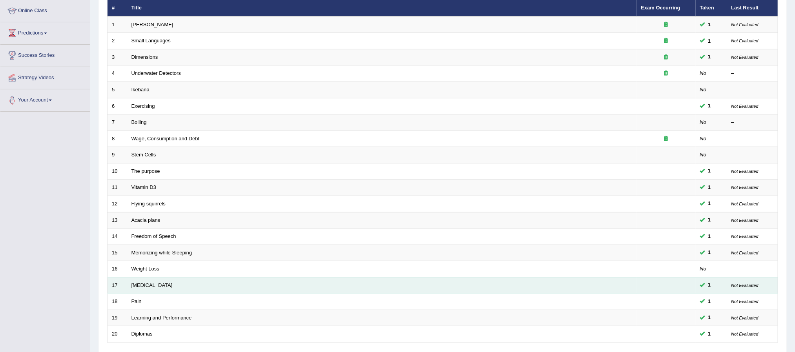
scroll to position [118, 0]
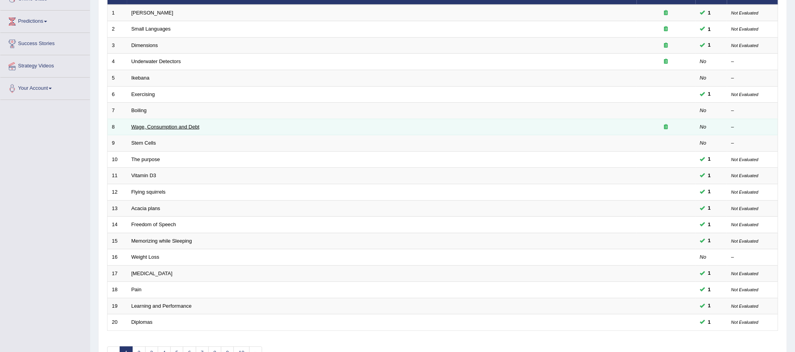
click at [184, 127] on link "Wage, Consumption and Debt" at bounding box center [165, 127] width 68 height 6
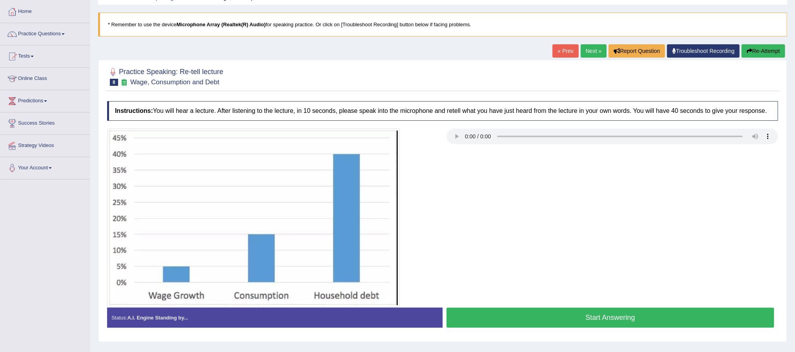
scroll to position [59, 0]
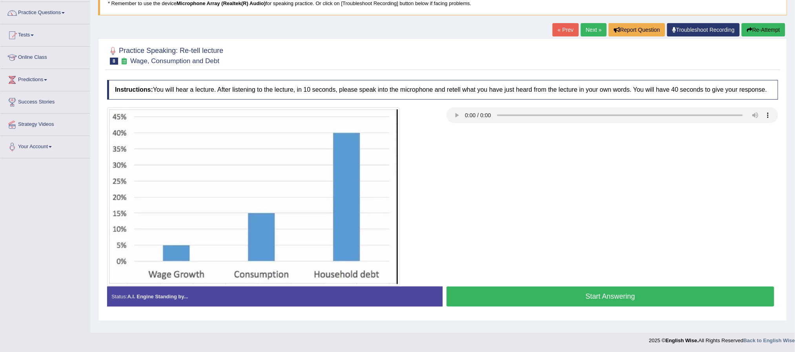
click at [636, 293] on button "Start Answering" at bounding box center [610, 297] width 328 height 20
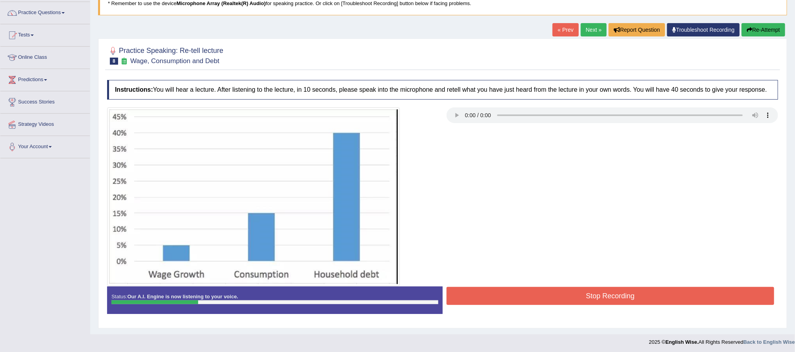
click at [651, 302] on button "Stop Recording" at bounding box center [610, 296] width 328 height 18
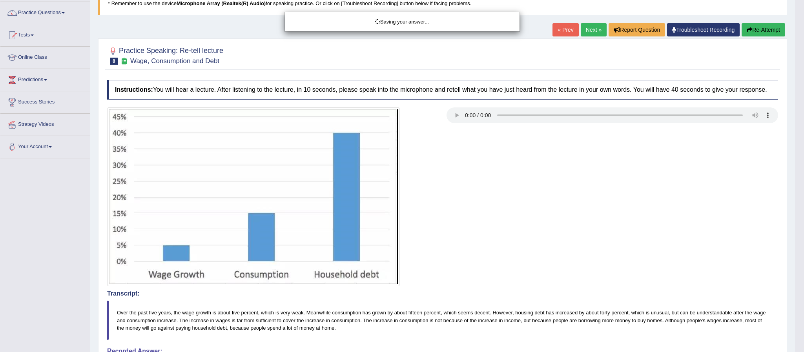
click at [771, 29] on div "Saving your answer..." at bounding box center [402, 176] width 804 height 352
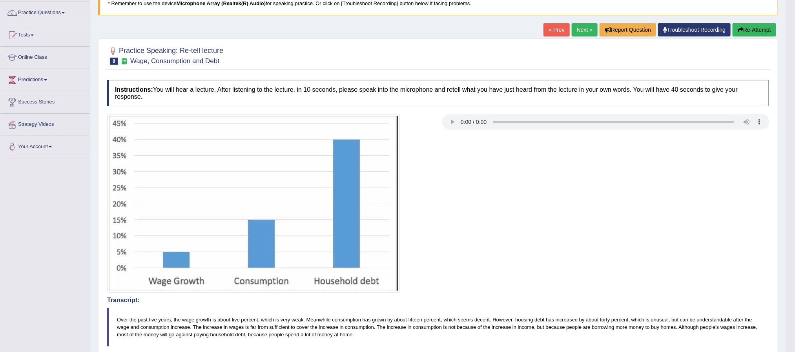
click at [755, 29] on button "Re-Attempt" at bounding box center [754, 29] width 44 height 13
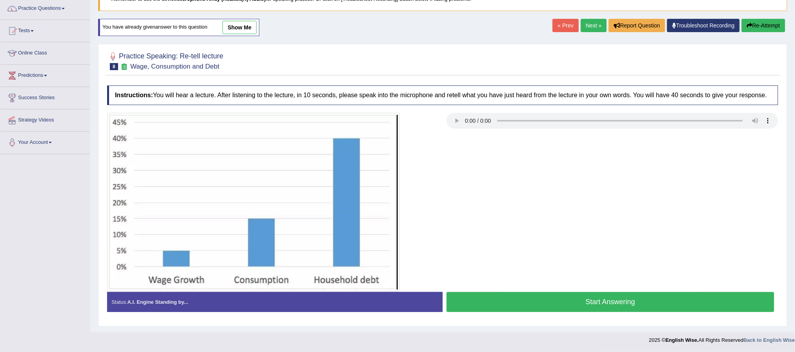
click at [620, 302] on button "Start Answering" at bounding box center [610, 302] width 328 height 20
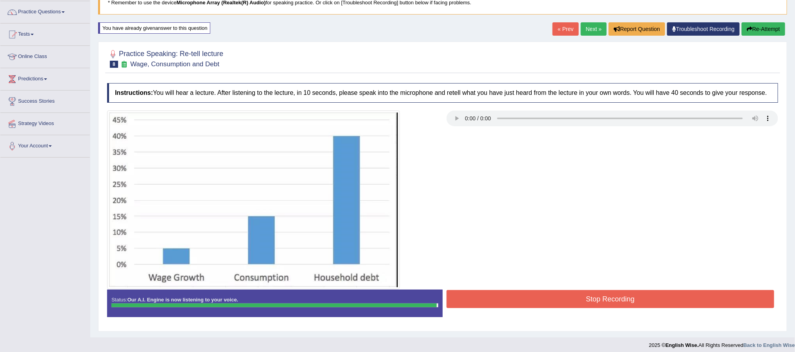
click at [685, 300] on button "Stop Recording" at bounding box center [610, 299] width 328 height 18
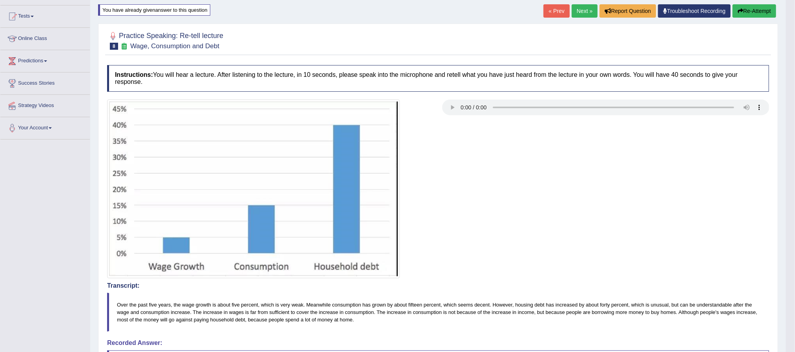
scroll to position [58, 0]
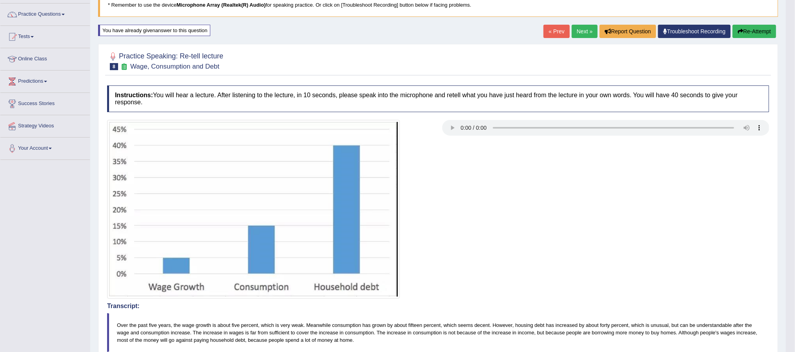
click at [585, 35] on link "Next »" at bounding box center [584, 31] width 26 height 13
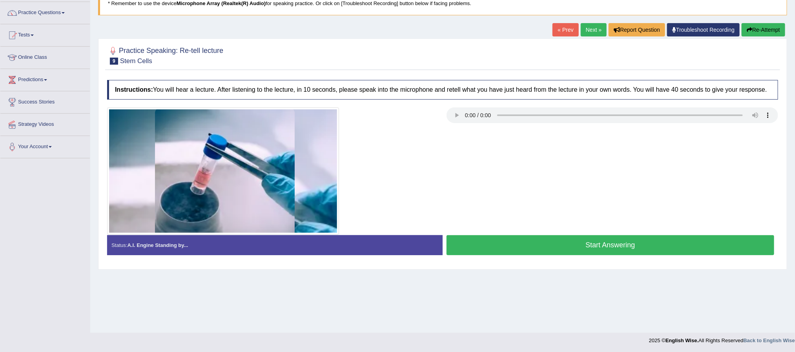
click at [651, 245] on button "Start Answering" at bounding box center [610, 245] width 328 height 20
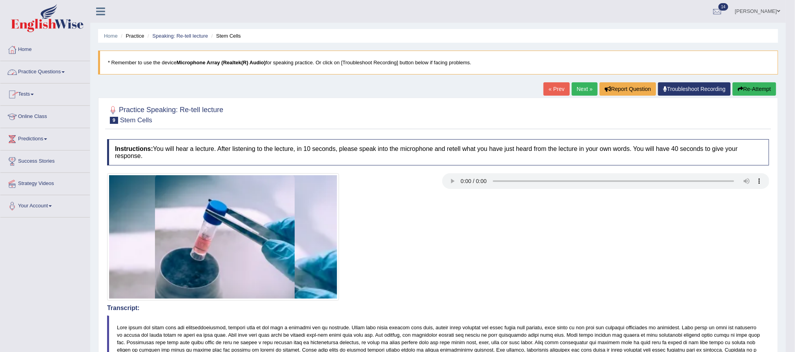
click at [63, 75] on link "Practice Questions" at bounding box center [44, 71] width 89 height 20
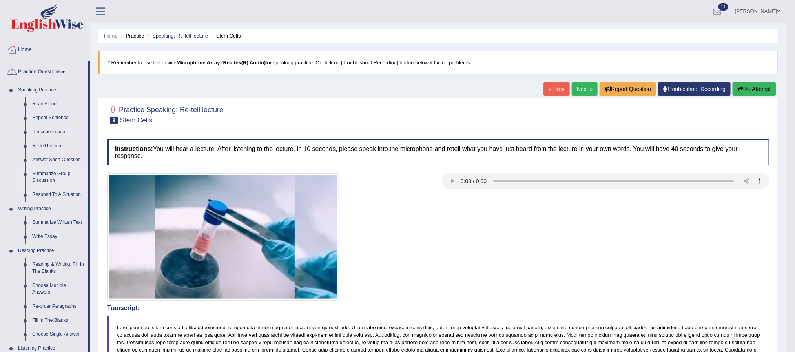
click at [53, 176] on link "Summarize Group Discussion" at bounding box center [58, 177] width 59 height 21
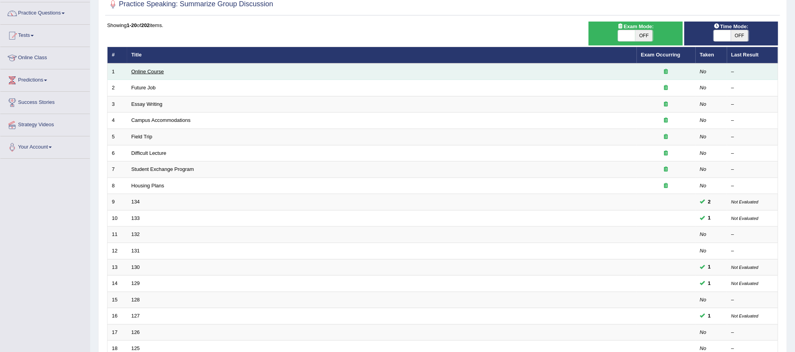
click at [156, 72] on link "Online Course" at bounding box center [147, 72] width 33 height 6
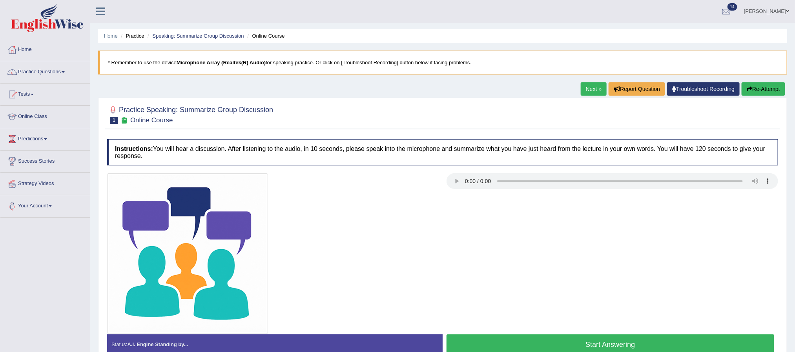
scroll to position [59, 0]
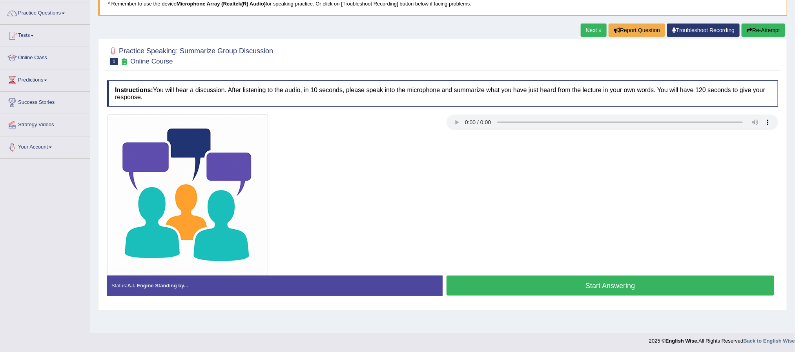
click at [639, 284] on button "Start Answering" at bounding box center [610, 286] width 328 height 20
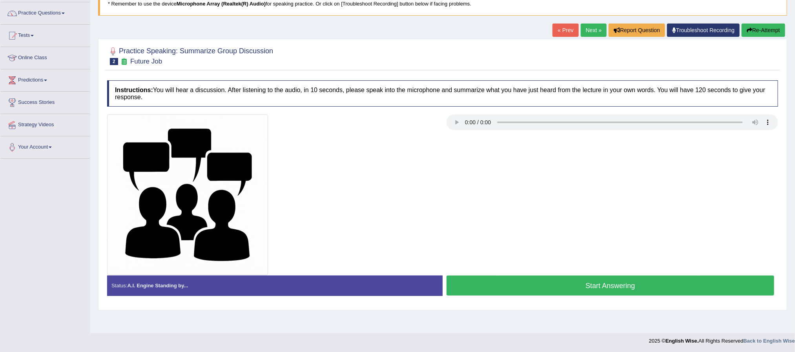
scroll to position [59, 0]
click at [645, 282] on button "Start Answering" at bounding box center [610, 285] width 328 height 20
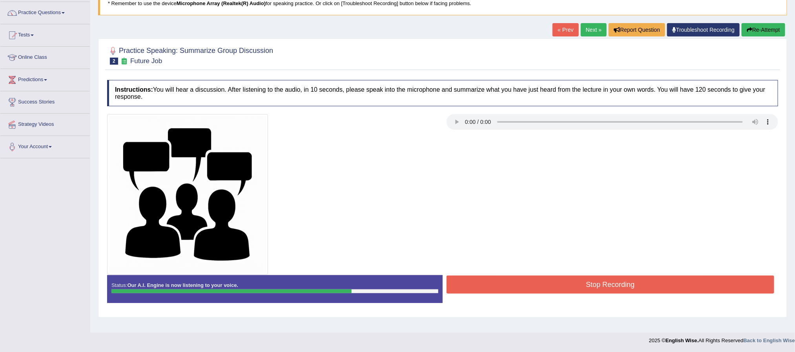
click at [620, 288] on button "Stop Recording" at bounding box center [610, 285] width 328 height 18
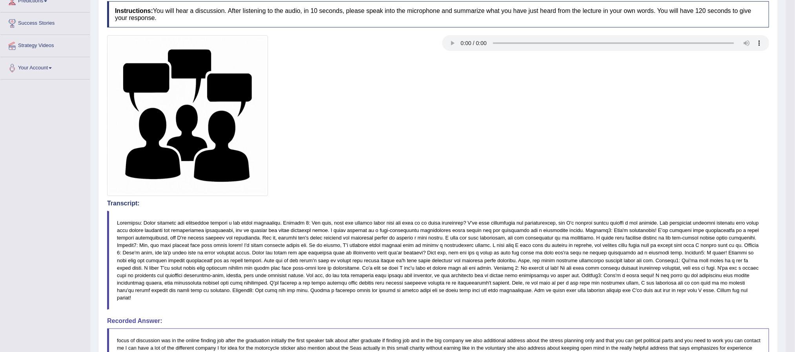
scroll to position [0, 0]
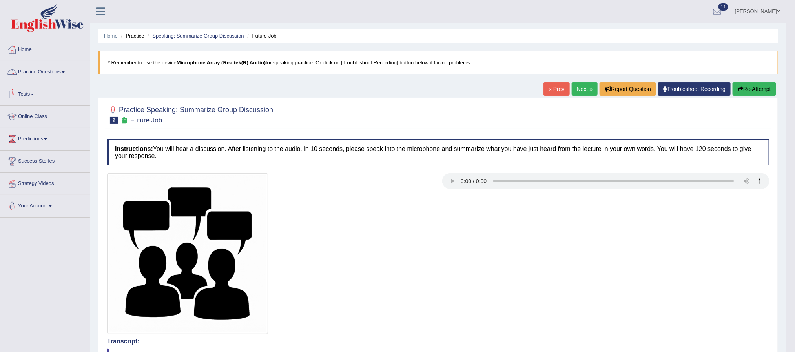
click at [64, 73] on span at bounding box center [63, 72] width 3 height 2
